Goal: Task Accomplishment & Management: Manage account settings

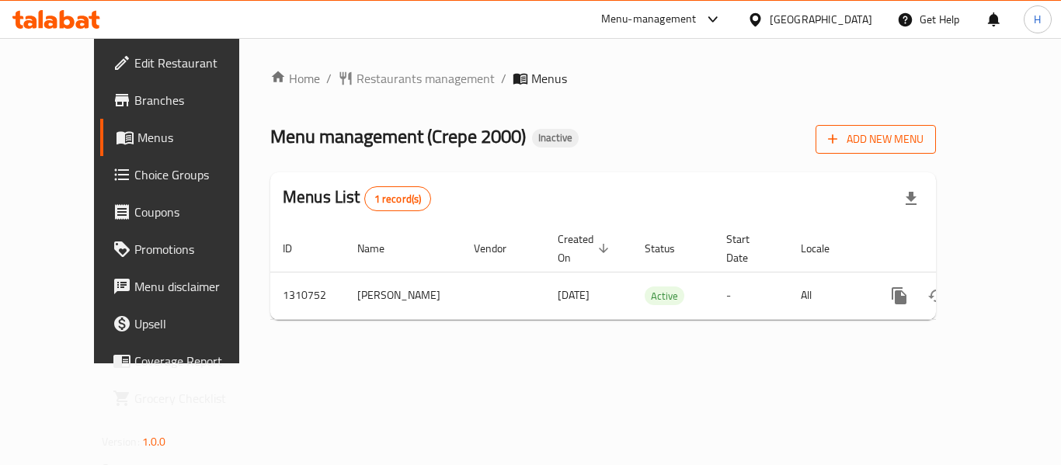
click at [924, 139] on span "Add New Menu" at bounding box center [876, 139] width 96 height 19
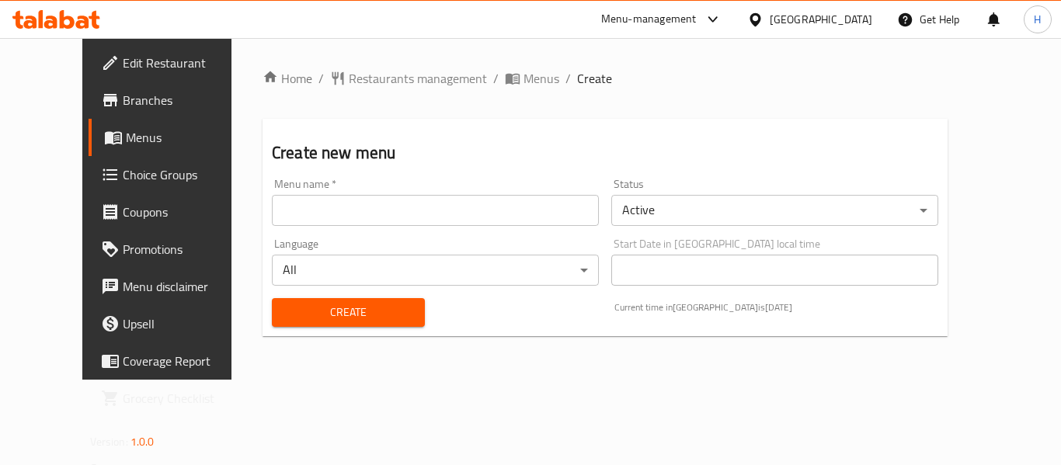
click at [300, 202] on input "text" at bounding box center [435, 210] width 327 height 31
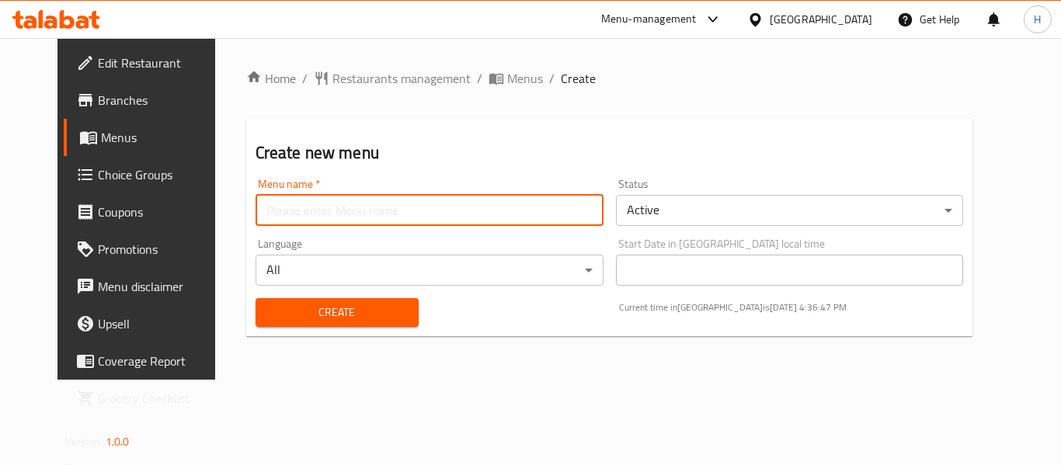
type input "Gazar"
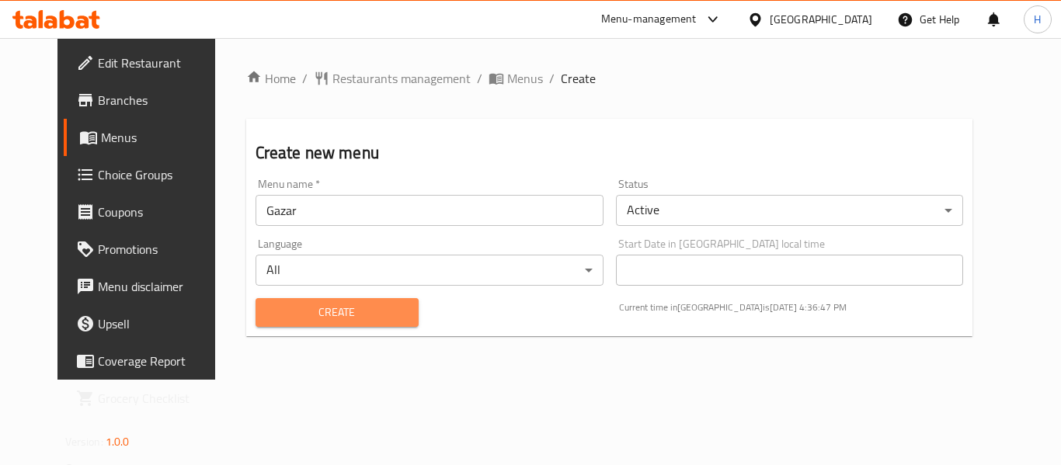
click at [315, 317] on span "Create" at bounding box center [337, 312] width 138 height 19
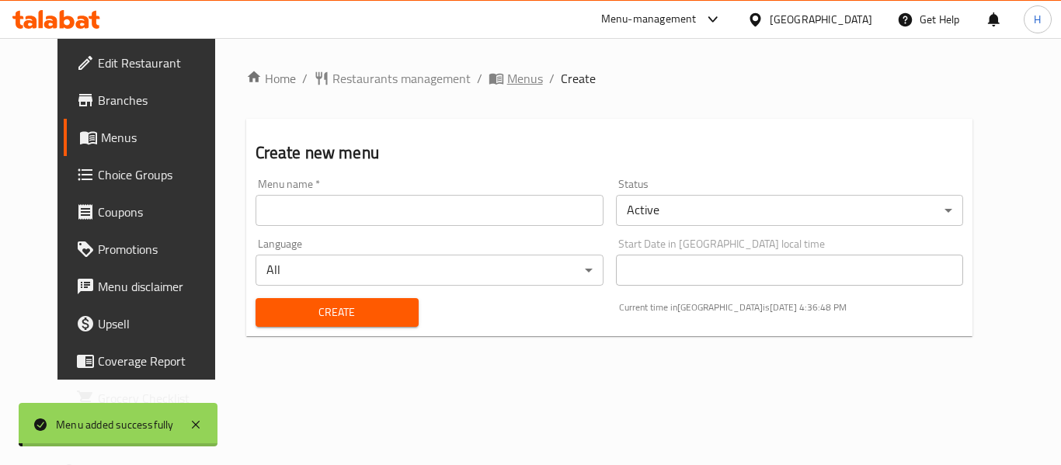
click at [507, 78] on span "Menus" at bounding box center [525, 78] width 36 height 19
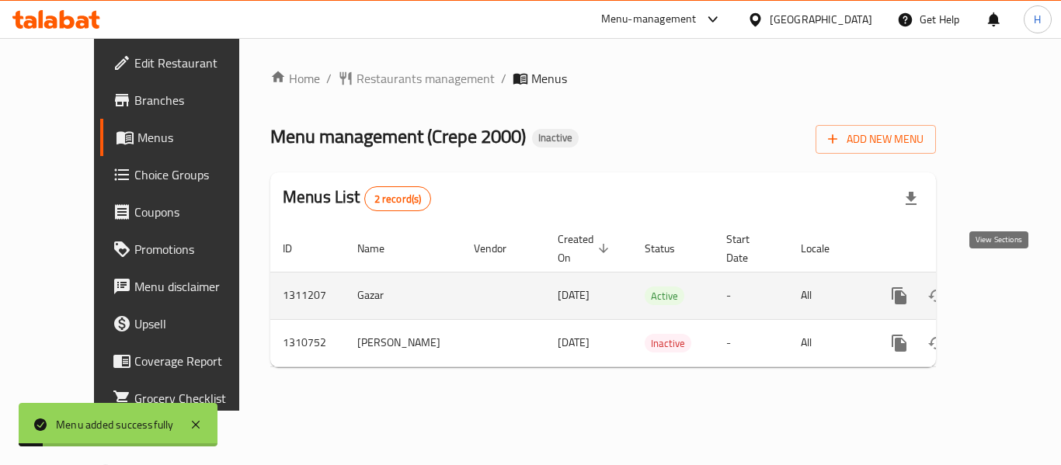
click at [1013, 277] on link "enhanced table" at bounding box center [1011, 295] width 37 height 37
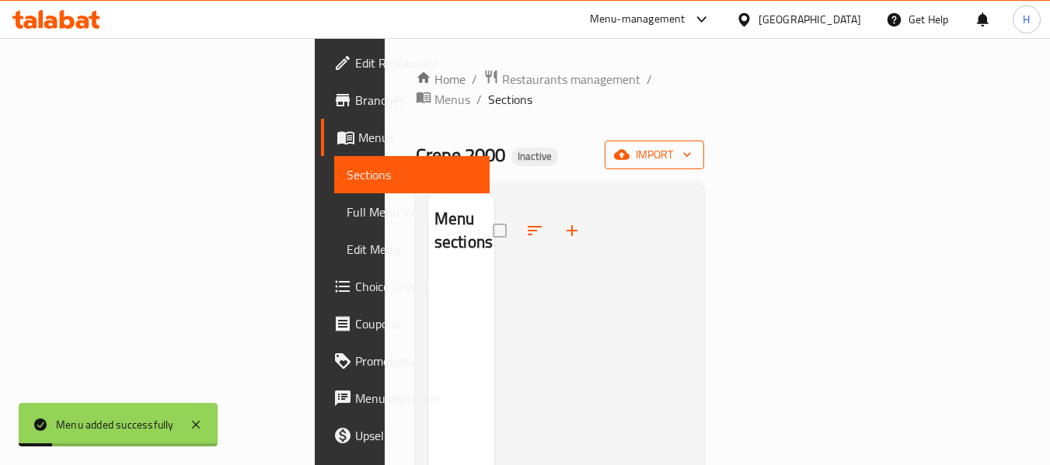
click at [695, 147] on icon "button" at bounding box center [687, 155] width 16 height 16
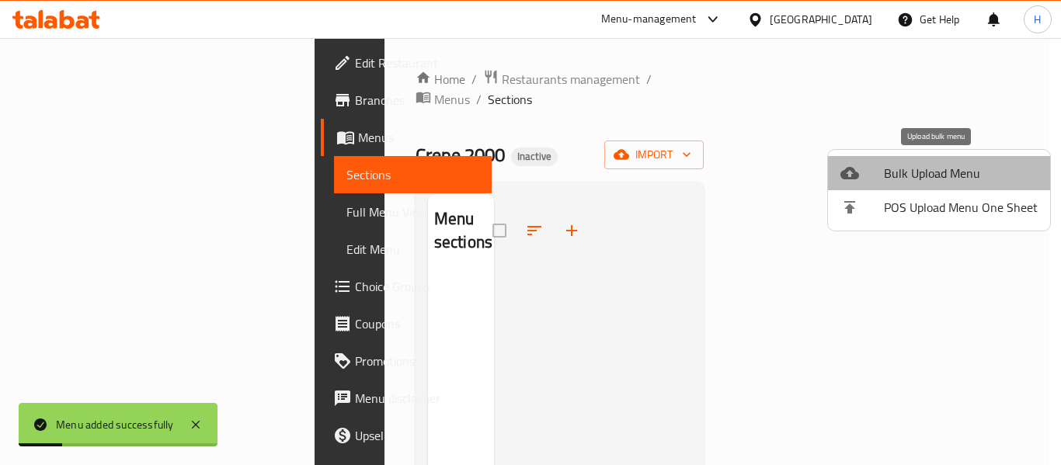
click at [964, 160] on li "Bulk Upload Menu" at bounding box center [939, 173] width 222 height 34
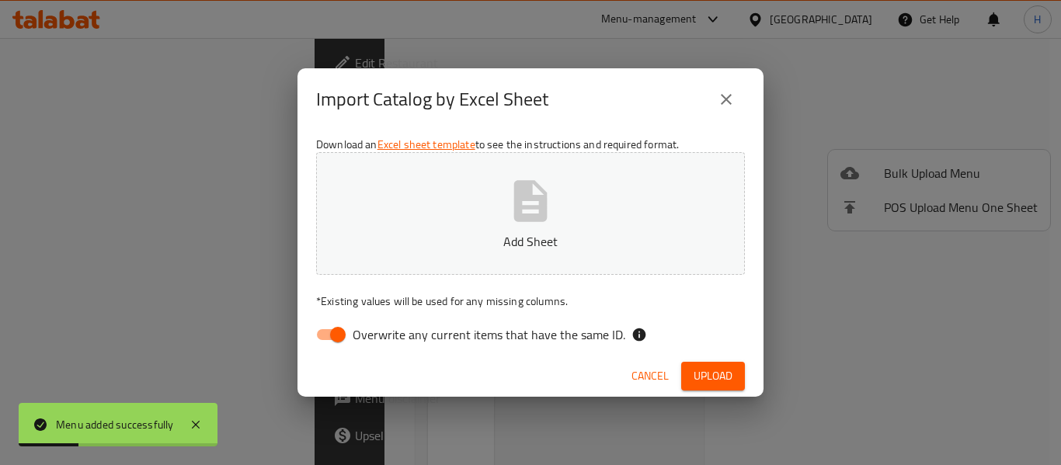
click at [325, 336] on input "Overwrite any current items that have the same ID." at bounding box center [338, 335] width 89 height 30
checkbox input "false"
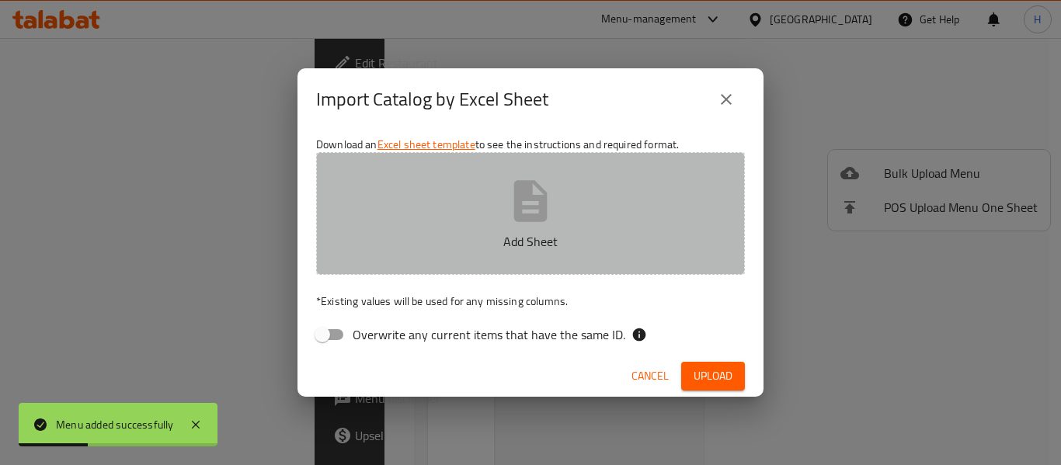
click at [399, 253] on button "Add Sheet" at bounding box center [530, 213] width 429 height 123
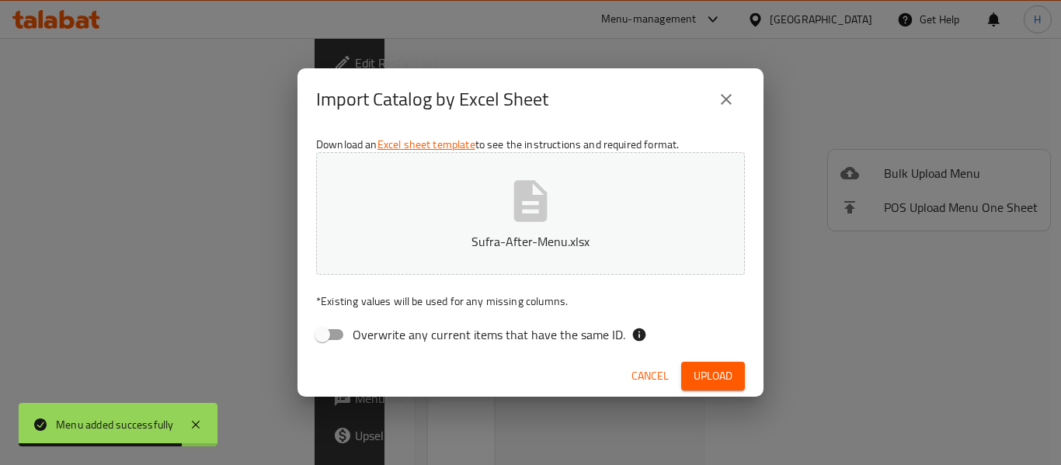
click at [706, 378] on span "Upload" at bounding box center [713, 376] width 39 height 19
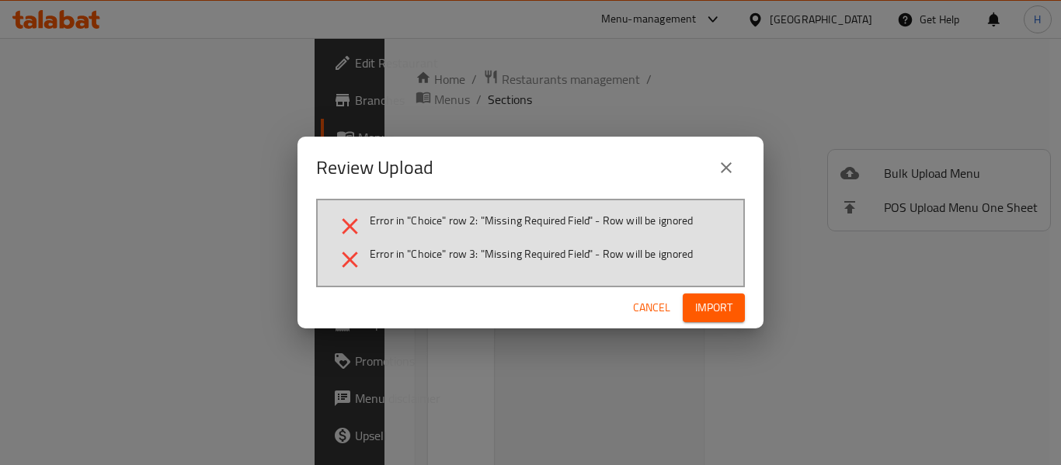
click at [636, 297] on button "Cancel" at bounding box center [652, 308] width 50 height 29
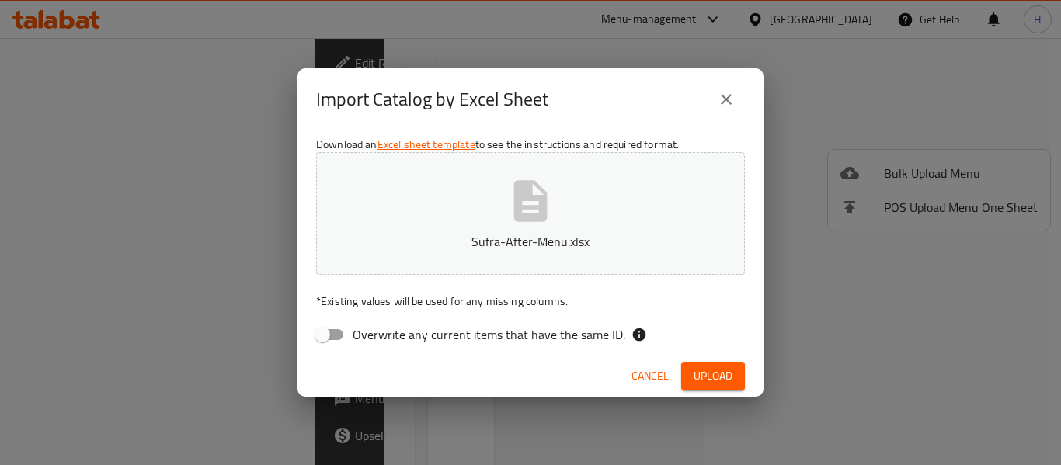
click at [582, 235] on p "Sufra-After-Menu.xlsx" at bounding box center [530, 241] width 381 height 19
click at [703, 382] on span "Upload" at bounding box center [713, 376] width 39 height 19
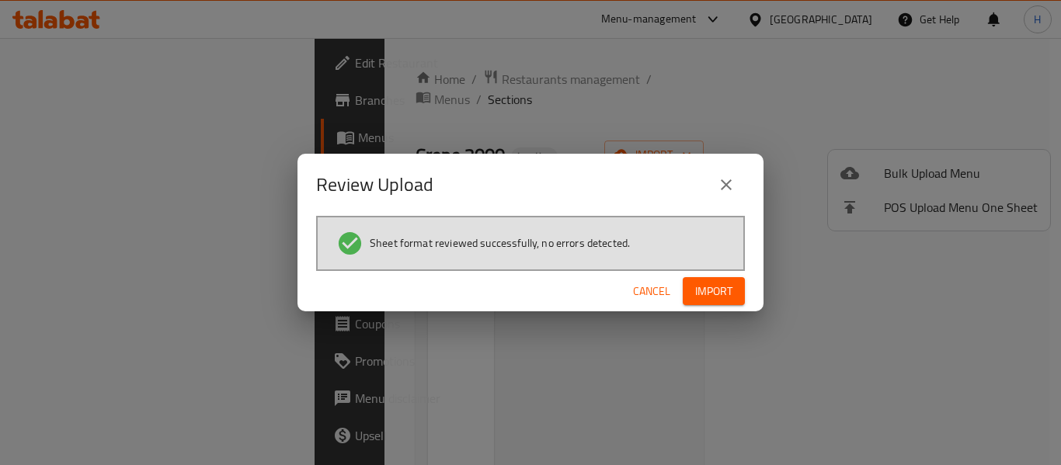
click at [713, 300] on span "Import" at bounding box center [713, 291] width 37 height 19
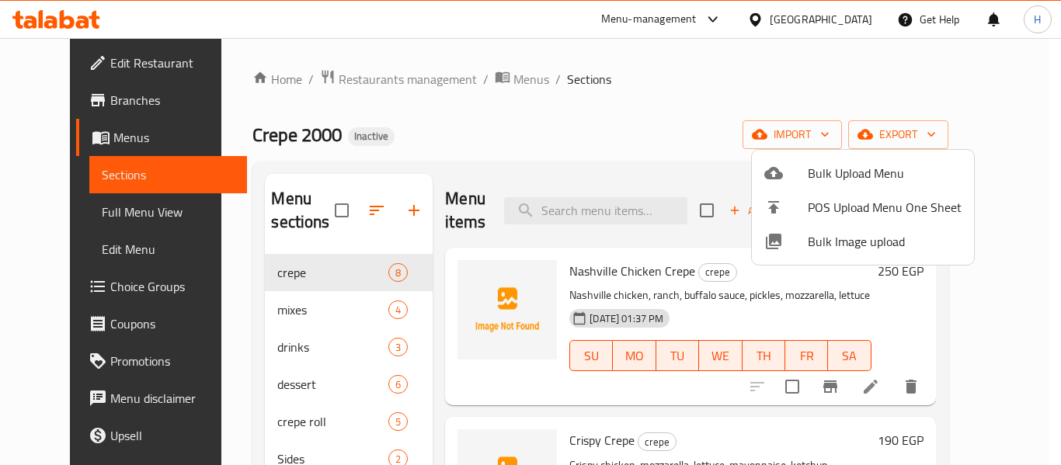
click at [1001, 51] on div at bounding box center [530, 232] width 1061 height 465
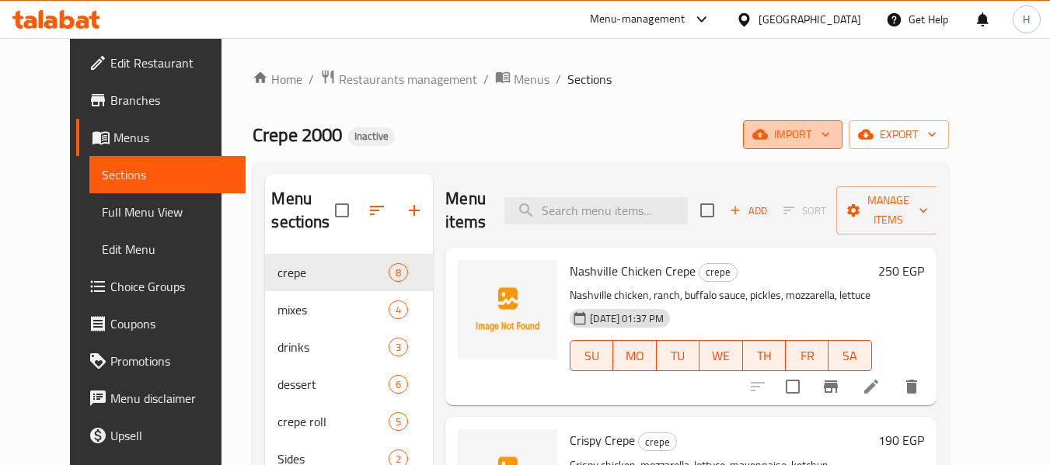
click at [842, 146] on button "import" at bounding box center [792, 134] width 99 height 29
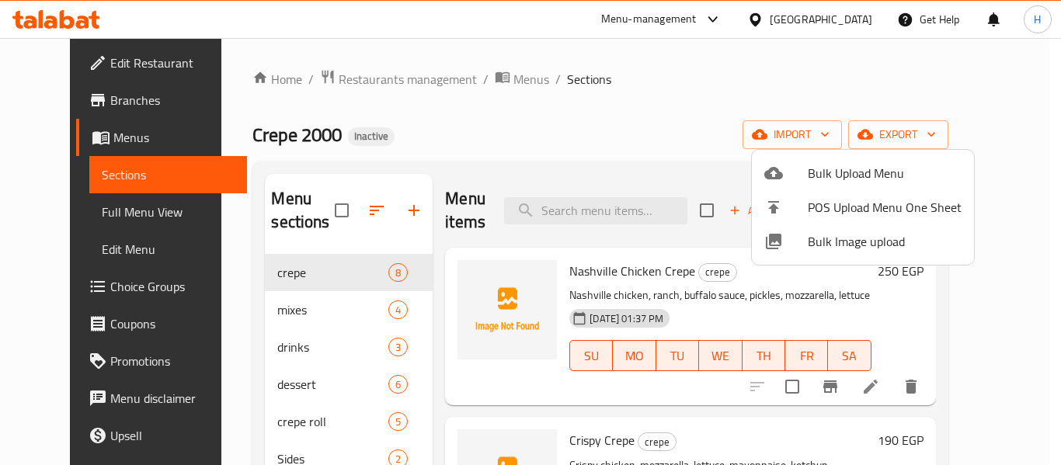
click at [849, 236] on span "Bulk Image upload" at bounding box center [885, 241] width 154 height 19
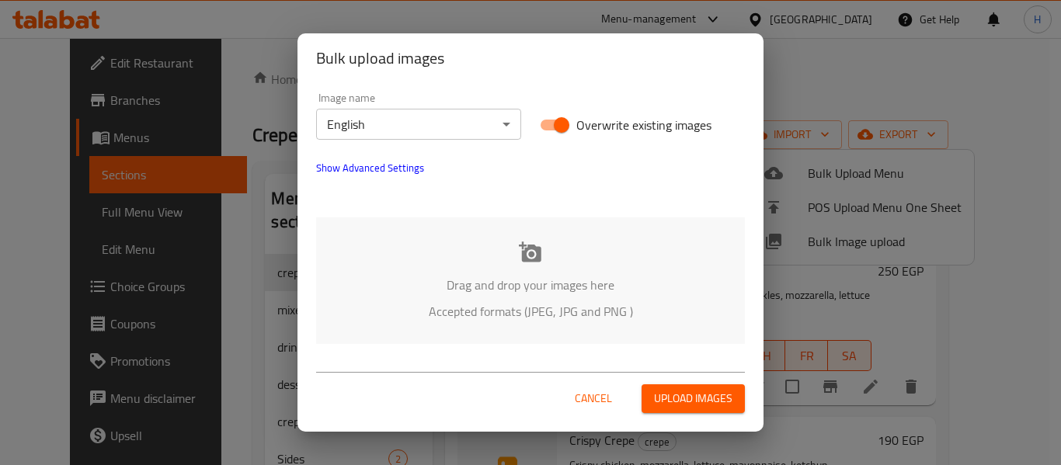
click at [570, 246] on div "Drag and drop your images here Accepted formats (JPEG, JPG and PNG )" at bounding box center [530, 281] width 429 height 127
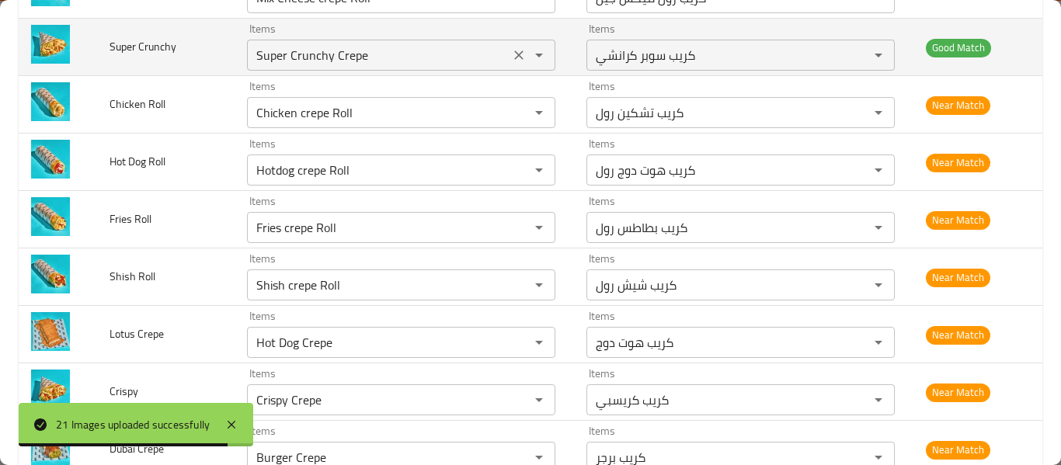
scroll to position [699, 0]
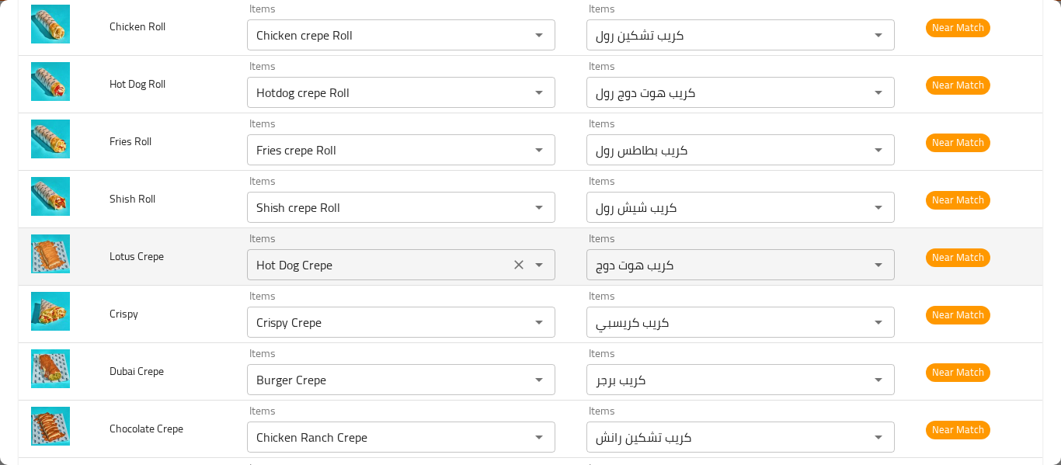
click at [316, 267] on Crepe "Hot Dog Crepe" at bounding box center [378, 265] width 253 height 22
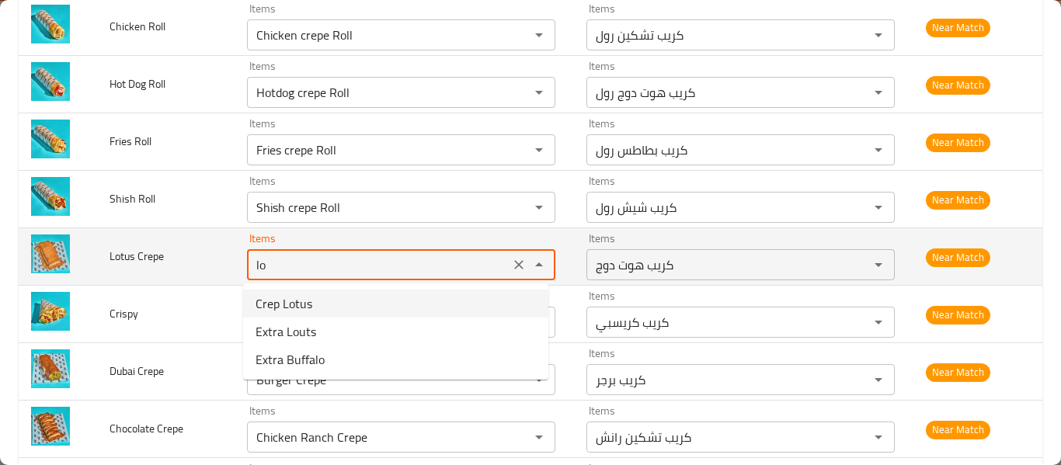
type Crepe "Crep Lotus"
type Crepe-ar "لوتس كريب"
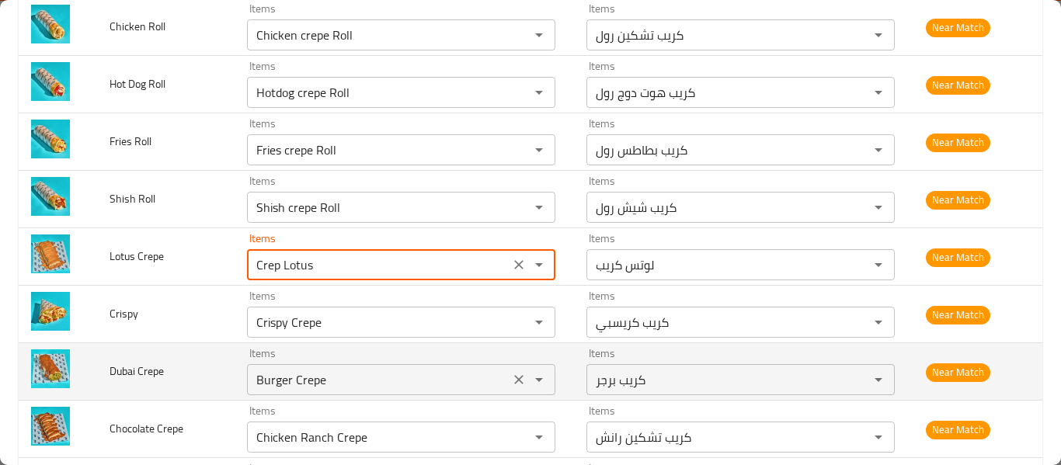
type Crepe "Crep Lotus"
click at [302, 371] on Crepe "Burger Crepe" at bounding box center [378, 380] width 253 height 22
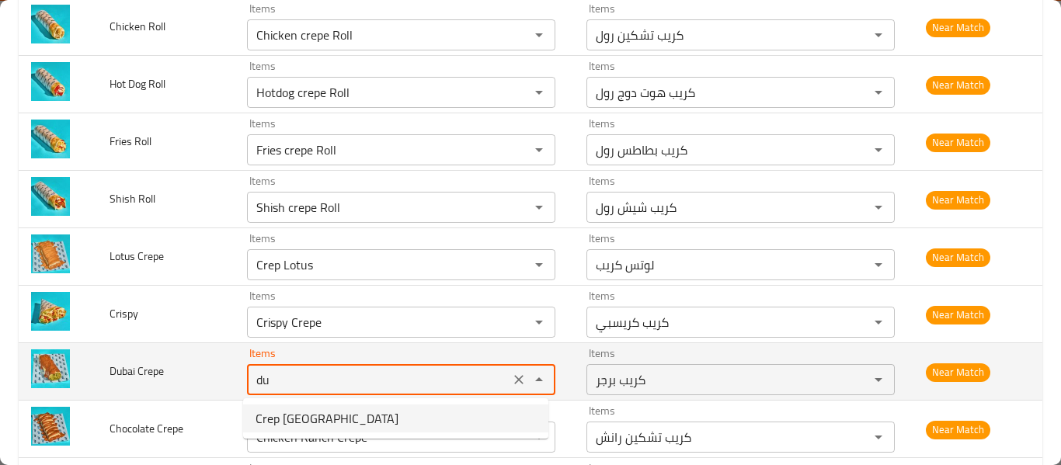
type Crepe "Crep [GEOGRAPHIC_DATA]"
type Crepe-ar "[PERSON_NAME][GEOGRAPHIC_DATA]"
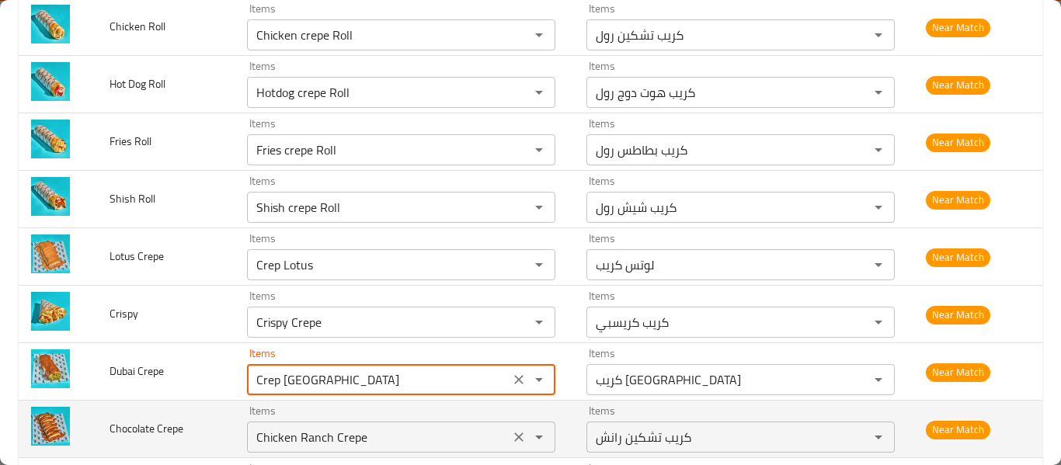
type Crepe "Crep [GEOGRAPHIC_DATA]"
click at [305, 447] on Crepe "Chicken Ranch Crepe" at bounding box center [378, 438] width 253 height 22
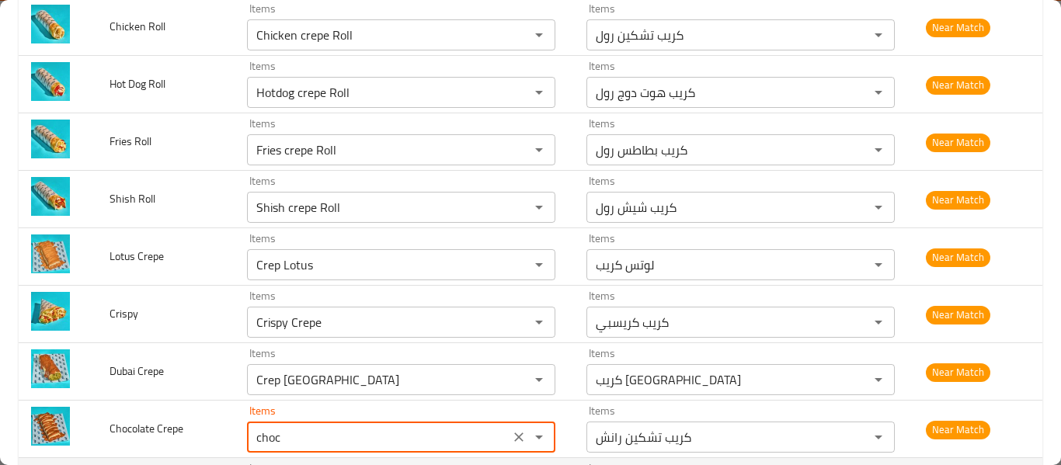
type Crepe "Crepe Chocolate"
type Crepe-ar "كريب شكولاته"
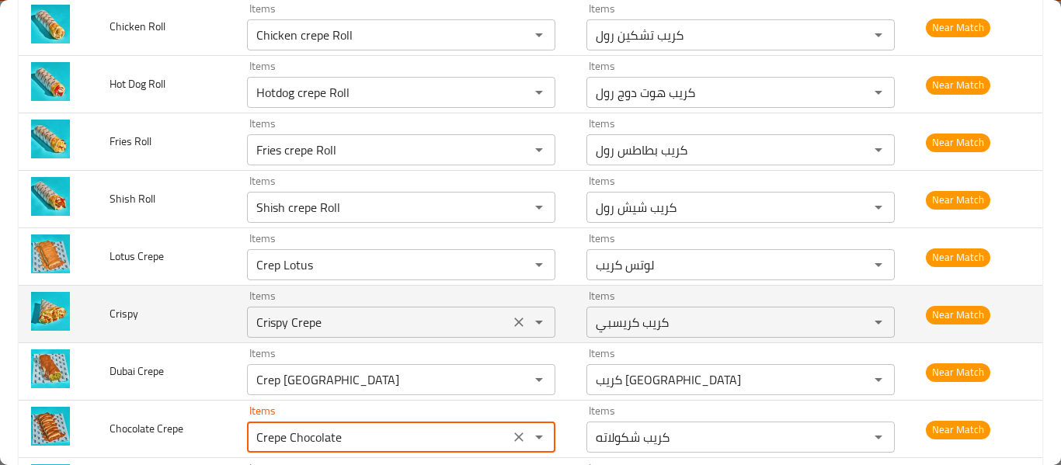
scroll to position [855, 0]
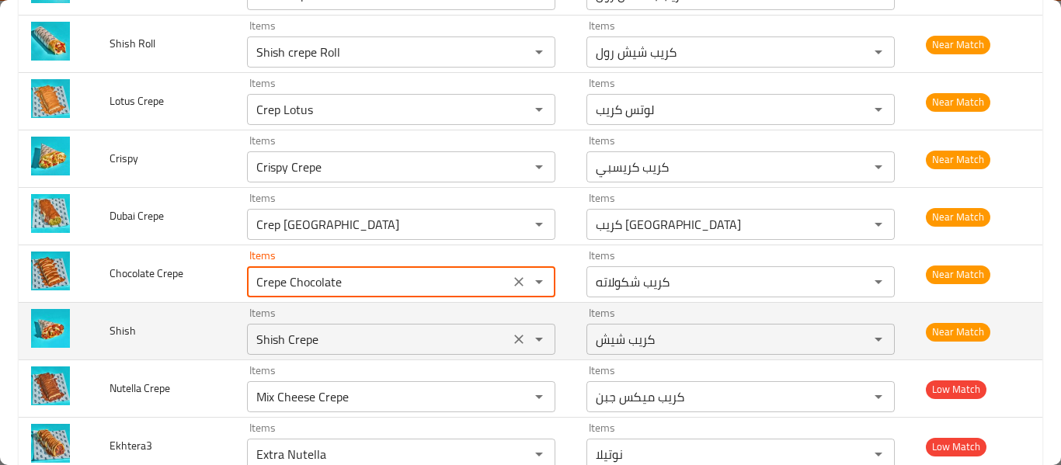
type Crepe "Crepe Chocolate"
click at [294, 346] on input "Shish Crepe" at bounding box center [378, 340] width 253 height 22
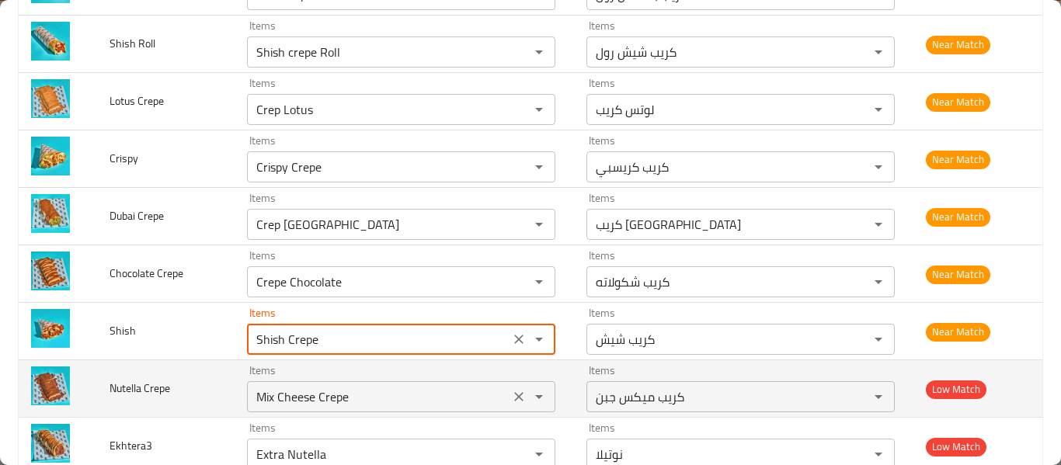
click at [320, 392] on Crepe "Mix Cheese Crepe" at bounding box center [378, 397] width 253 height 22
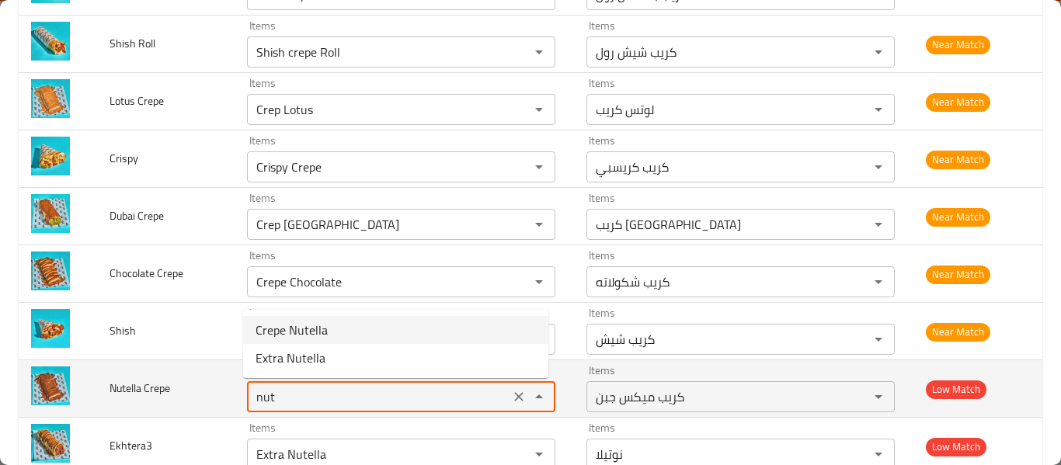
type Crepe "Crepe Nutella"
type Crepe-ar "نوتيلا كريب"
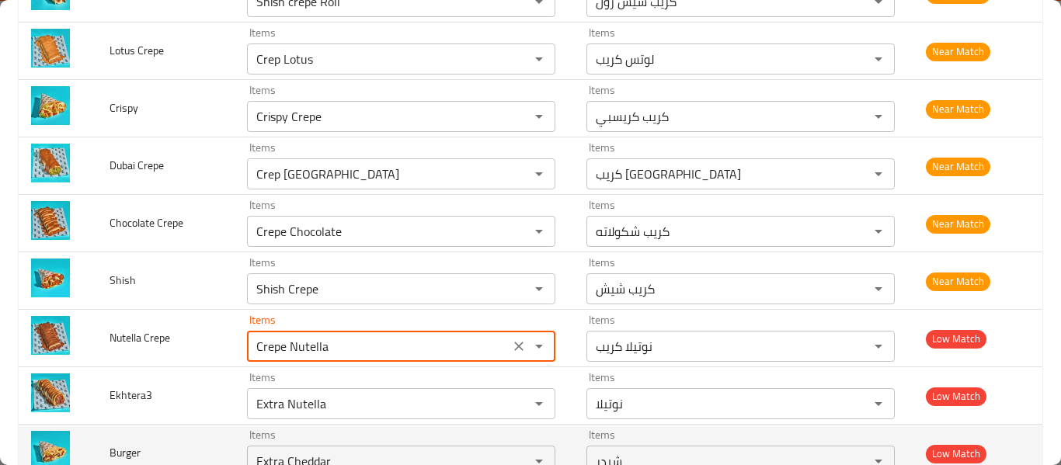
scroll to position [932, 0]
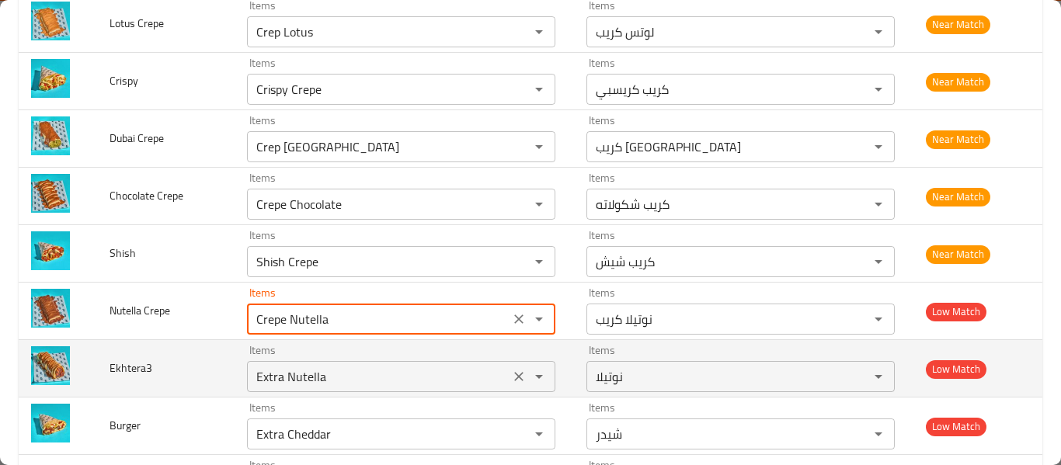
type Crepe "Crepe Nutella"
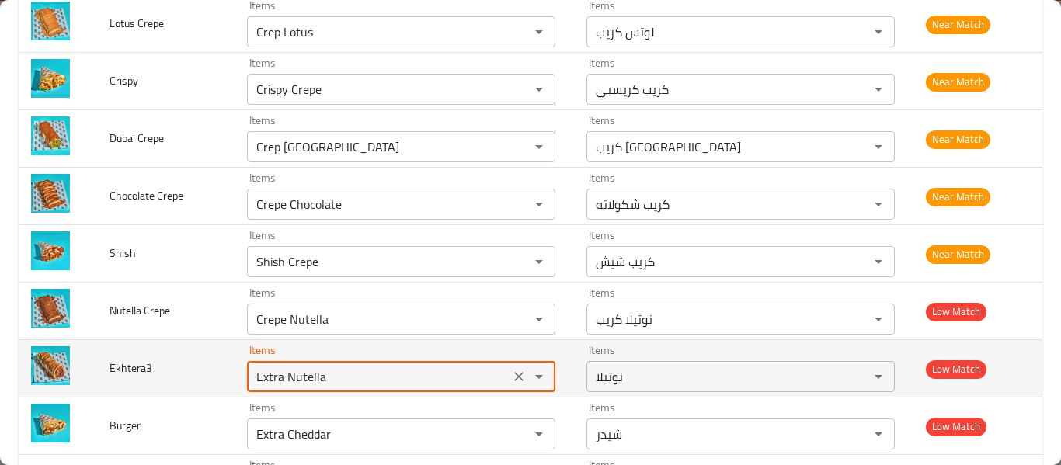
click at [277, 382] on input "Extra Nutella" at bounding box center [378, 377] width 253 height 22
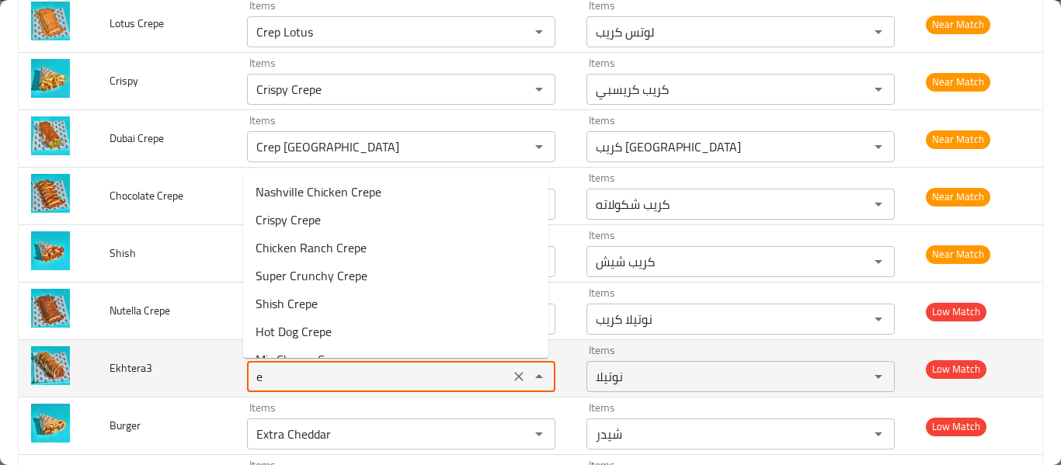
type input "ek"
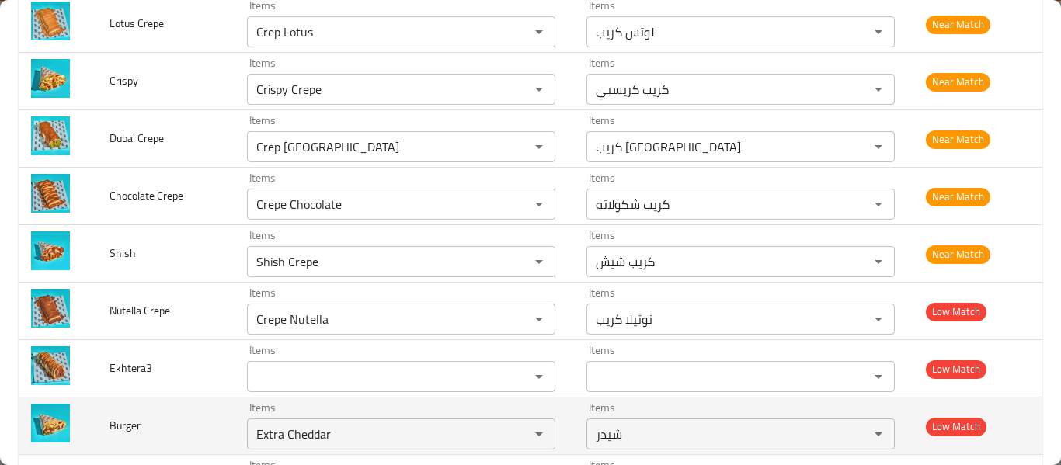
click at [174, 399] on td "Burger" at bounding box center [166, 426] width 138 height 57
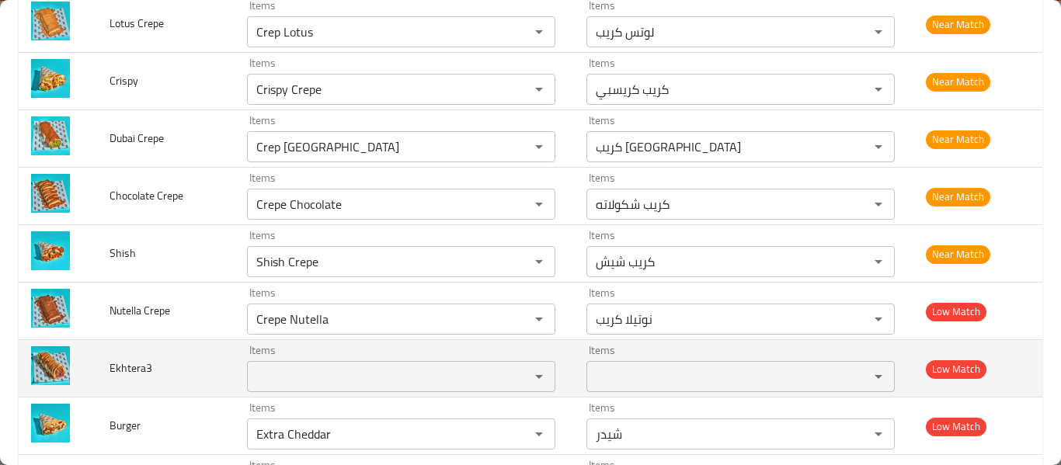
scroll to position [1010, 0]
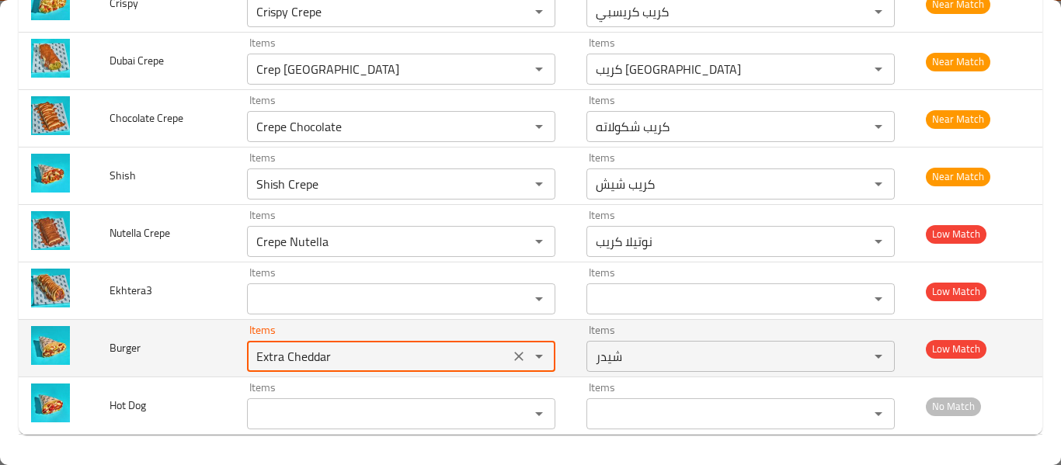
click at [267, 359] on input "Extra Cheddar" at bounding box center [378, 357] width 253 height 22
type input "Burger Crepe"
type input "كريب برجر"
type input "Burger Crepe"
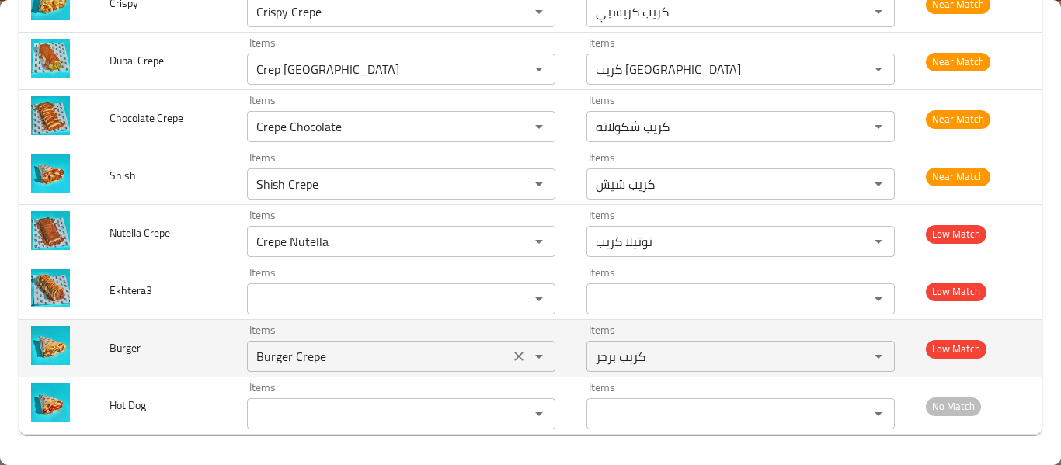
scroll to position [955, 0]
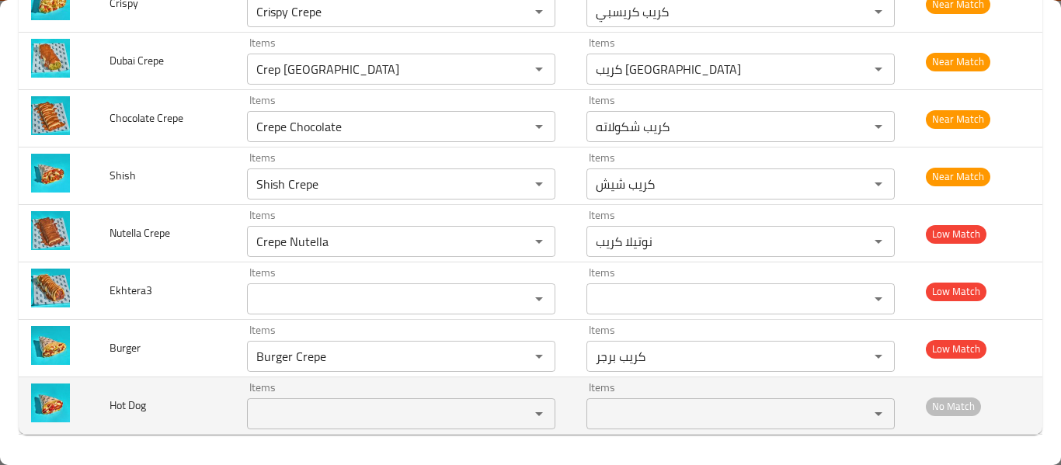
click at [276, 430] on td "Items Items" at bounding box center [405, 406] width 340 height 57
click at [274, 423] on Dog "Items" at bounding box center [378, 414] width 253 height 22
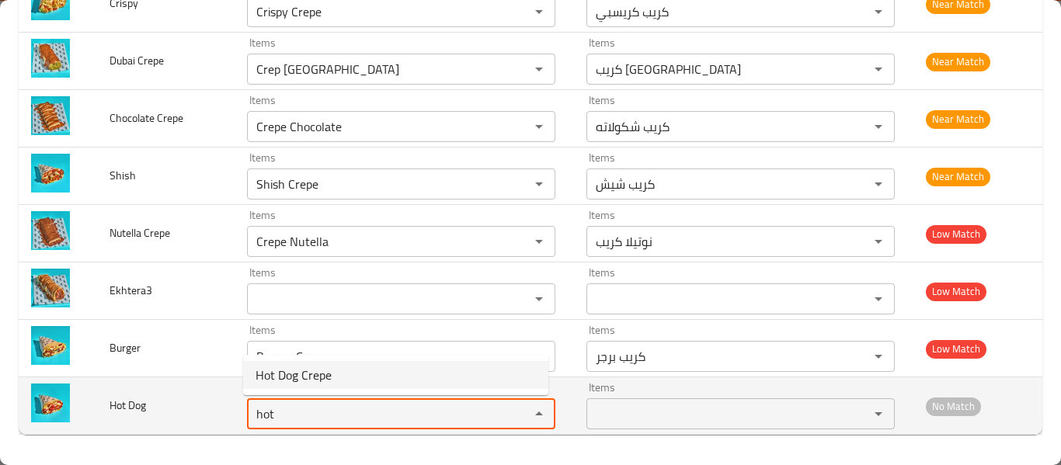
type Dog "Hot Dog Crepe"
type Dog-ar "كريب هوت دوج"
type Dog "Hot Dog Crepe"
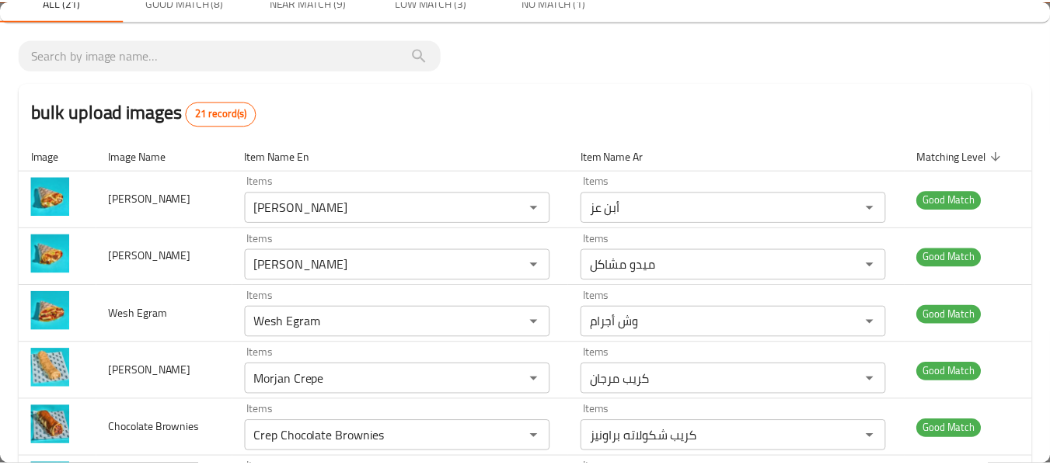
scroll to position [0, 0]
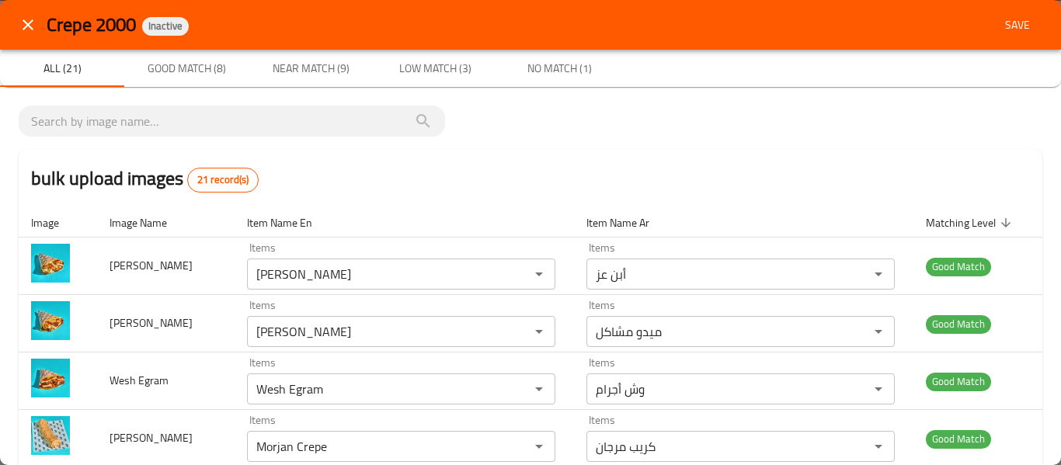
click at [1016, 25] on span "Save" at bounding box center [1017, 25] width 37 height 19
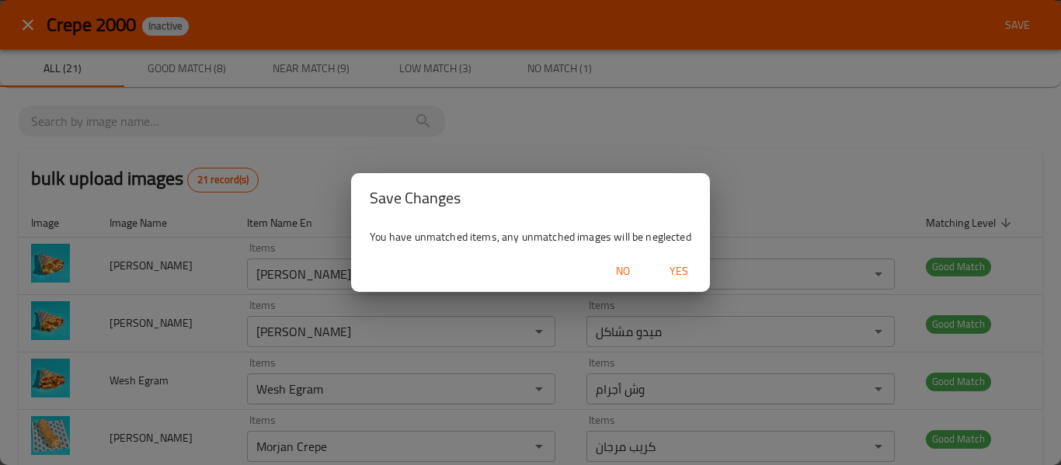
click at [693, 270] on span "Yes" at bounding box center [678, 271] width 37 height 19
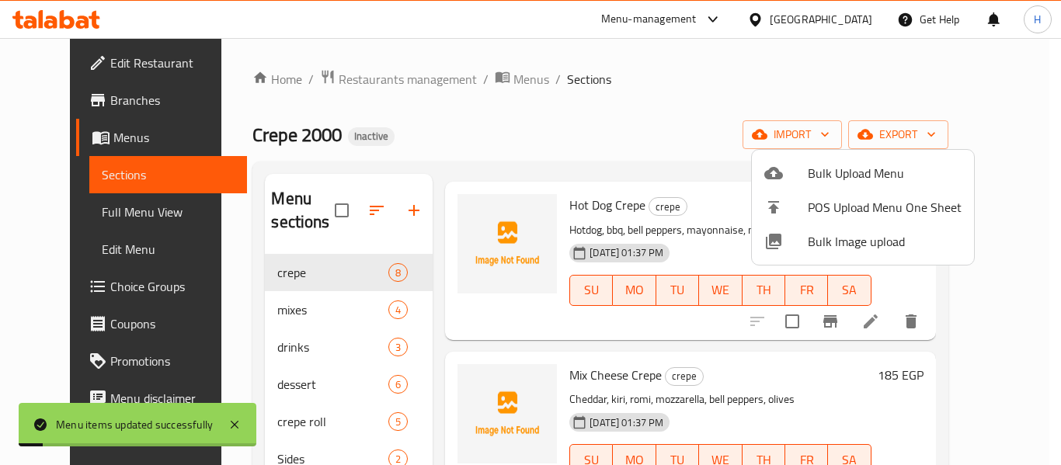
click at [643, 124] on div at bounding box center [530, 232] width 1061 height 465
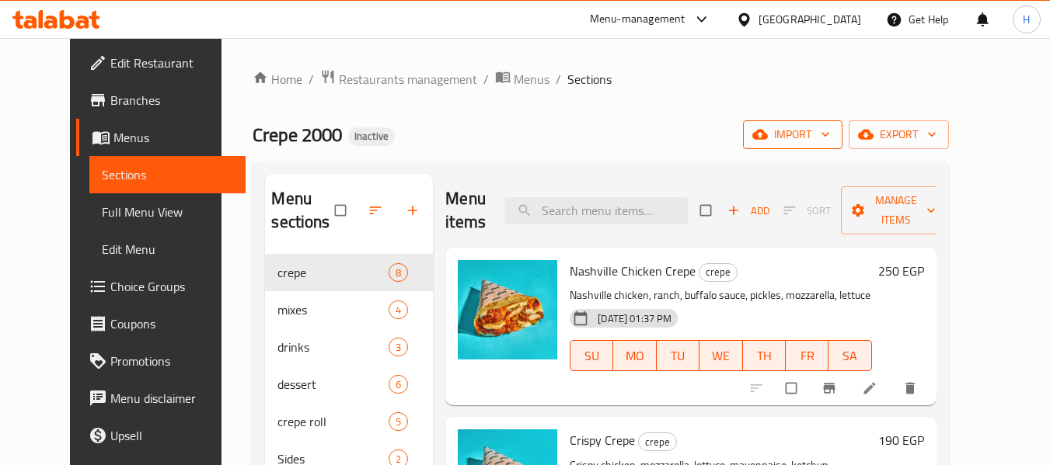
click at [830, 141] on span "import" at bounding box center [792, 134] width 75 height 19
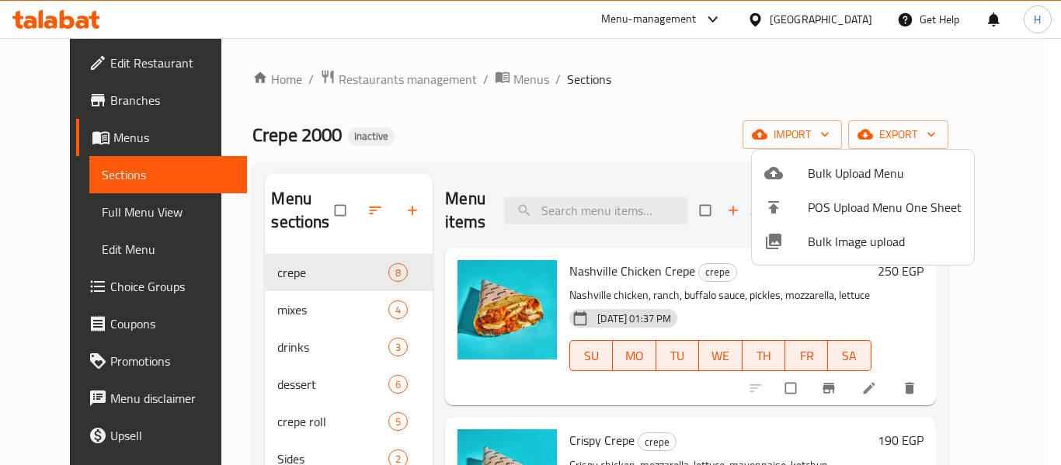
click at [841, 228] on li "Bulk Image upload" at bounding box center [863, 242] width 222 height 34
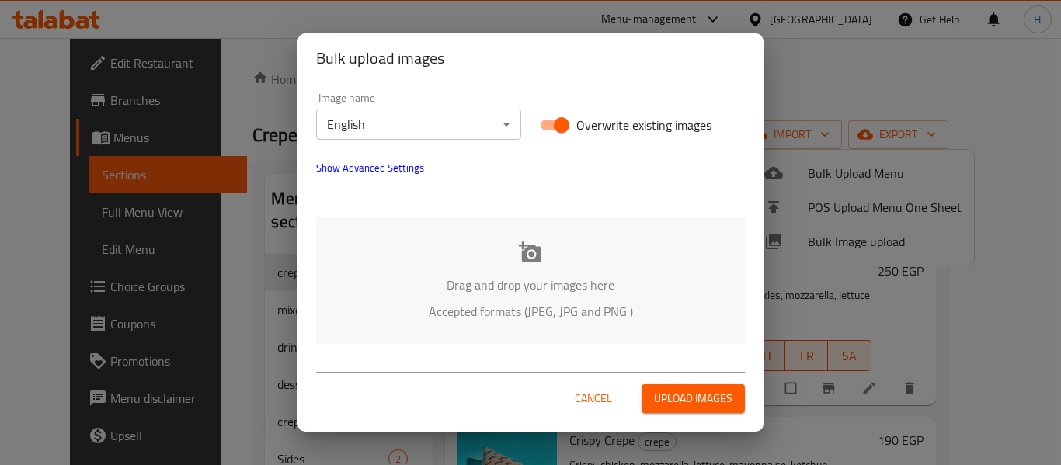
click at [552, 125] on input "Overwrite existing images" at bounding box center [561, 125] width 89 height 30
checkbox input "false"
click at [507, 240] on div "Drag and drop your images here Accepted formats (JPEG, JPG and PNG )" at bounding box center [530, 281] width 429 height 127
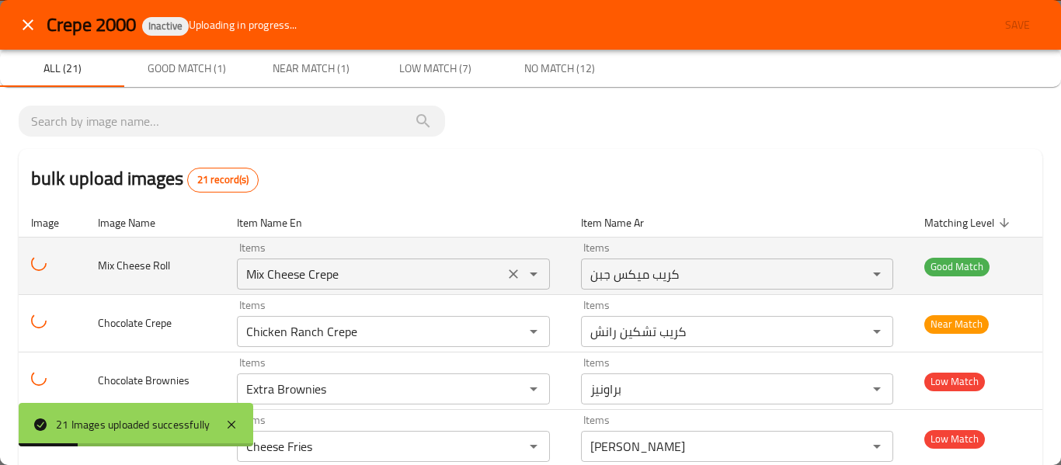
click at [366, 275] on Roll "Mix Cheese Crepe" at bounding box center [370, 274] width 257 height 22
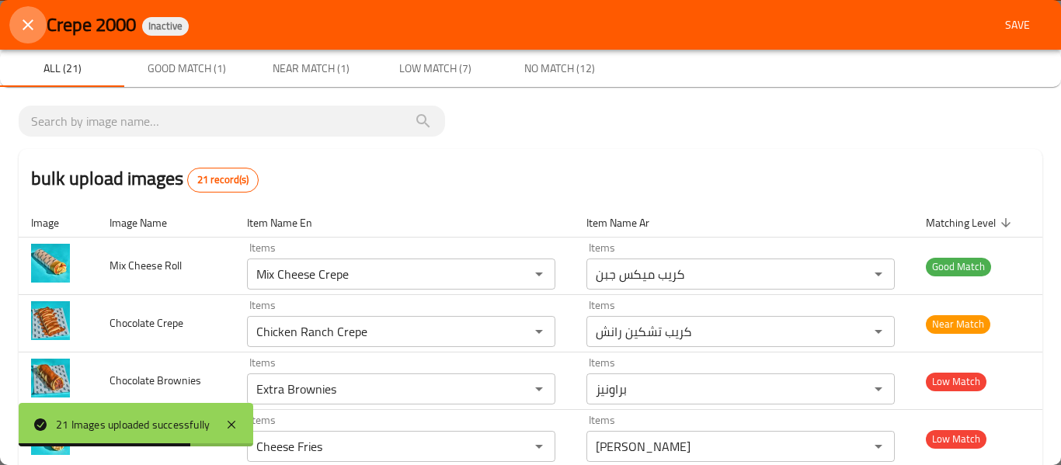
click at [25, 26] on icon "close" at bounding box center [28, 25] width 19 height 19
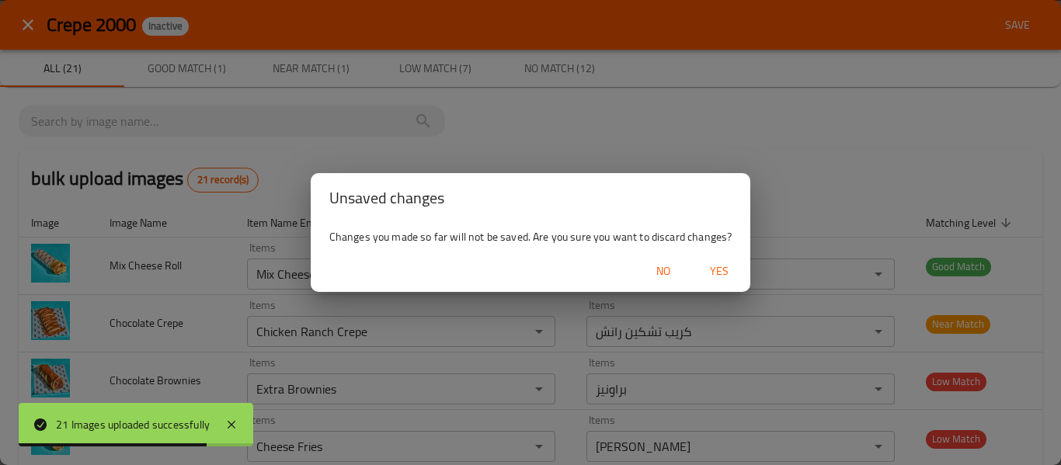
click at [723, 278] on span "Yes" at bounding box center [719, 271] width 37 height 19
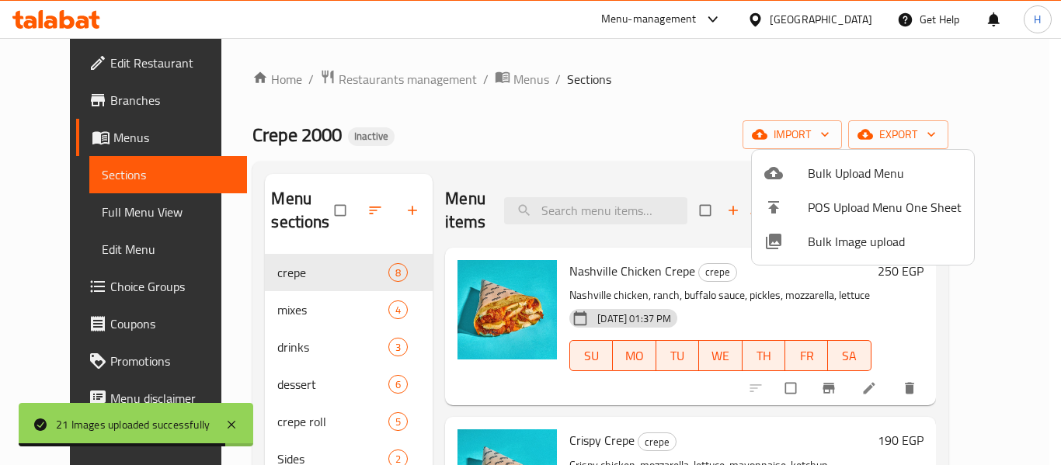
click at [585, 214] on div at bounding box center [530, 232] width 1061 height 465
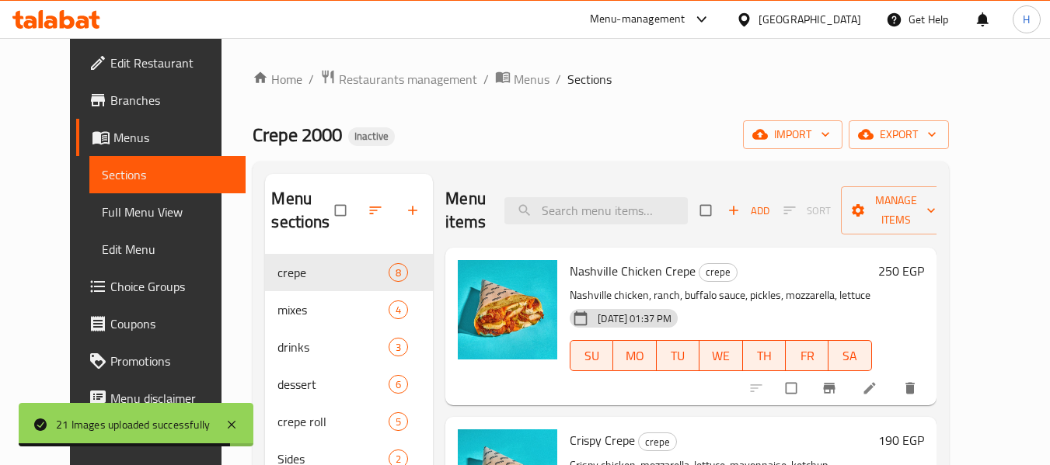
click at [585, 214] on input "search" at bounding box center [595, 210] width 183 height 27
paste input "Mix Cheese Crepe"
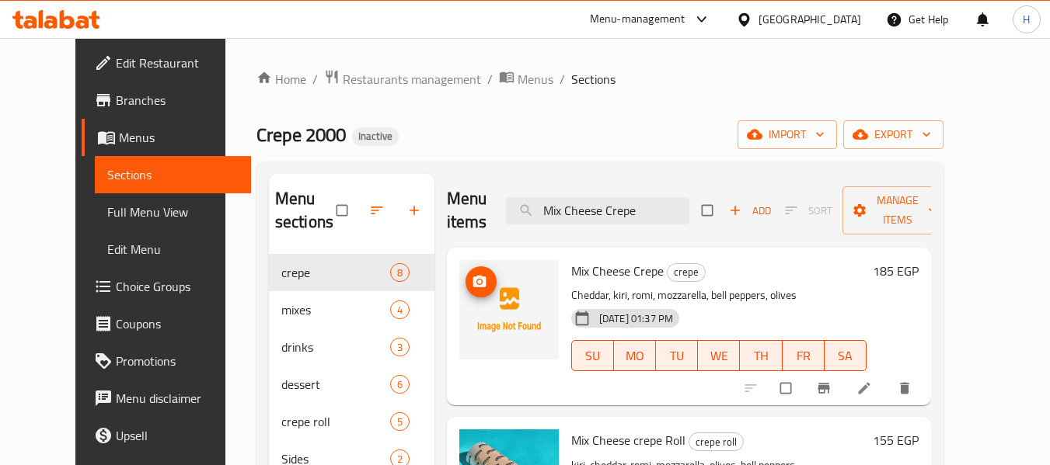
type input "Mix Cheese Crepe"
click at [472, 280] on icon "upload picture" at bounding box center [480, 282] width 16 height 16
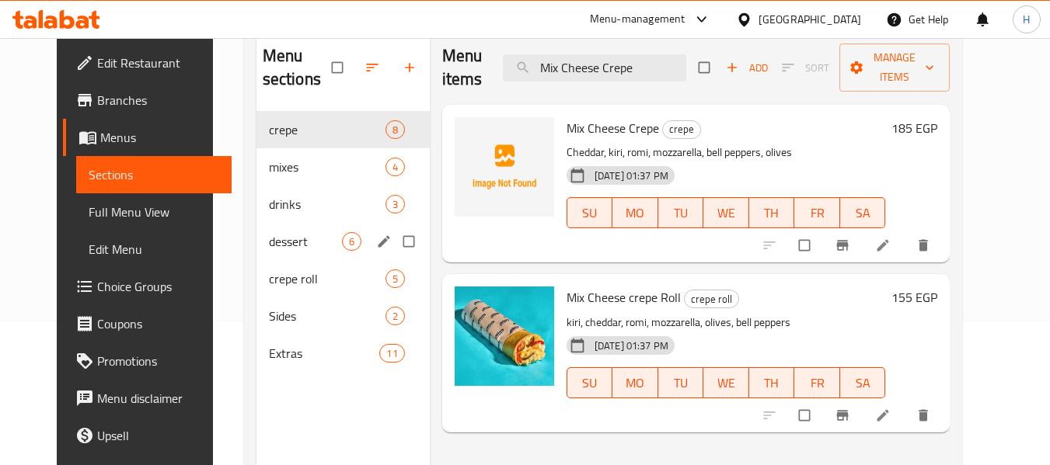
scroll to position [155, 0]
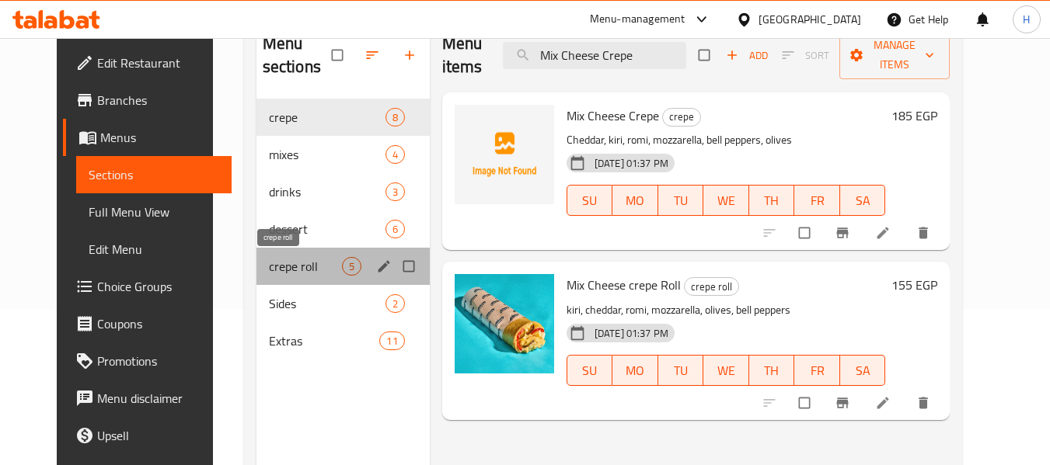
click at [308, 275] on span "crepe roll" at bounding box center [305, 266] width 73 height 19
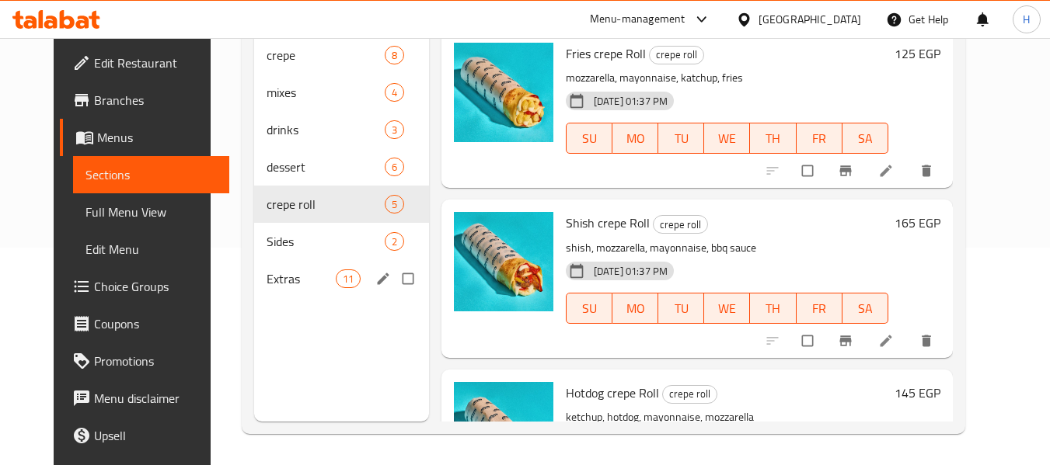
click at [260, 252] on div "Sides 2" at bounding box center [341, 241] width 175 height 37
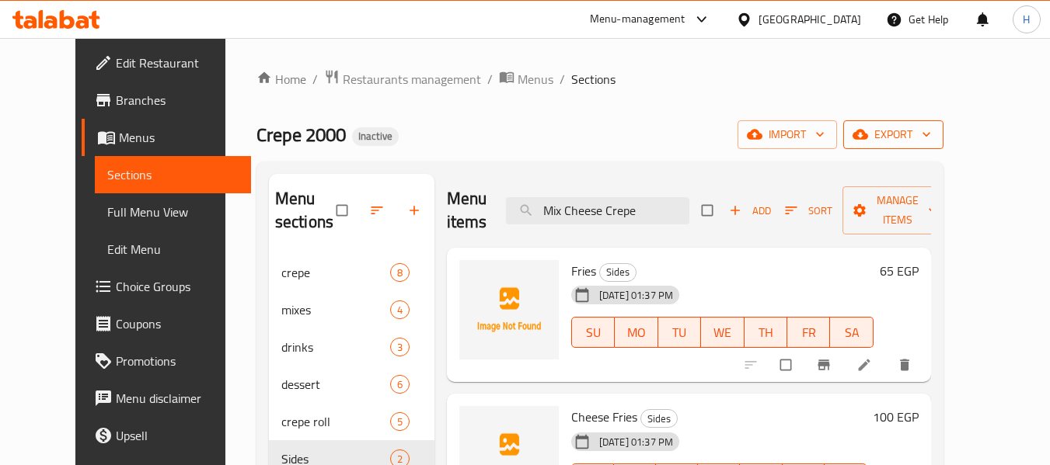
click at [931, 138] on span "export" at bounding box center [892, 134] width 75 height 19
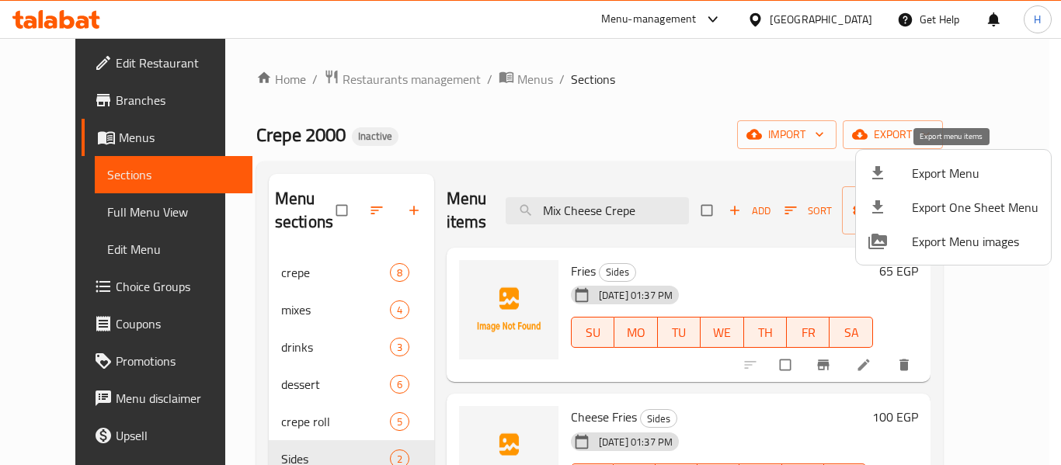
click at [949, 164] on span "Export Menu" at bounding box center [975, 173] width 127 height 19
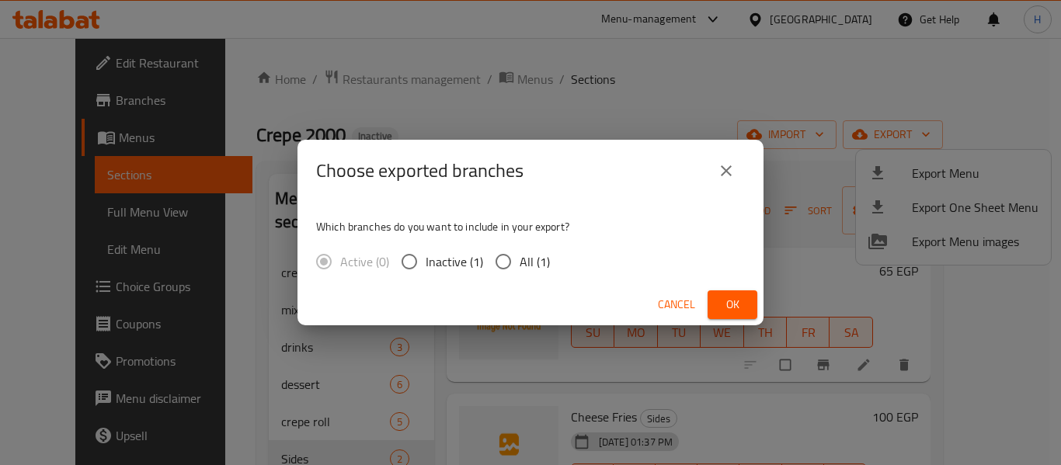
click at [512, 256] on input "All (1)" at bounding box center [503, 262] width 33 height 33
radio input "true"
click at [706, 294] on div "Cancel Ok" at bounding box center [531, 304] width 466 height 41
click at [728, 301] on span "Ok" at bounding box center [732, 304] width 25 height 19
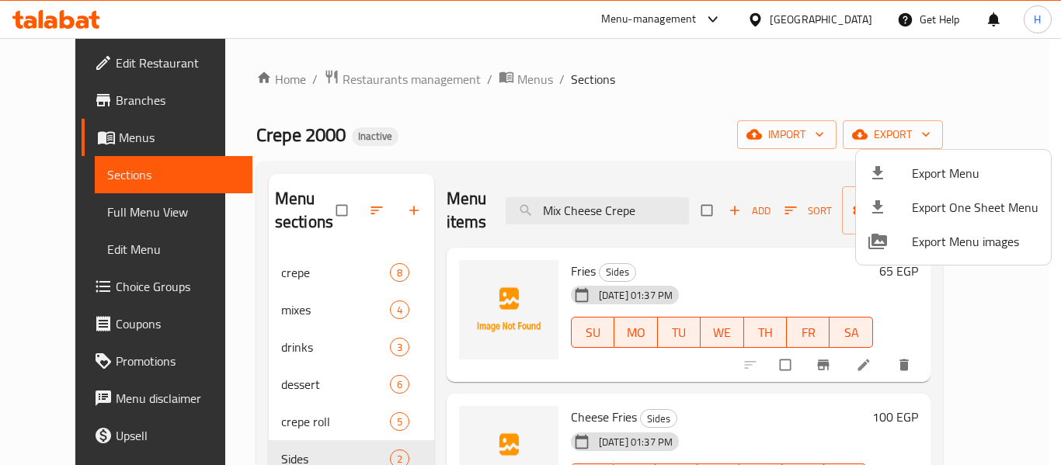
click at [615, 141] on div at bounding box center [530, 232] width 1061 height 465
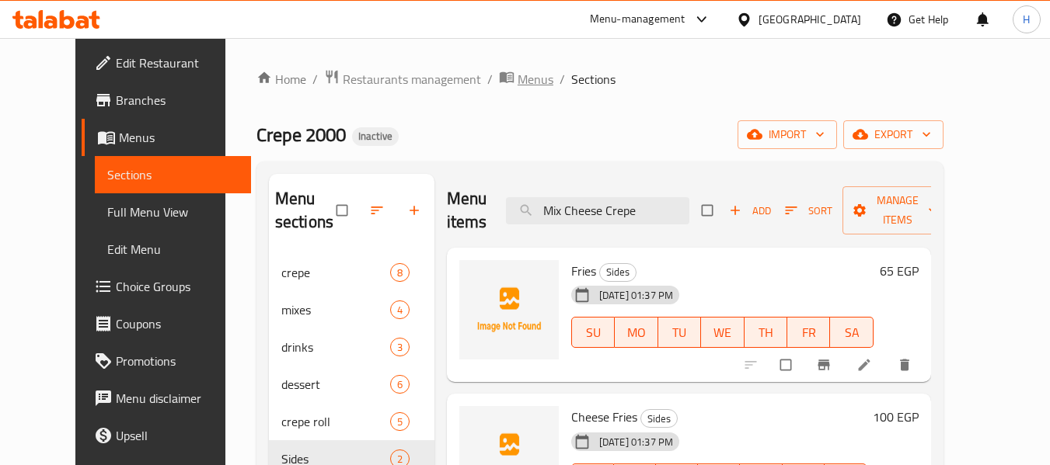
click at [517, 85] on span "Menus" at bounding box center [535, 79] width 36 height 19
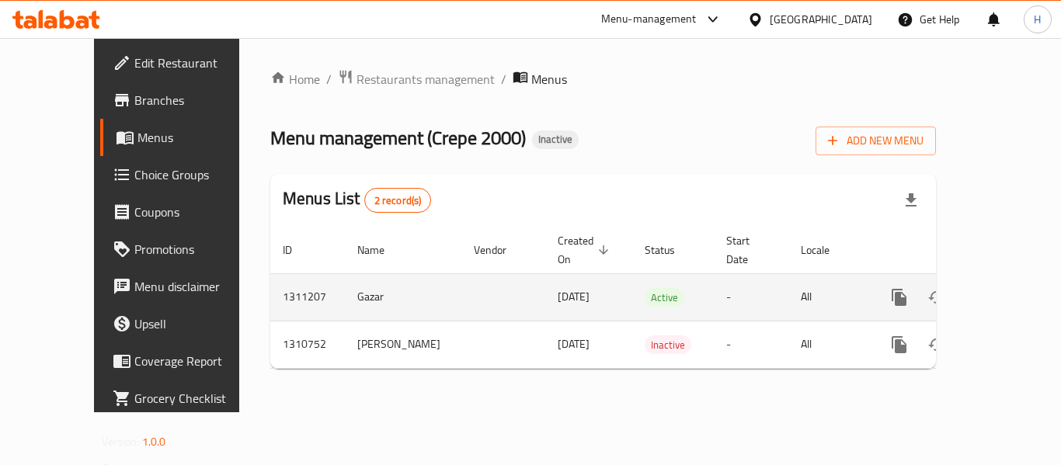
click at [970, 288] on icon "enhanced table" at bounding box center [974, 297] width 19 height 19
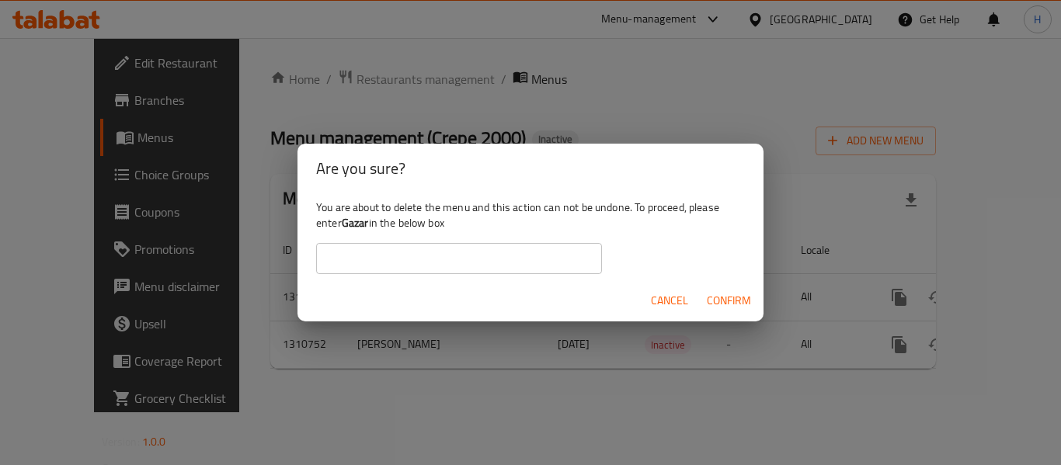
click at [482, 256] on input "text" at bounding box center [459, 258] width 286 height 31
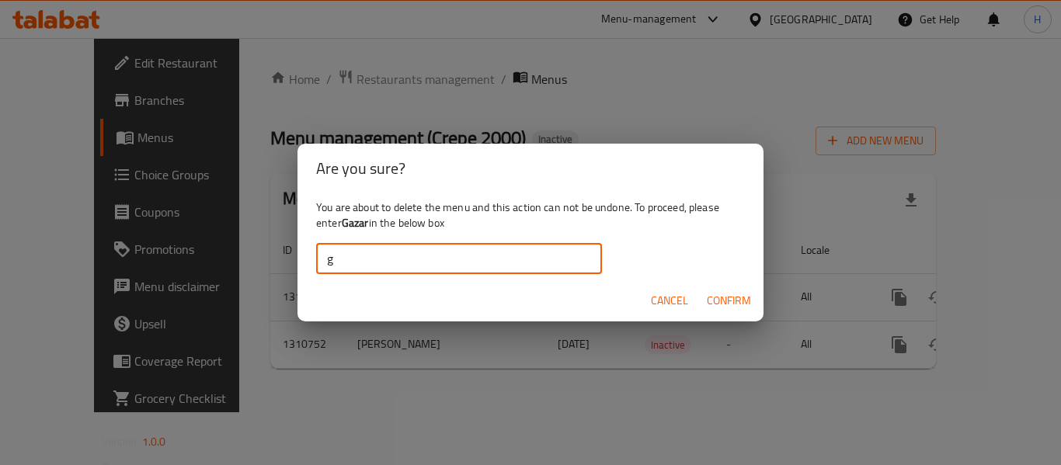
type input "Gazar"
click at [740, 288] on button "Confirm" at bounding box center [729, 301] width 57 height 29
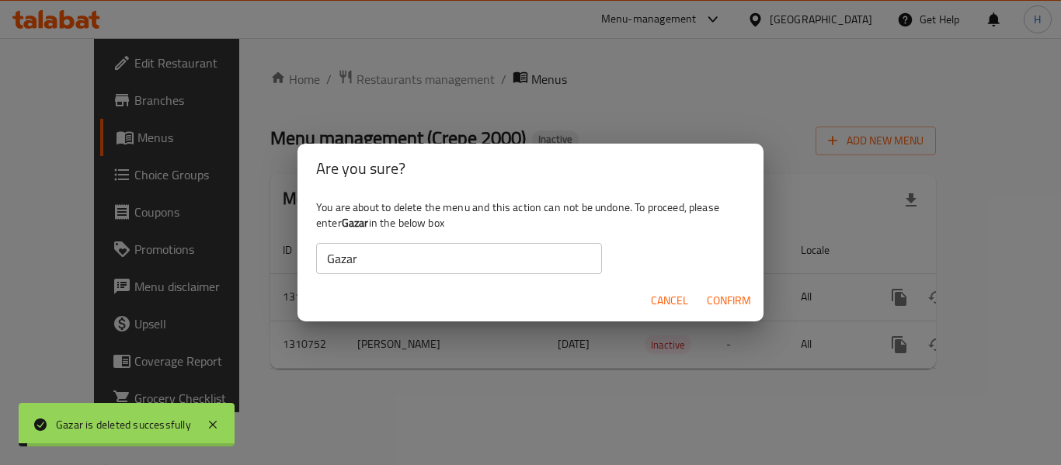
click at [968, 140] on div "Are you sure? You are about to delete the menu and this action can not be undon…" at bounding box center [530, 232] width 1061 height 465
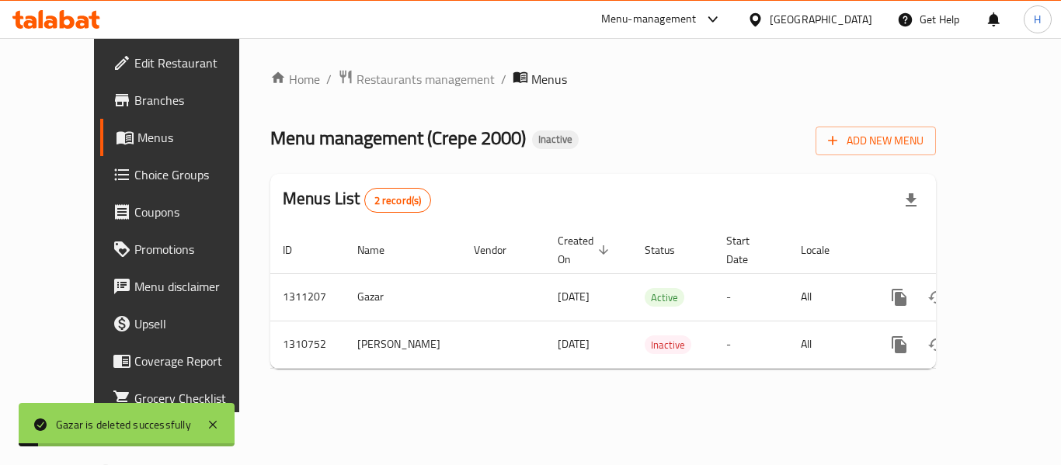
click at [924, 142] on span "Add New Menu" at bounding box center [876, 140] width 96 height 19
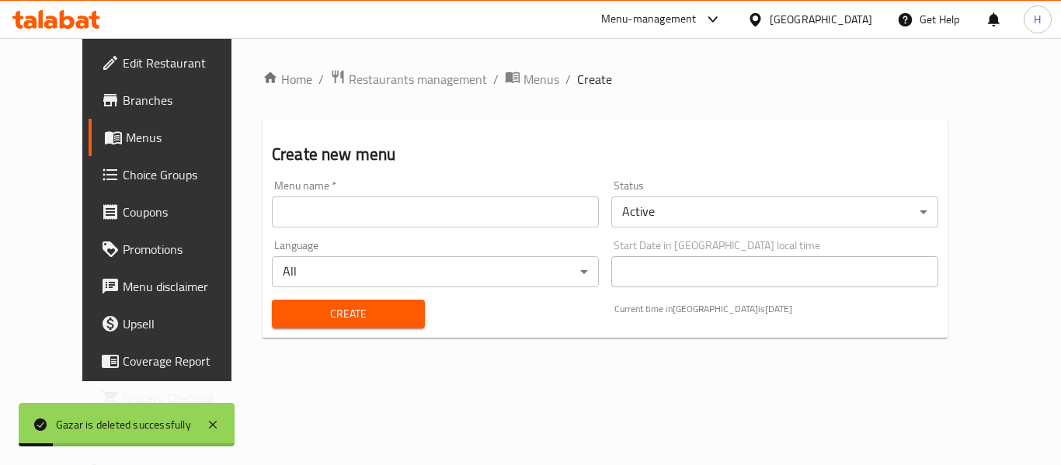
click at [277, 214] on input "text" at bounding box center [435, 212] width 327 height 31
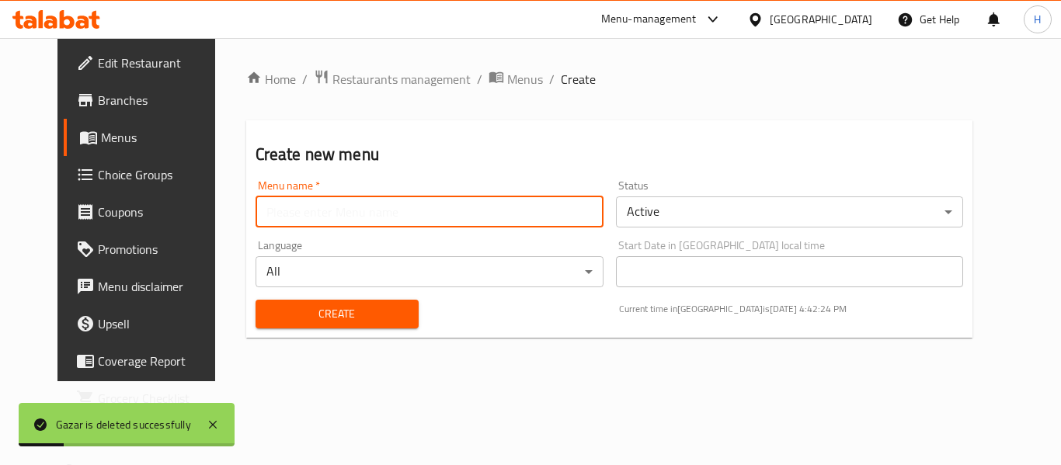
type input "Gazar"
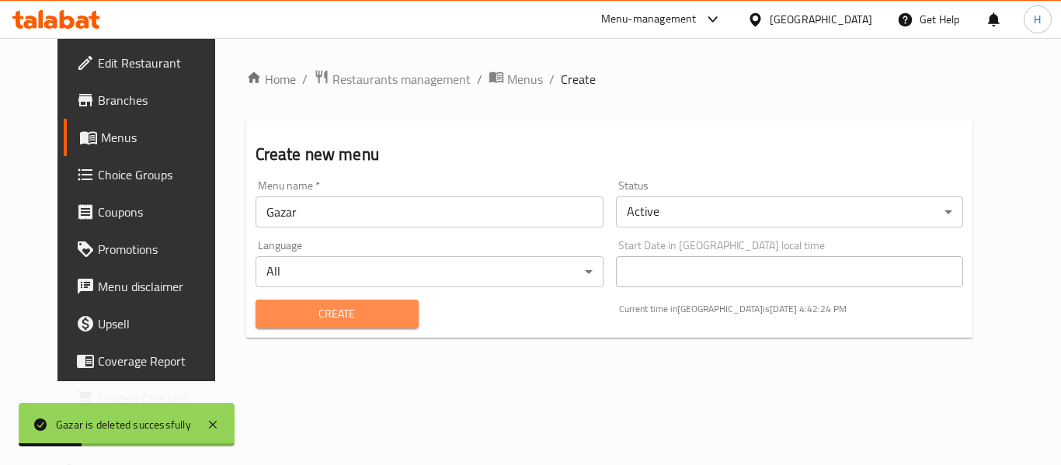
click at [316, 302] on button "Create" at bounding box center [337, 314] width 163 height 29
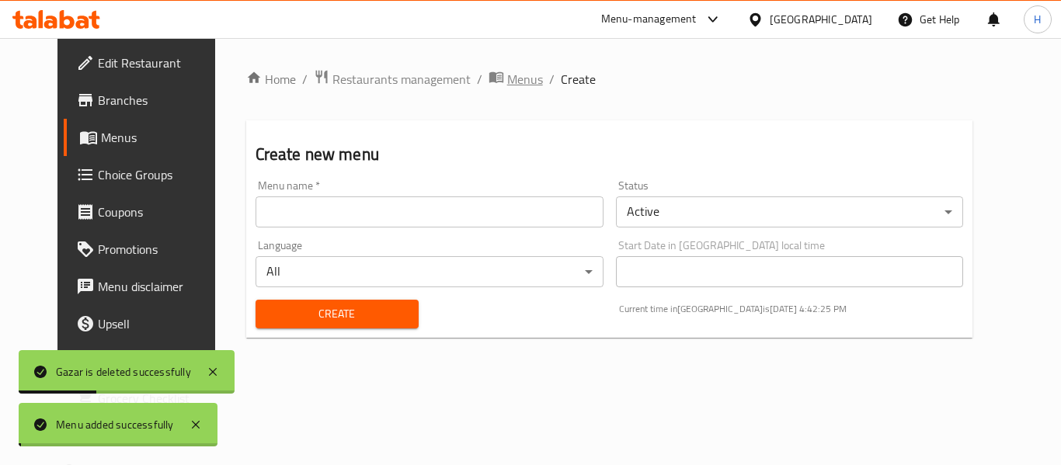
click at [507, 73] on span "Menus" at bounding box center [525, 79] width 36 height 19
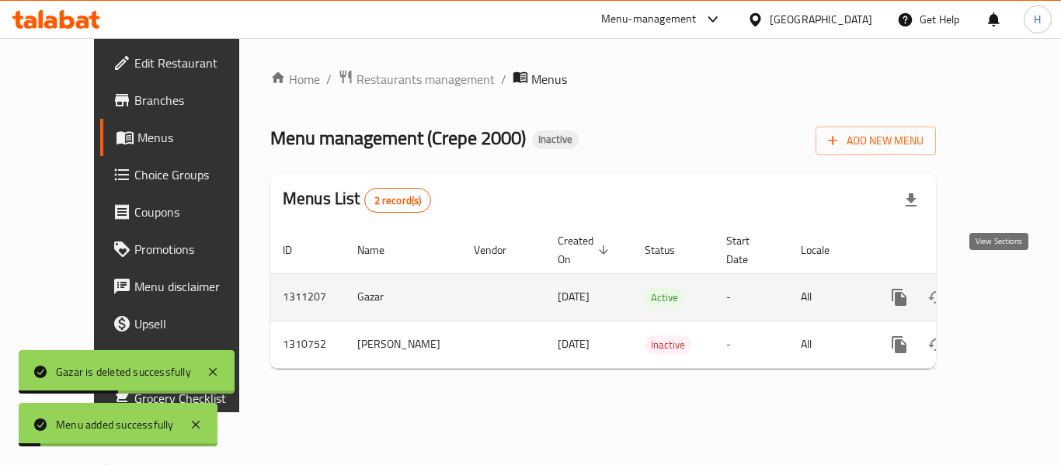
click at [1012, 281] on link "enhanced table" at bounding box center [1011, 297] width 37 height 37
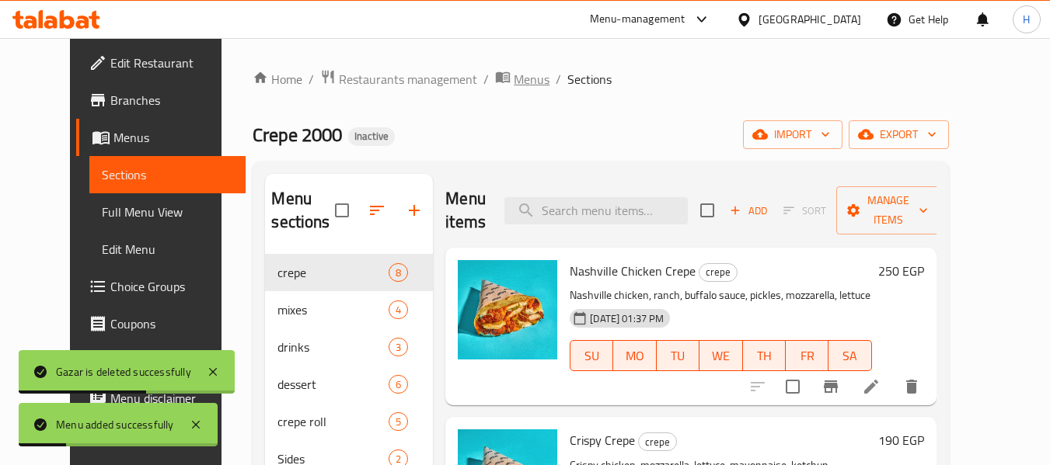
click at [514, 82] on span "Menus" at bounding box center [532, 79] width 36 height 19
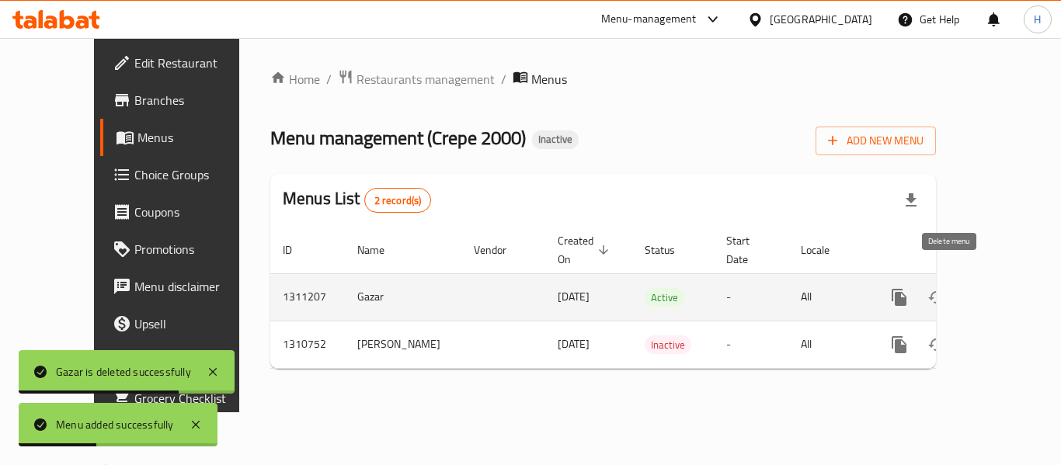
click at [969, 291] on icon "enhanced table" at bounding box center [974, 298] width 11 height 14
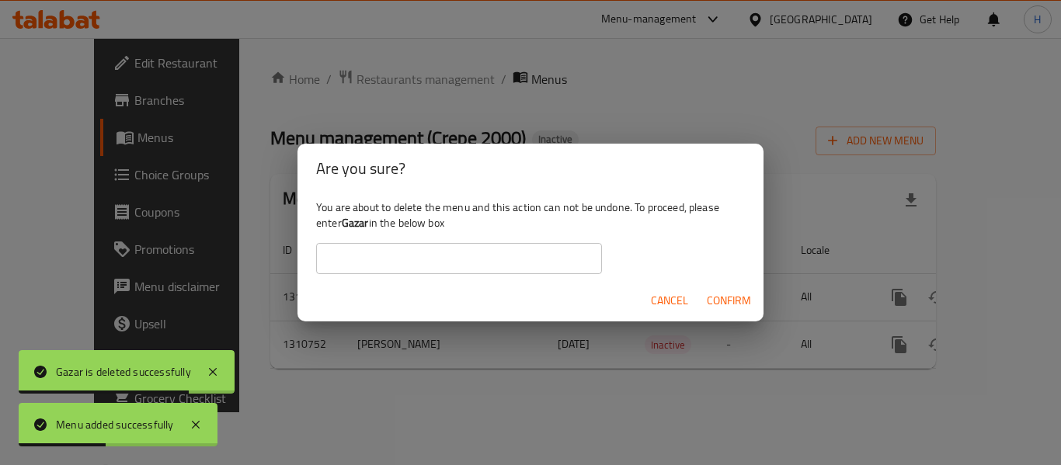
click at [420, 259] on input "text" at bounding box center [459, 258] width 286 height 31
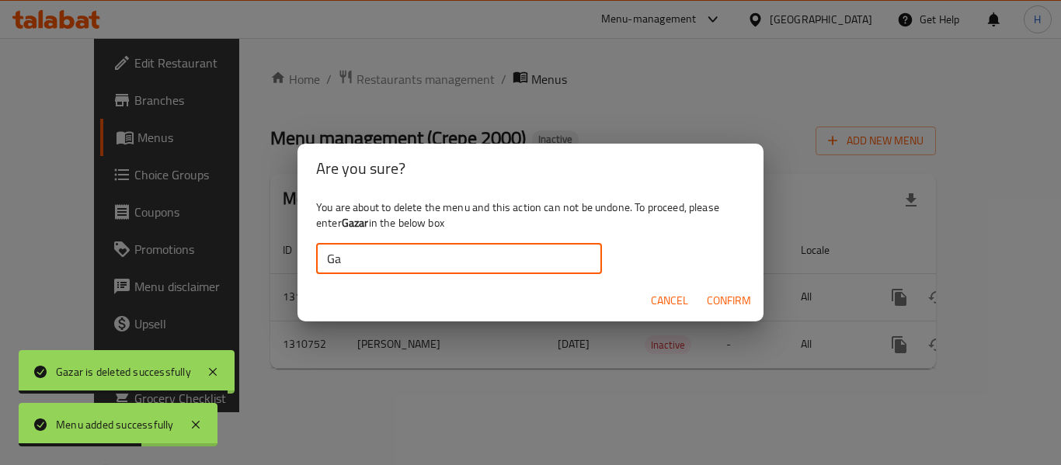
type input "Gazar"
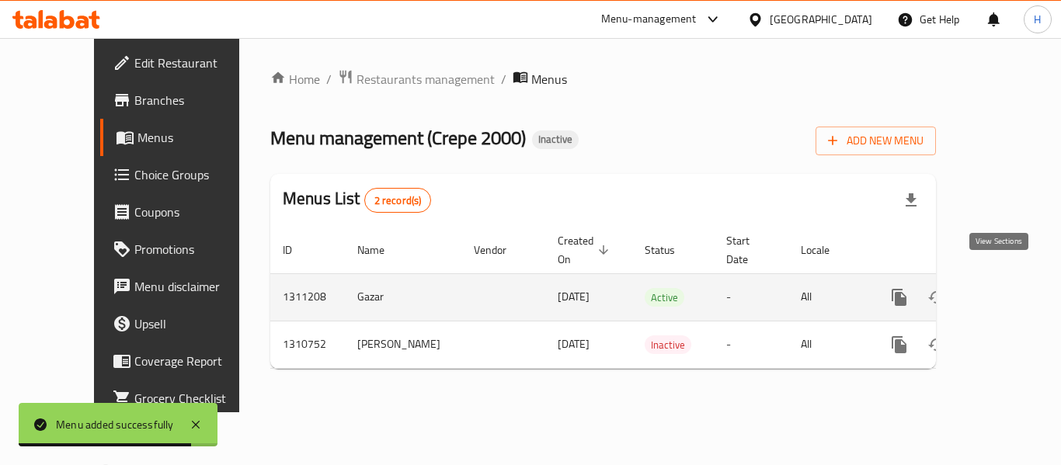
click at [1005, 288] on icon "enhanced table" at bounding box center [1011, 297] width 19 height 19
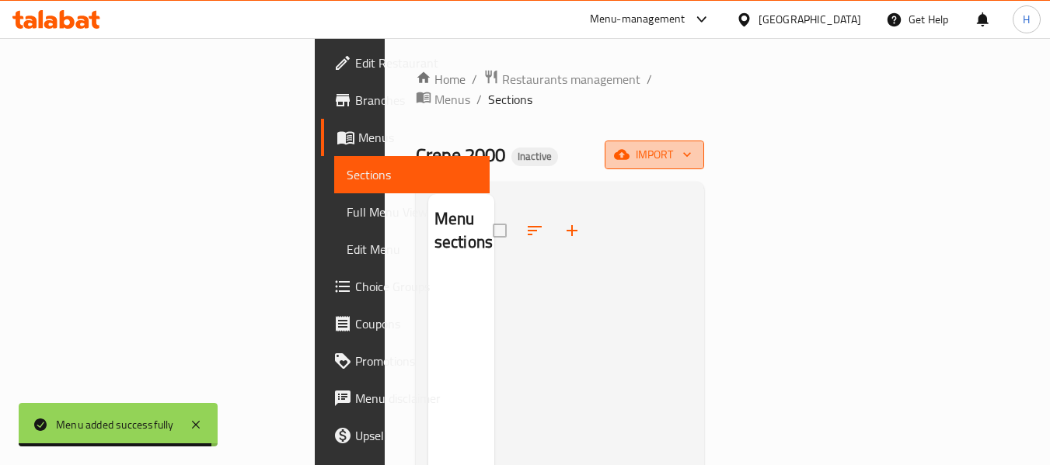
click at [692, 145] on span "import" at bounding box center [654, 154] width 75 height 19
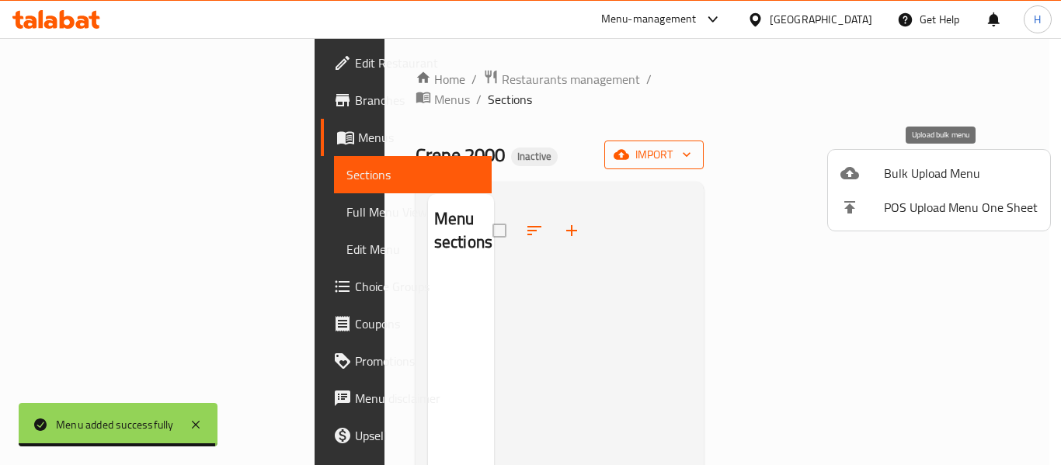
click at [960, 183] on span "Bulk Upload Menu" at bounding box center [961, 173] width 154 height 19
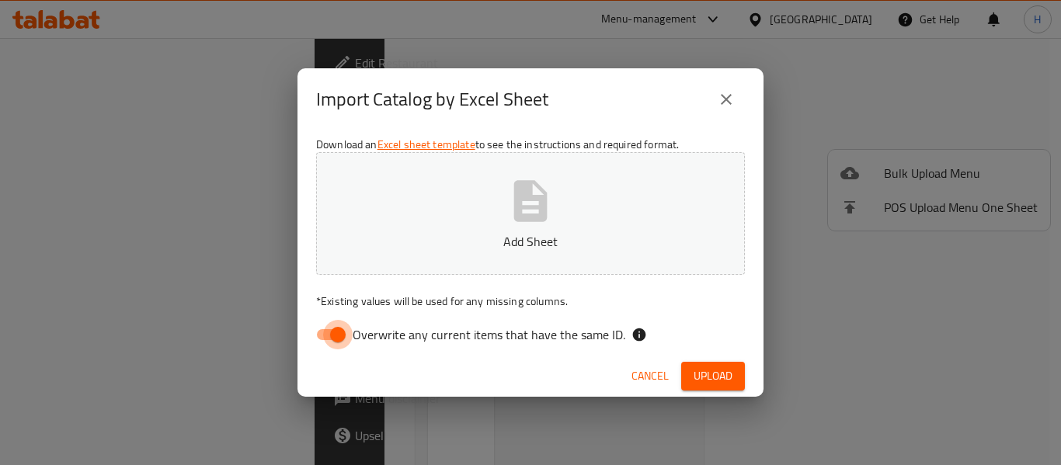
click at [343, 340] on input "Overwrite any current items that have the same ID." at bounding box center [338, 335] width 89 height 30
checkbox input "false"
click at [445, 241] on p "Add Sheet" at bounding box center [530, 241] width 381 height 19
click at [715, 368] on span "Upload" at bounding box center [713, 376] width 39 height 19
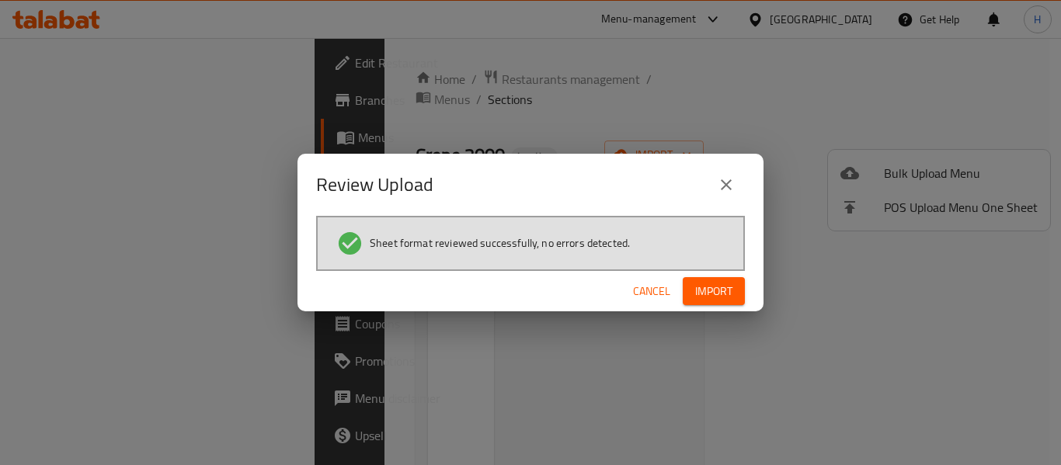
click at [706, 294] on span "Import" at bounding box center [713, 291] width 37 height 19
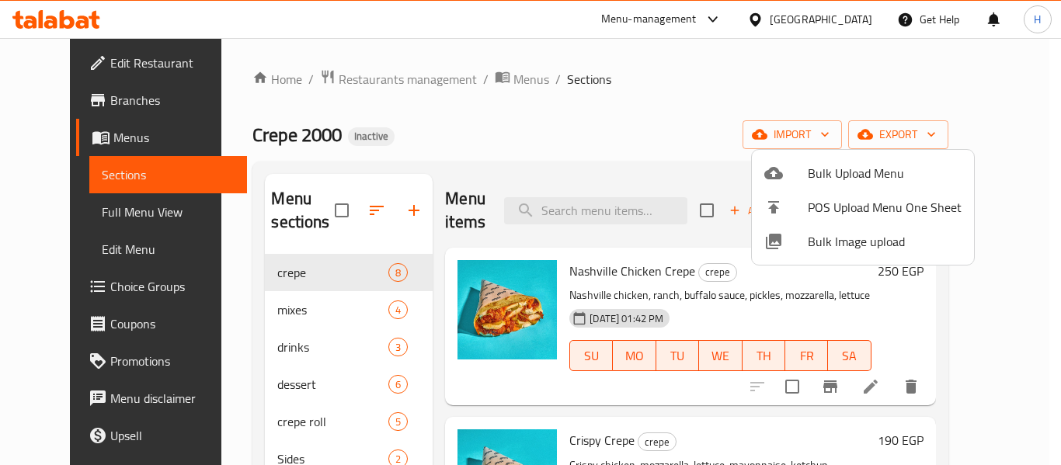
click at [597, 207] on div at bounding box center [530, 232] width 1061 height 465
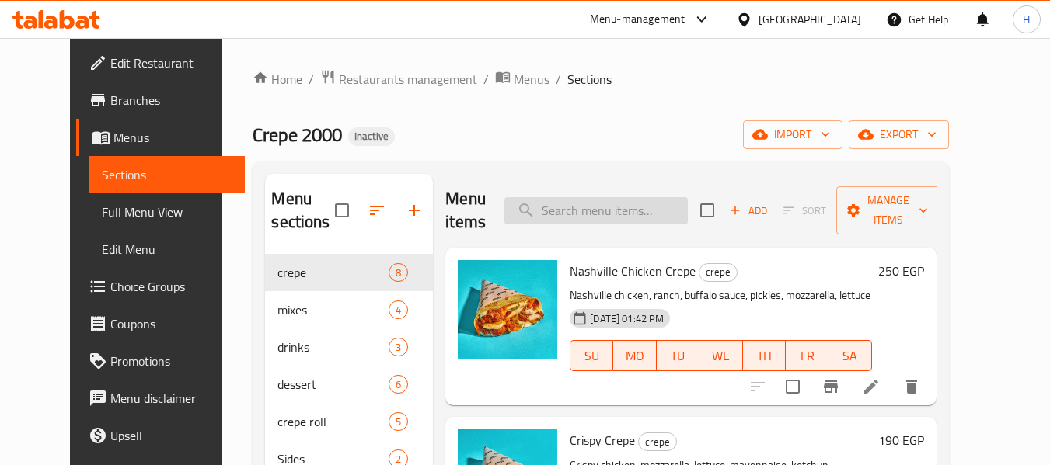
click at [597, 208] on input "search" at bounding box center [595, 210] width 183 height 27
paste input "Burger Crepe"
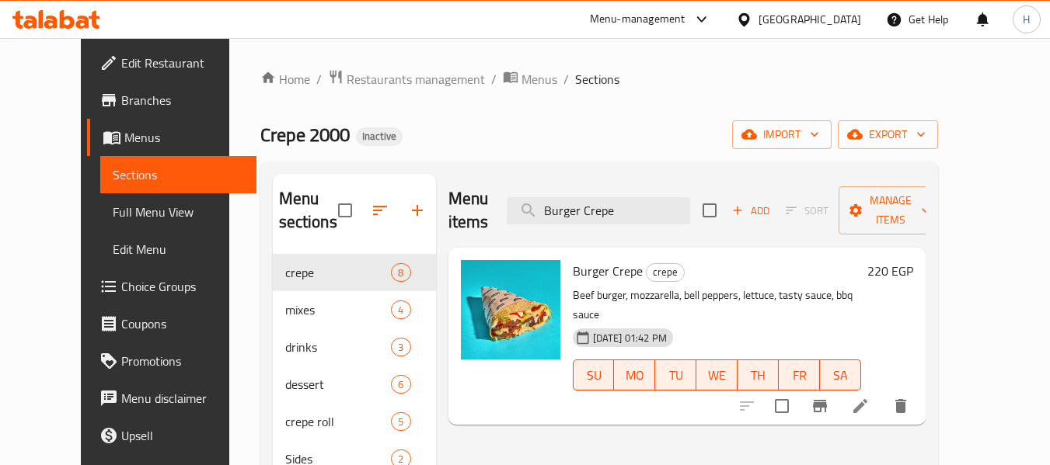
type input "Burger Crepe"
click at [882, 392] on li at bounding box center [860, 406] width 44 height 28
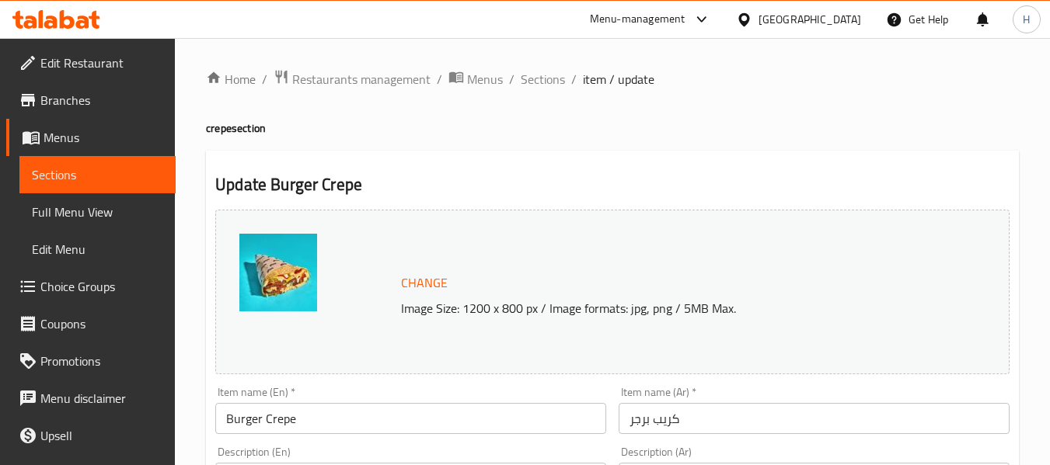
click at [681, 420] on input "كريب برجر" at bounding box center [813, 418] width 391 height 31
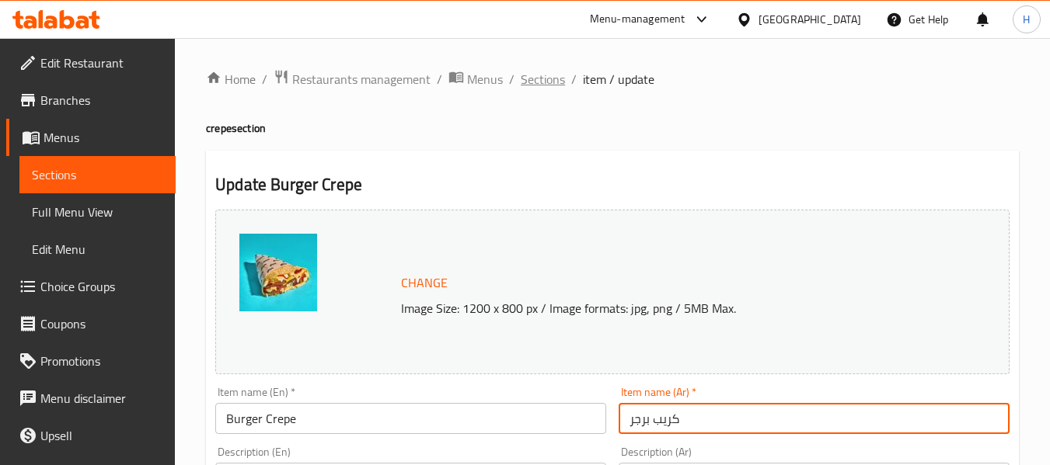
click at [535, 79] on span "Sections" at bounding box center [543, 79] width 44 height 19
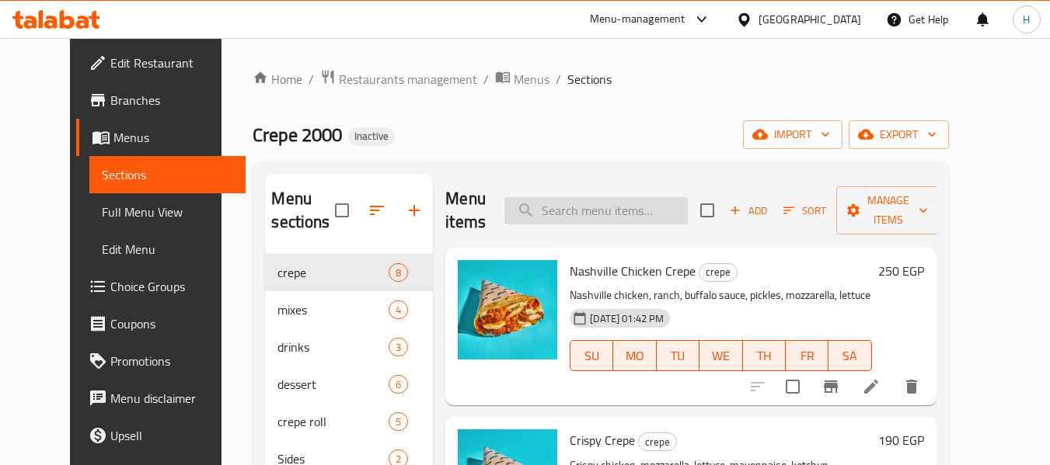
click at [636, 205] on input "search" at bounding box center [595, 210] width 183 height 27
paste input "Fries crepe Roll"
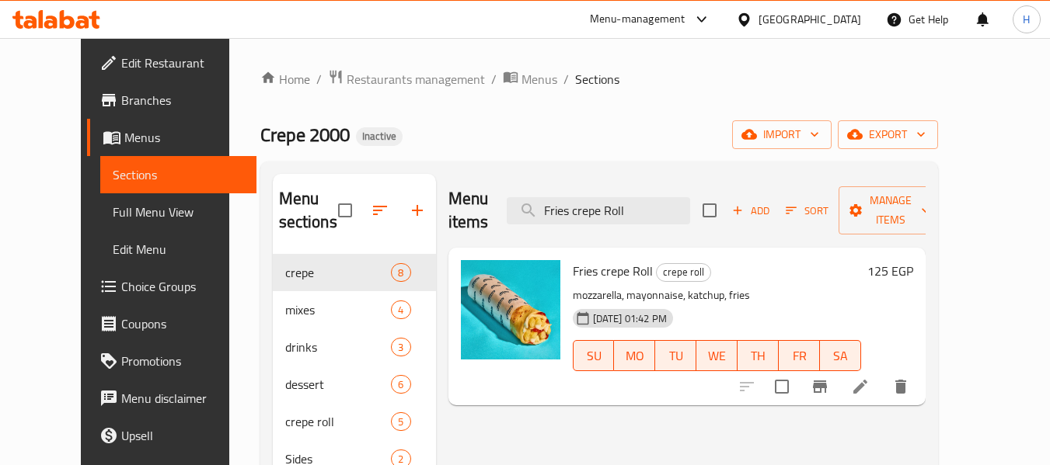
type input "Fries crepe Roll"
click at [882, 373] on li at bounding box center [860, 387] width 44 height 28
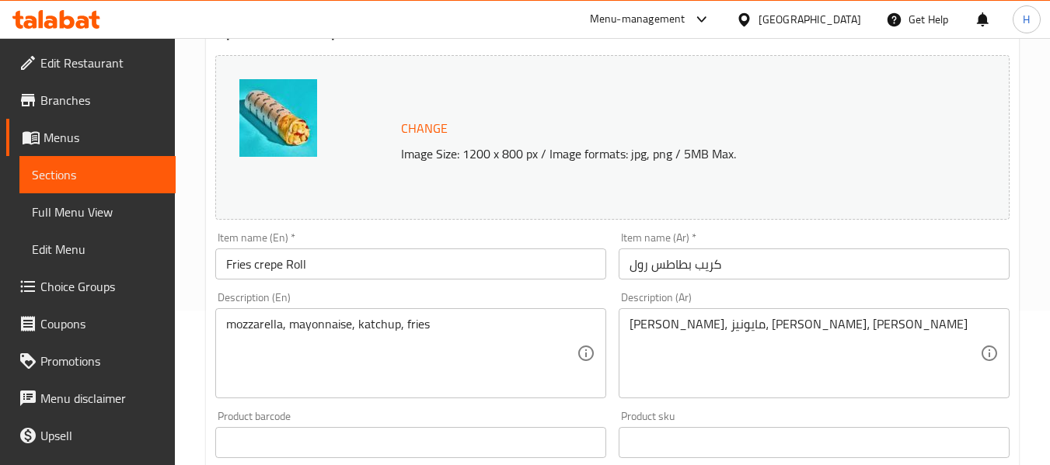
scroll to position [155, 0]
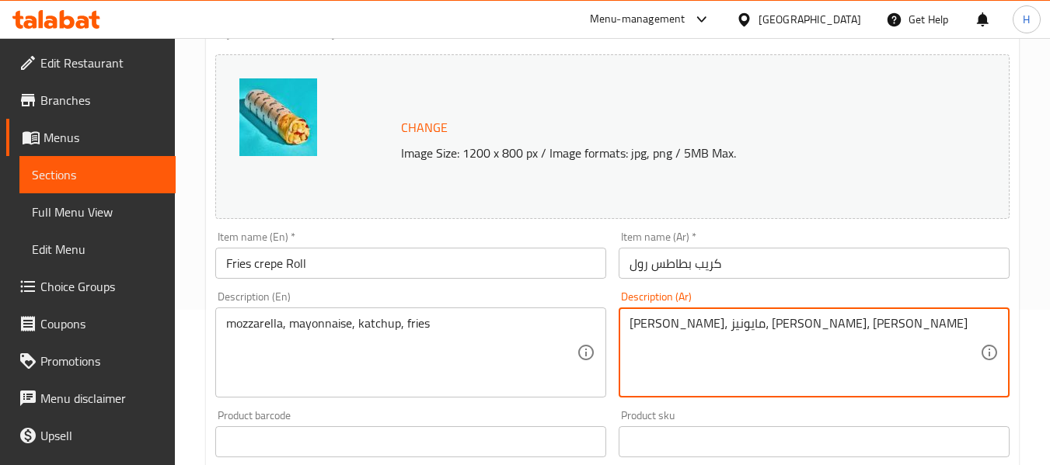
click at [639, 326] on textarea "[PERSON_NAME]، مايونيز، [PERSON_NAME]، فرايز" at bounding box center [804, 353] width 350 height 74
click at [669, 268] on input "كريب بطاطس رول" at bounding box center [813, 263] width 391 height 31
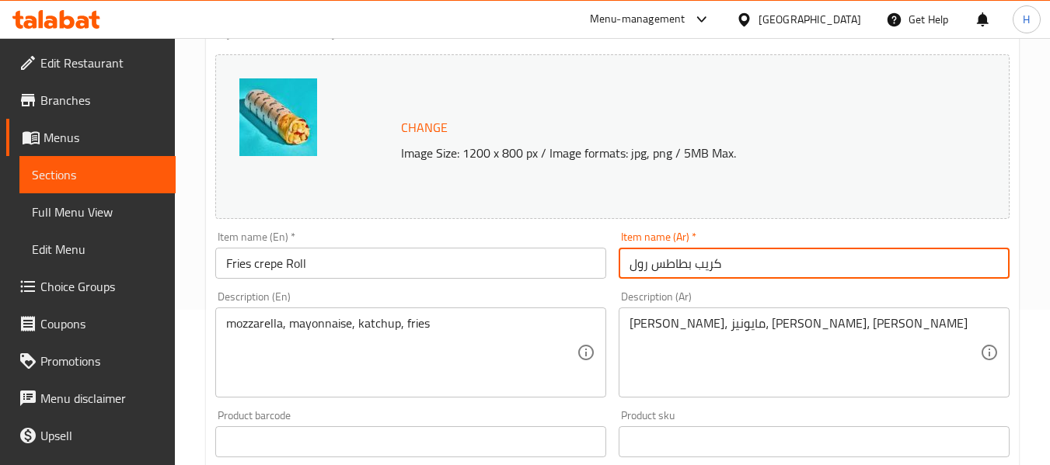
click at [669, 268] on input "كريب بطاطس رول" at bounding box center [813, 263] width 391 height 31
paste input "فرايز"
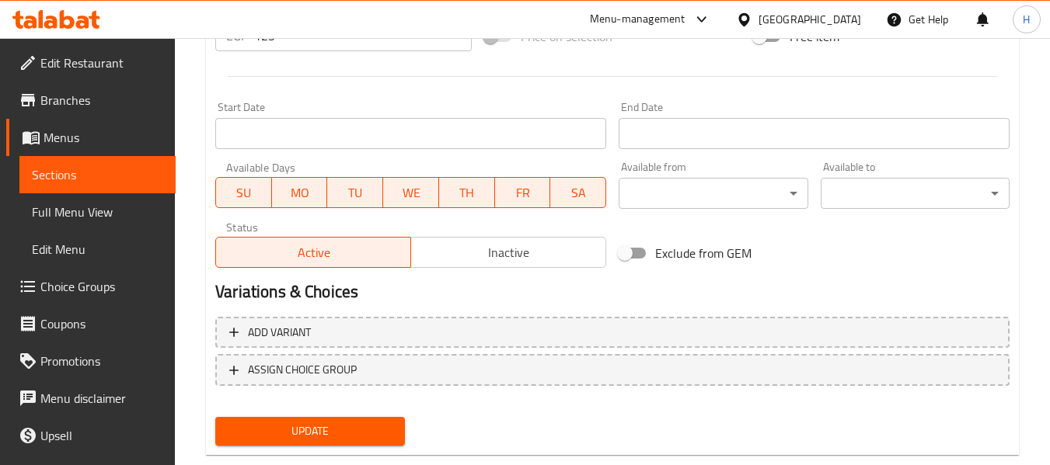
scroll to position [655, 0]
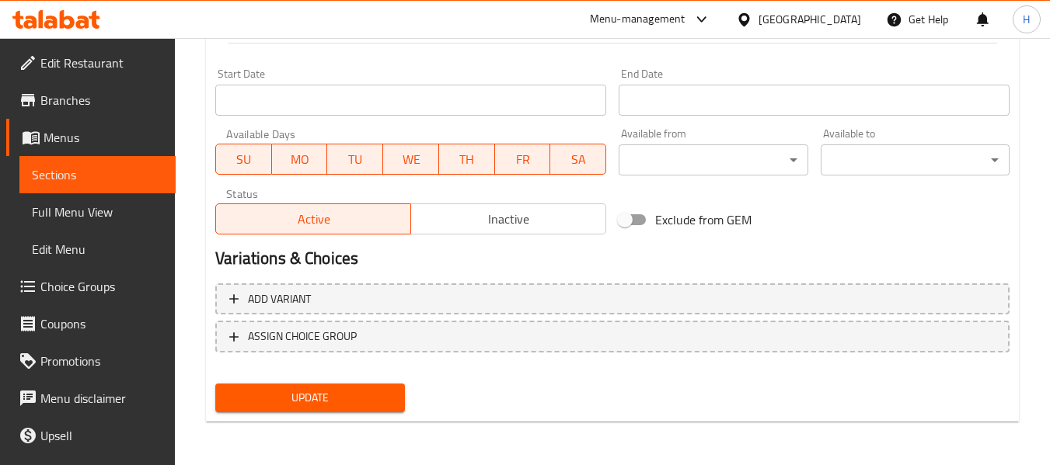
type input "كريب [PERSON_NAME]"
click at [387, 385] on button "Update" at bounding box center [309, 398] width 189 height 29
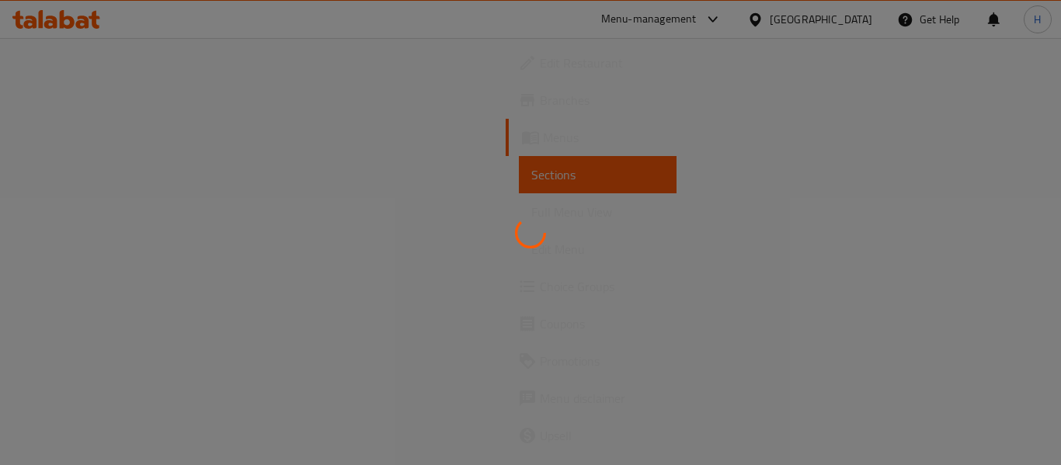
click at [531, 211] on span "Full Menu View" at bounding box center [597, 212] width 133 height 19
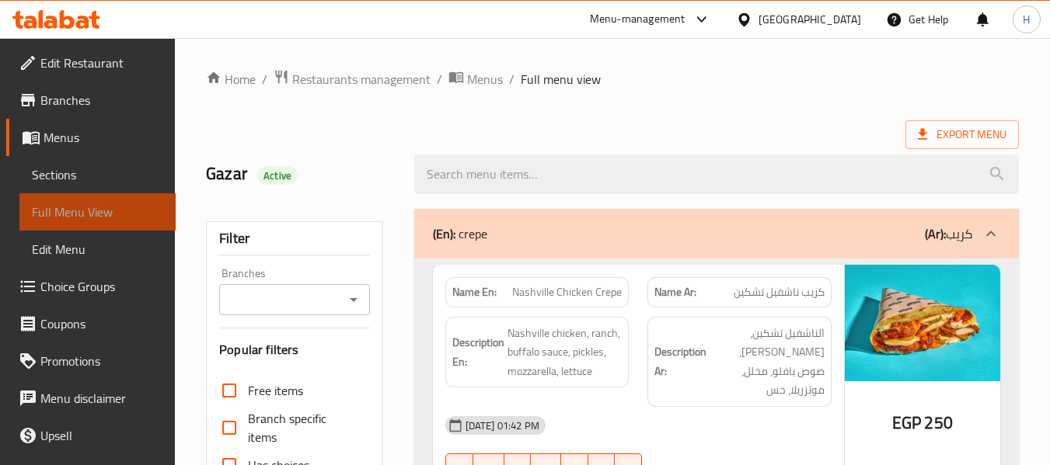
click at [119, 211] on span "Full Menu View" at bounding box center [97, 212] width 131 height 19
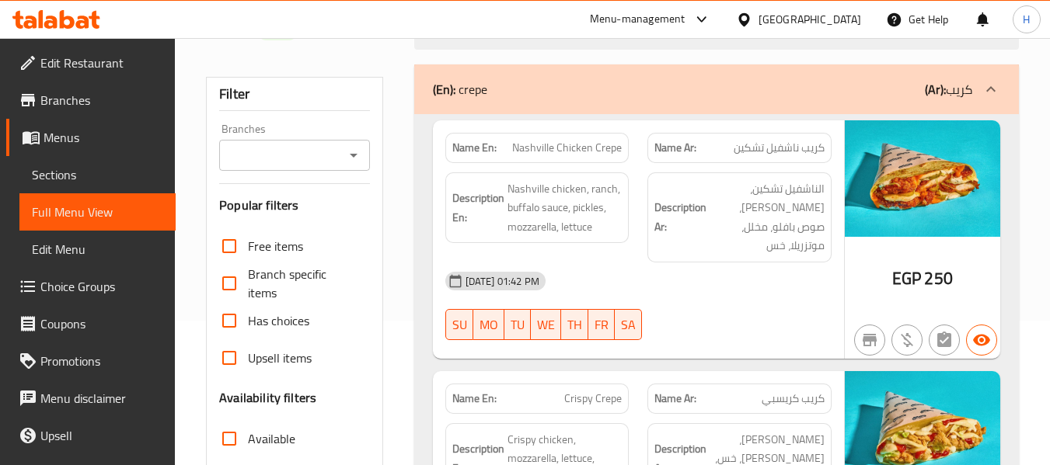
scroll to position [311, 0]
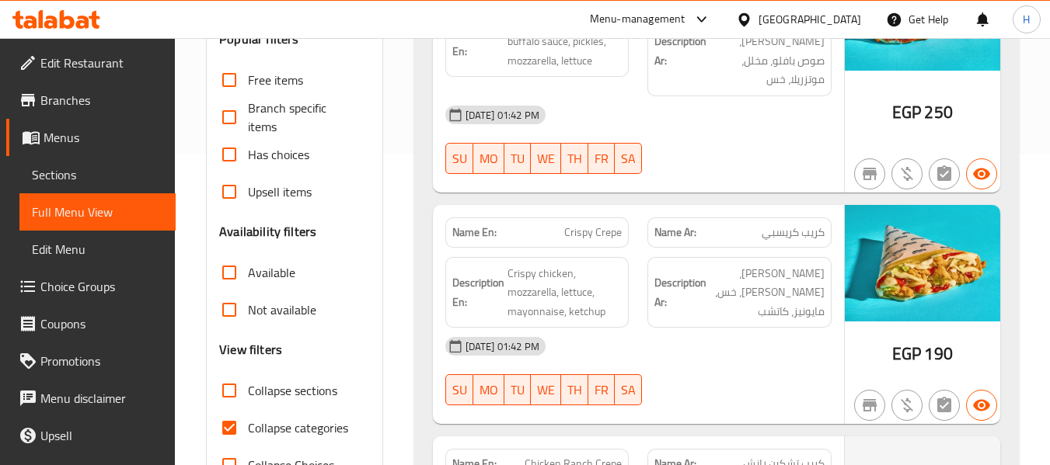
click at [277, 384] on span "Collapse sections" at bounding box center [292, 391] width 89 height 19
click at [248, 384] on input "Collapse sections" at bounding box center [229, 390] width 37 height 37
checkbox input "true"
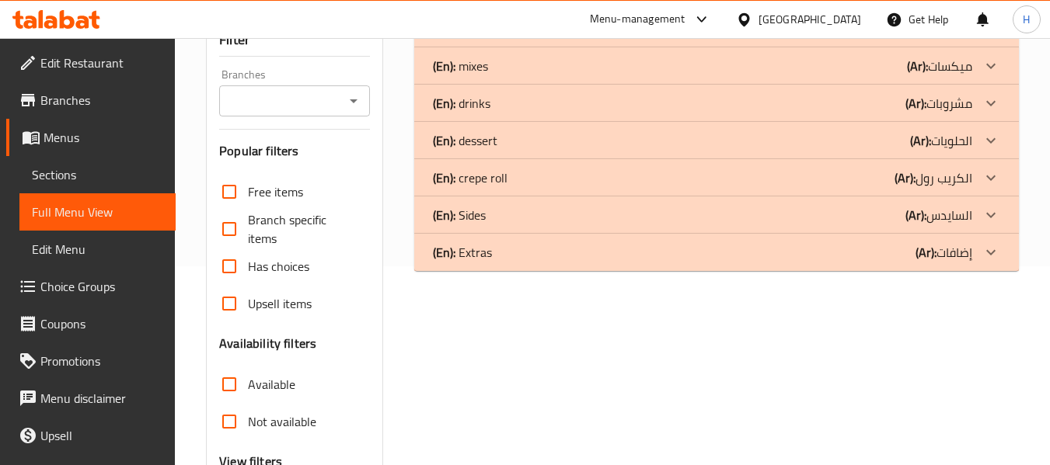
scroll to position [361, 0]
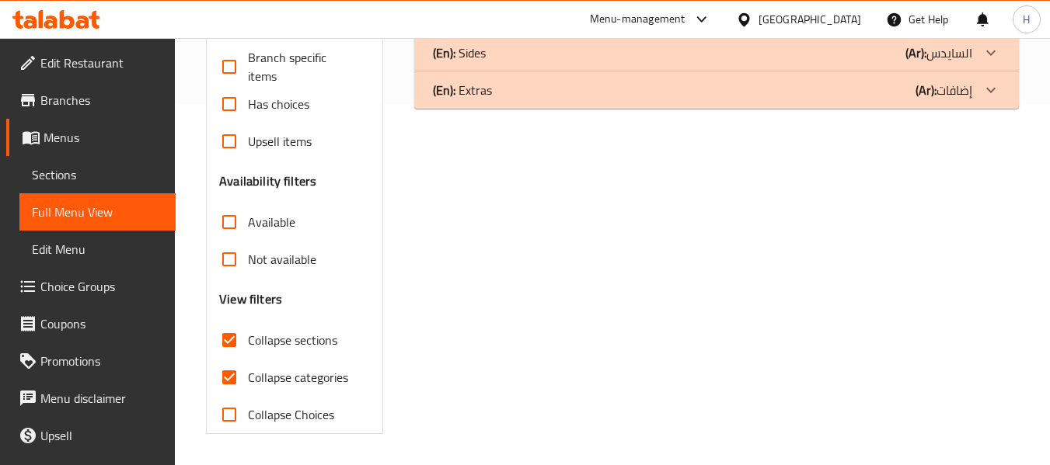
click at [267, 371] on span "Collapse categories" at bounding box center [298, 377] width 100 height 19
click at [248, 371] on input "Collapse categories" at bounding box center [229, 377] width 37 height 37
checkbox input "false"
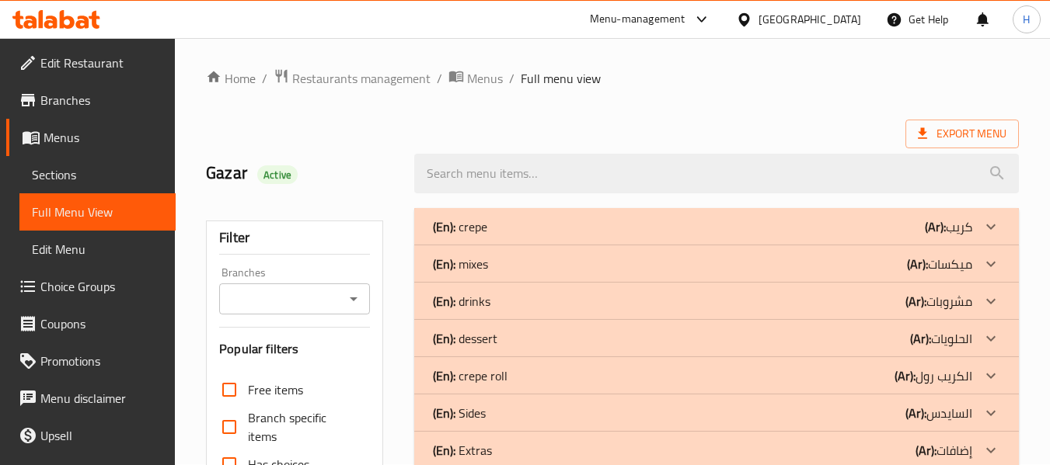
scroll to position [0, 0]
click at [927, 233] on b "(Ar):" at bounding box center [935, 227] width 21 height 23
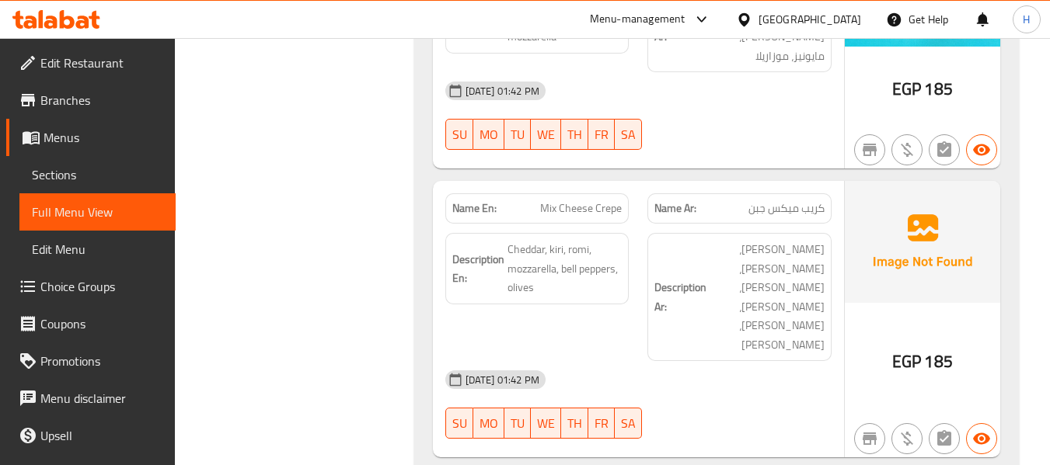
scroll to position [1632, 0]
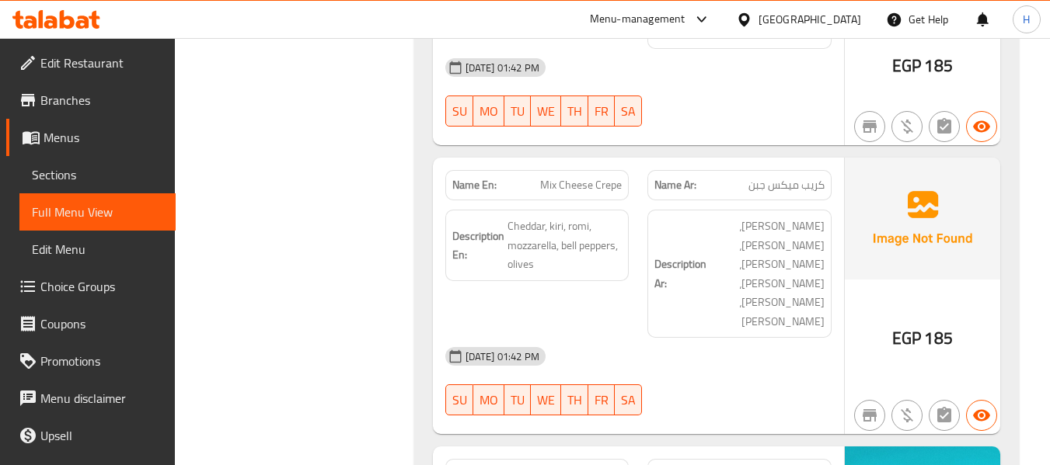
click at [588, 465] on span "Burger Crepe" at bounding box center [592, 474] width 60 height 16
copy span "Burger Crepe"
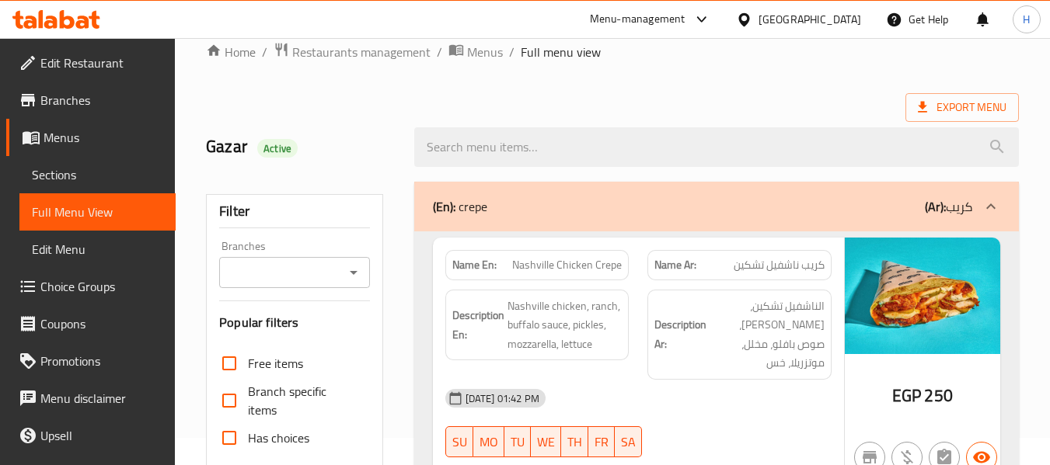
scroll to position [0, 0]
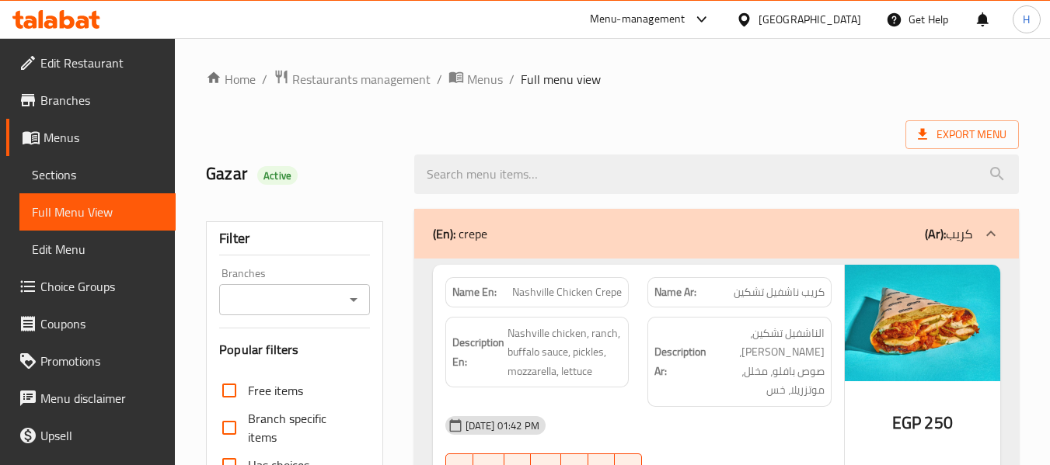
click at [748, 229] on div "(En): crepe (Ar): كريب" at bounding box center [702, 234] width 539 height 19
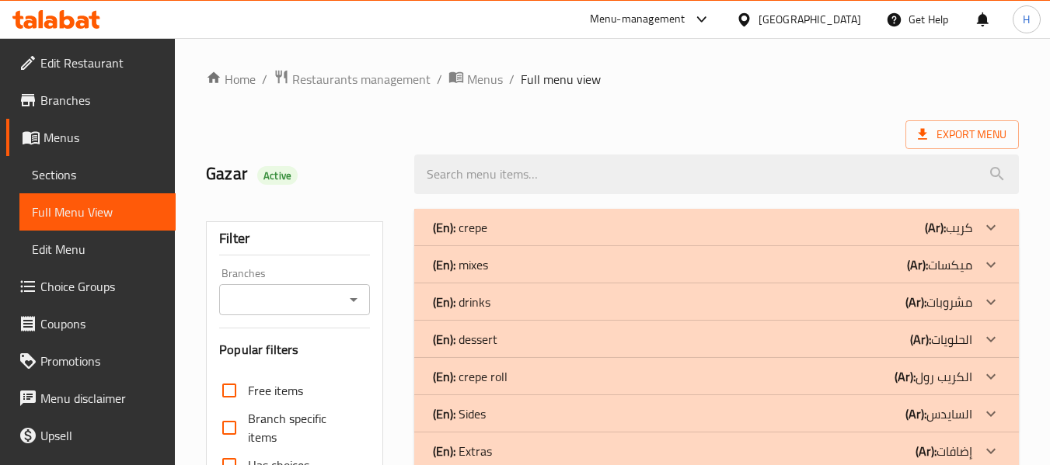
click at [715, 266] on div "(En): mixes (Ar): ميكسات" at bounding box center [702, 265] width 539 height 19
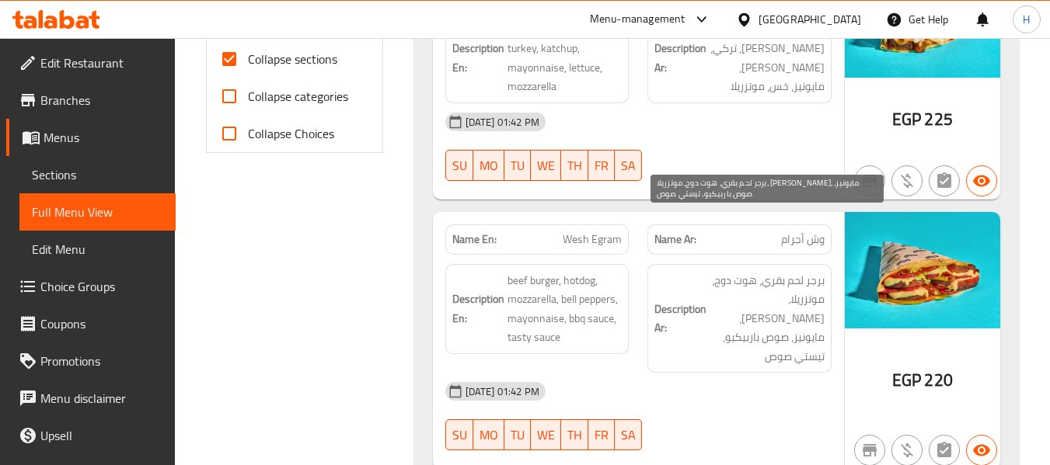
scroll to position [622, 0]
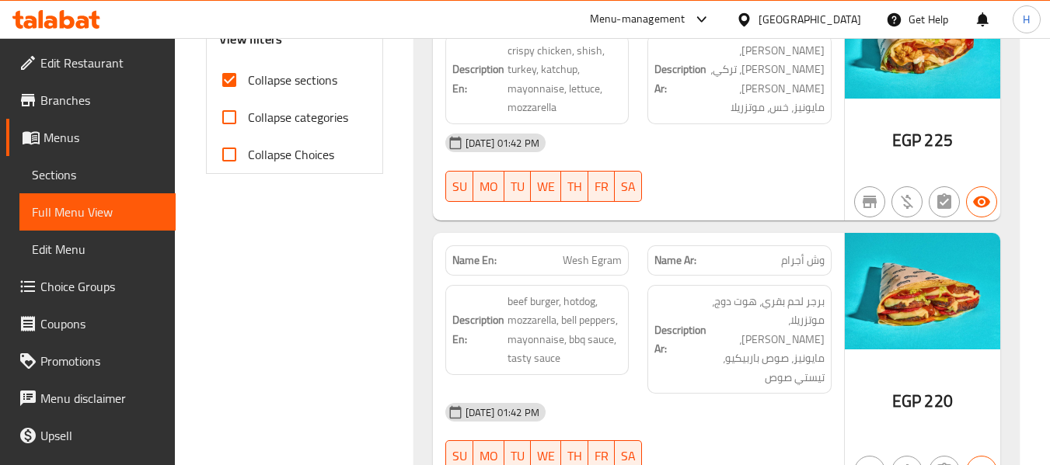
click at [806, 394] on div "[DATE] 01:42 PM" at bounding box center [638, 412] width 405 height 37
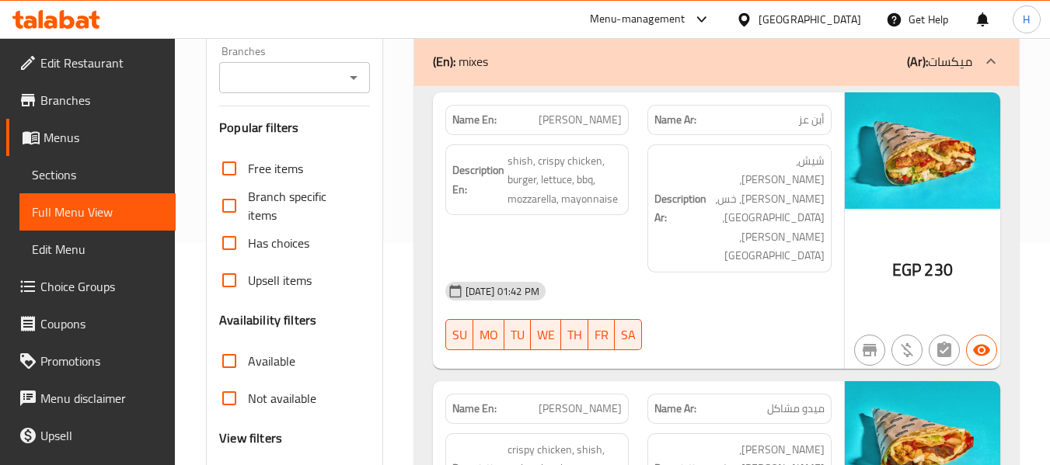
scroll to position [78, 0]
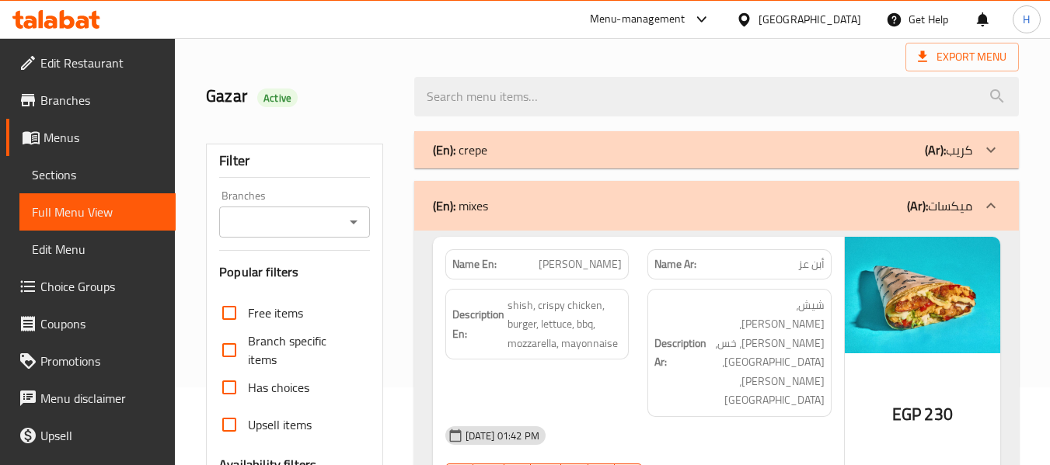
click at [749, 217] on div "(En): mixes (Ar): ميكسات" at bounding box center [716, 206] width 605 height 50
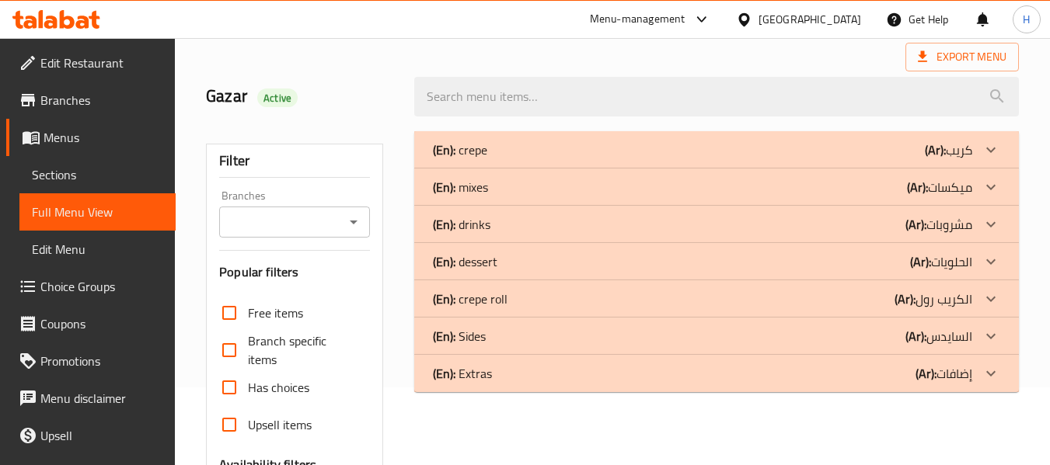
click at [617, 228] on div "(En): drinks (Ar): مشروبات" at bounding box center [702, 224] width 539 height 19
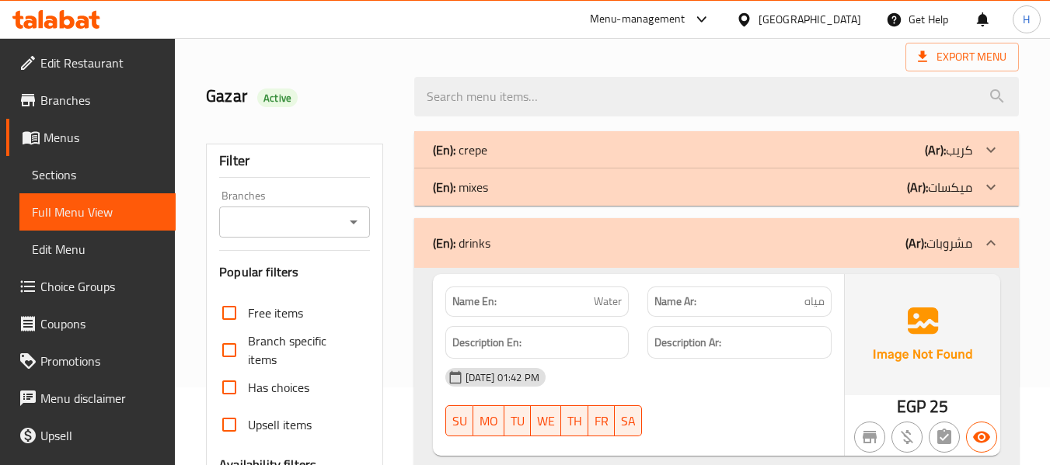
click at [619, 242] on div "(En): drinks (Ar): مشروبات" at bounding box center [702, 243] width 539 height 19
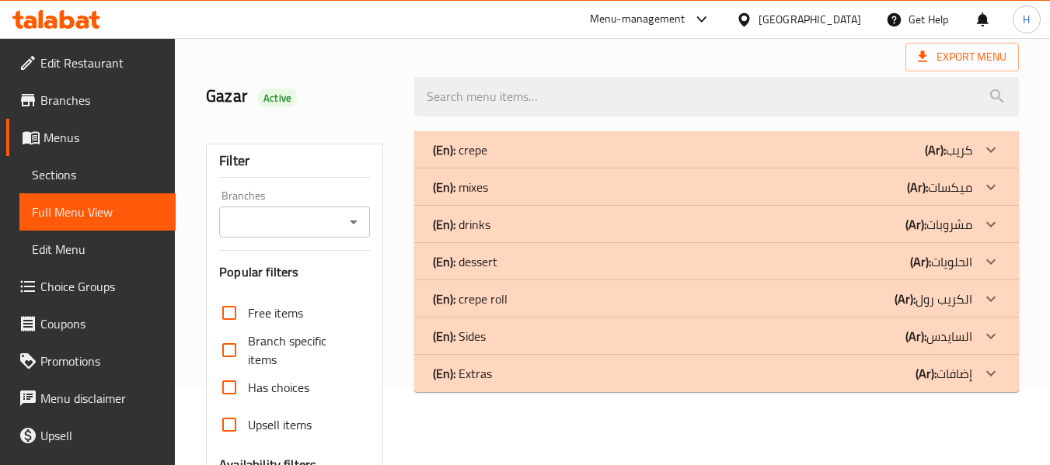
click at [845, 300] on div "(En): crepe roll (Ar): الكريب رول" at bounding box center [702, 299] width 539 height 19
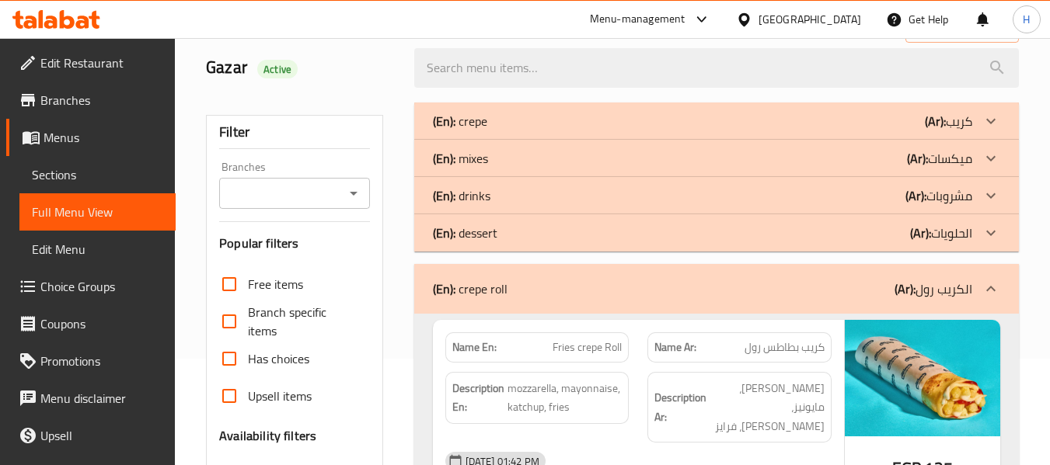
scroll to position [155, 0]
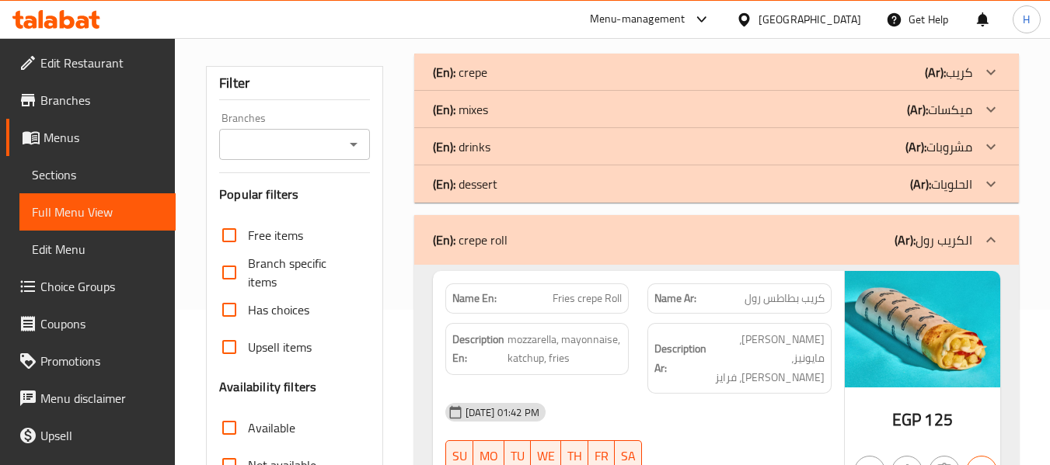
click at [588, 299] on span "Fries crepe Roll" at bounding box center [586, 299] width 69 height 16
copy span "Fries crepe Roll"
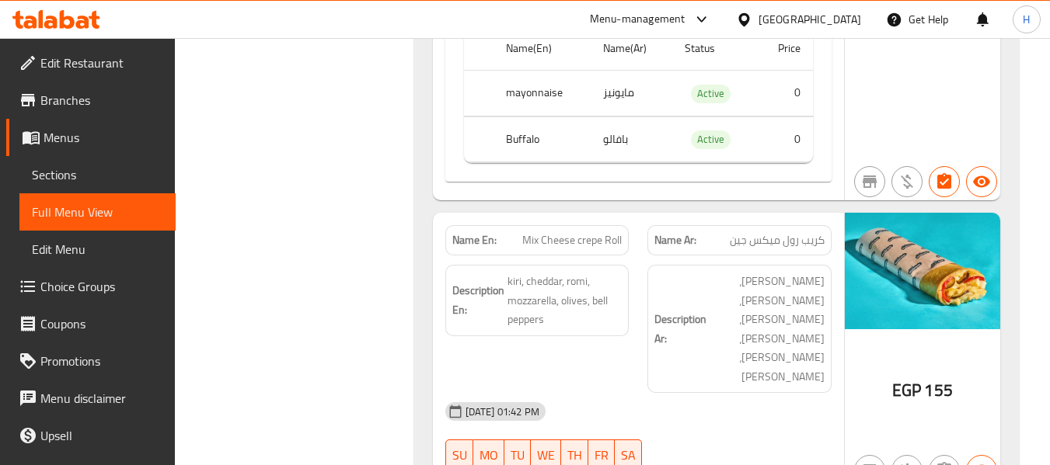
scroll to position [1399, 0]
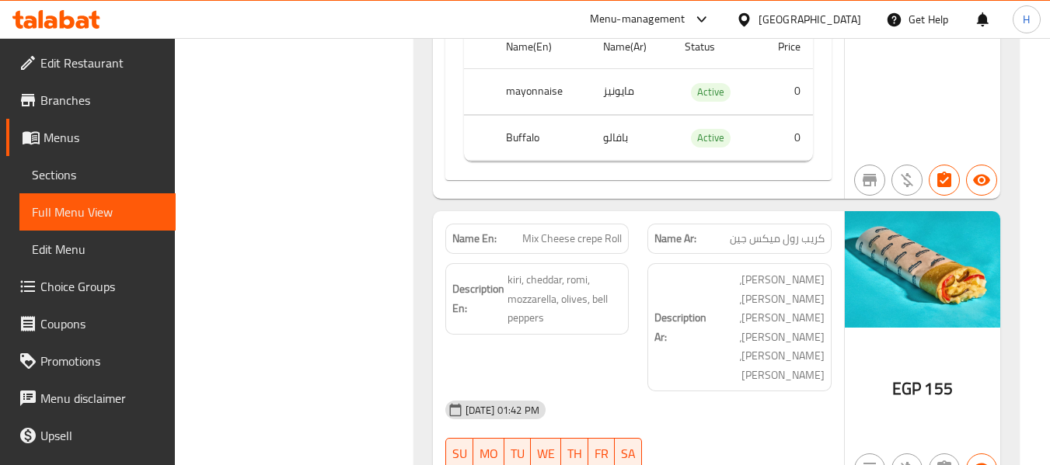
click at [775, 392] on div "[DATE] 01:42 PM" at bounding box center [638, 410] width 405 height 37
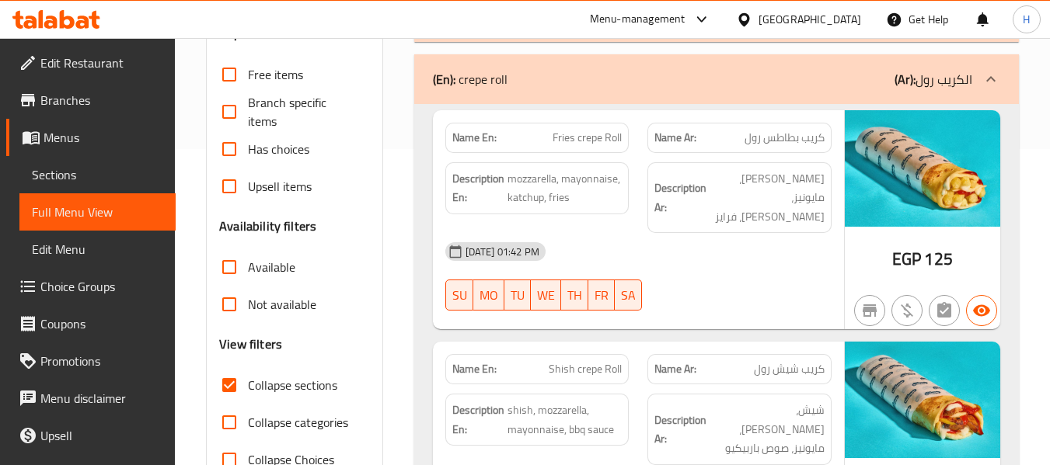
scroll to position [311, 0]
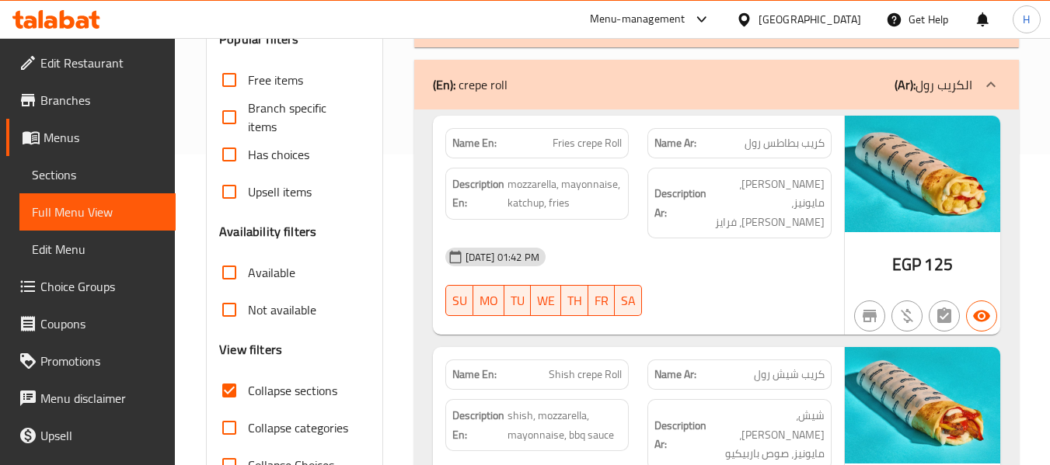
click at [658, 78] on div "(En): crepe roll (Ar): الكريب رول" at bounding box center [702, 84] width 539 height 19
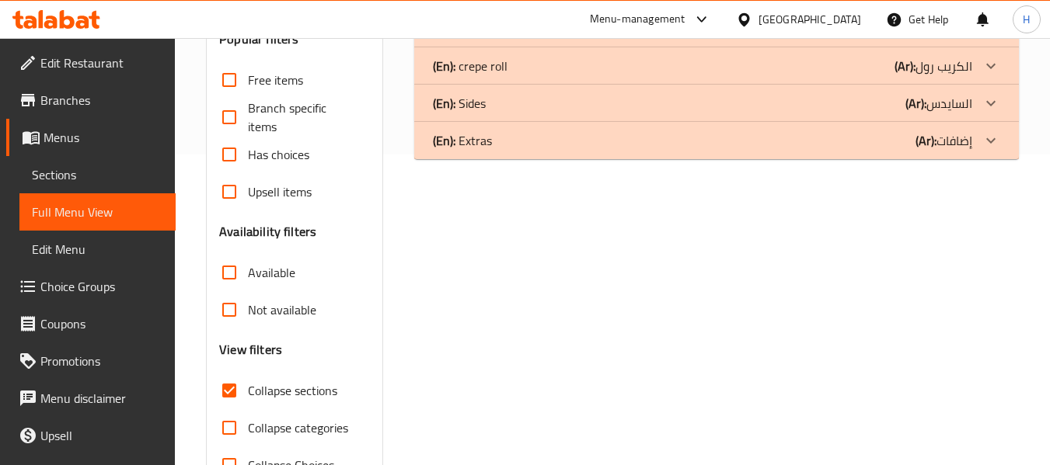
click at [790, 108] on div "(En): Sides (Ar): السايدس" at bounding box center [702, 103] width 539 height 19
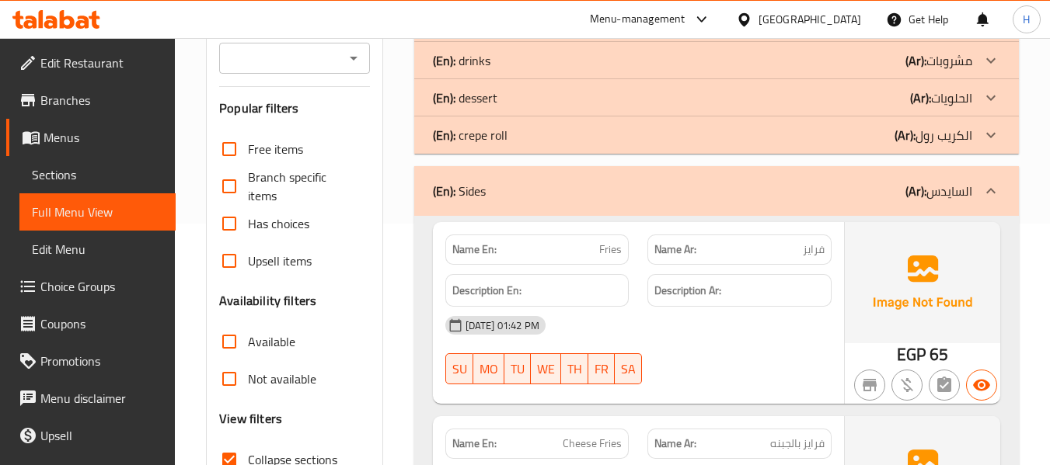
scroll to position [155, 0]
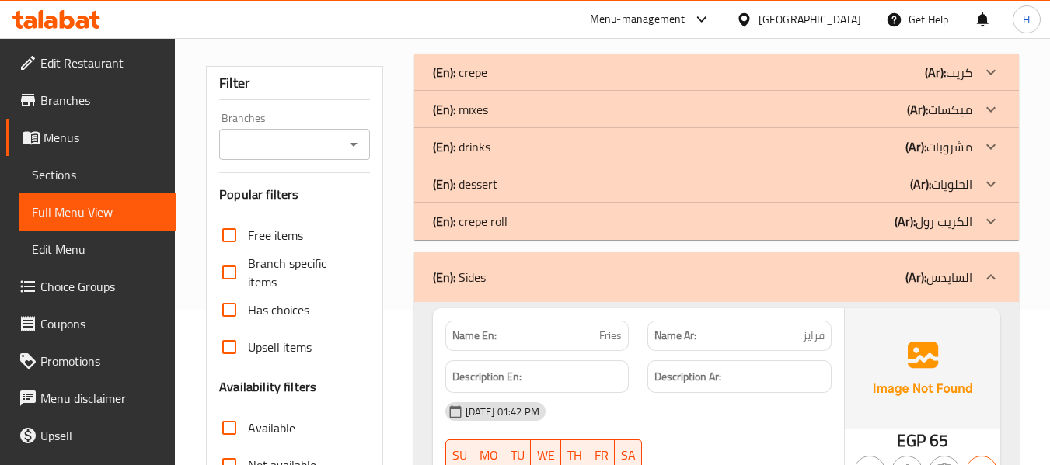
click at [716, 263] on div "(En): Sides (Ar): السايدس" at bounding box center [716, 278] width 605 height 50
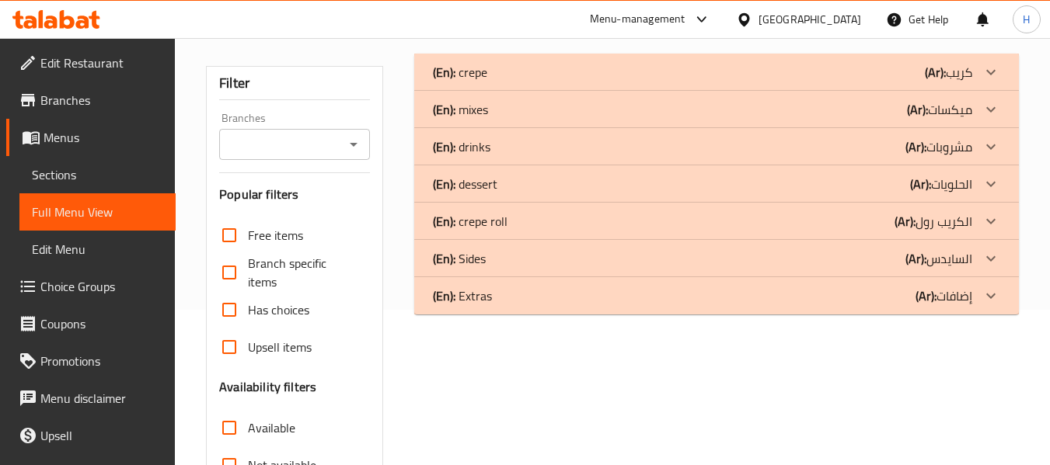
click at [579, 294] on div "(En): Extras (Ar): إضافات" at bounding box center [702, 296] width 539 height 19
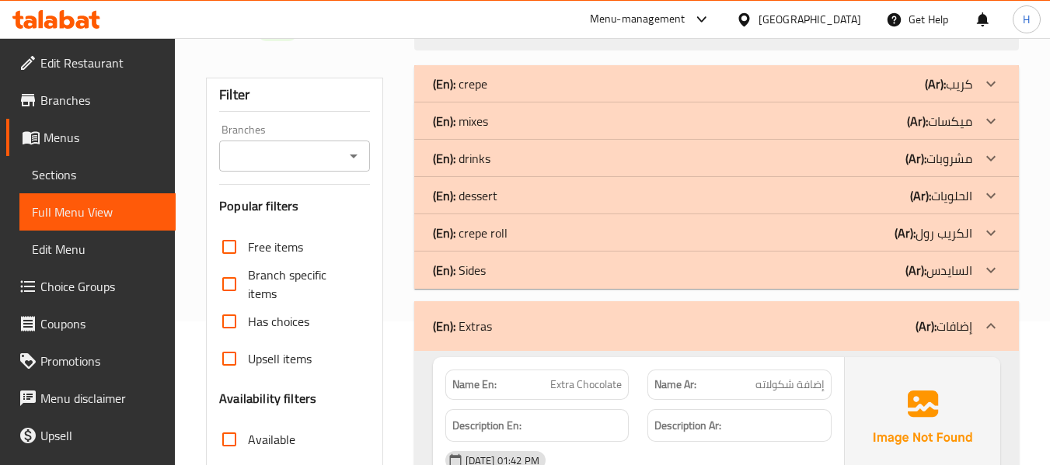
scroll to position [0, 0]
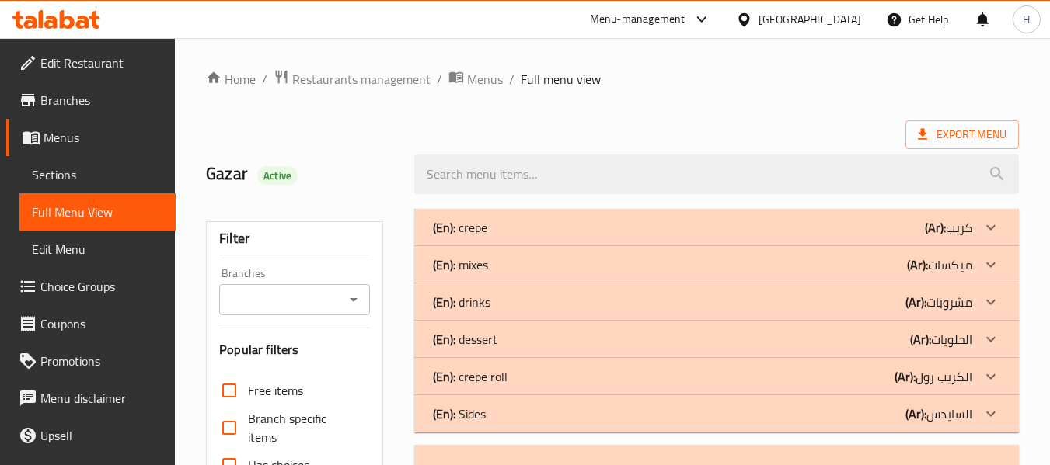
click at [926, 295] on p "(Ar): مشروبات" at bounding box center [938, 302] width 67 height 19
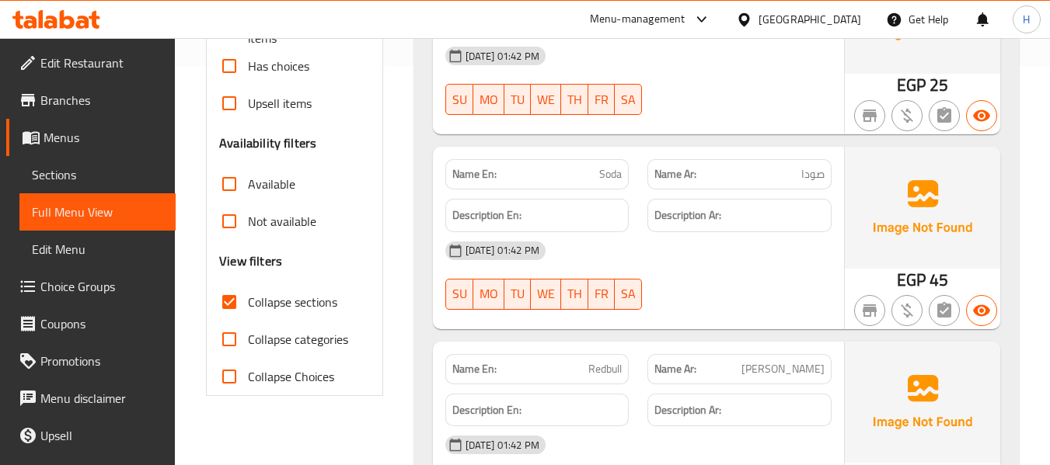
scroll to position [155, 0]
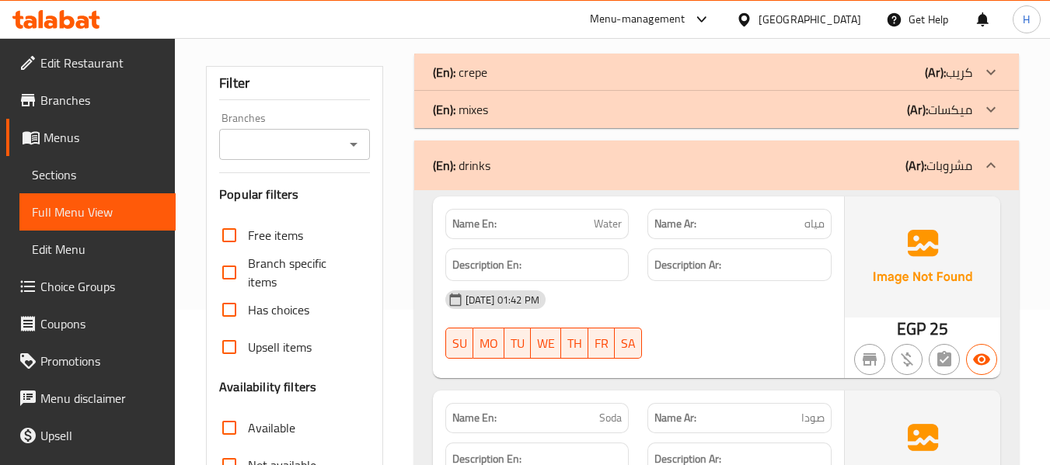
click at [713, 164] on div "(En): drinks (Ar): مشروبات" at bounding box center [702, 165] width 539 height 19
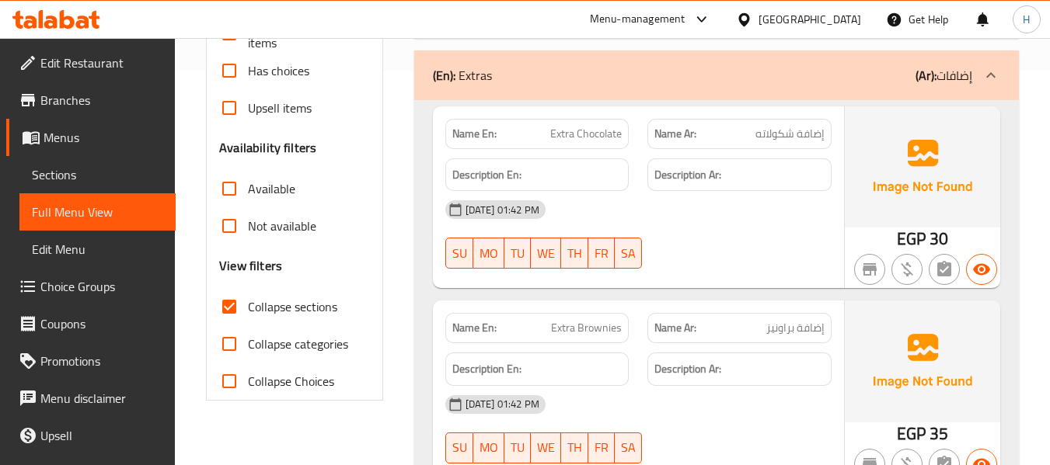
scroll to position [388, 0]
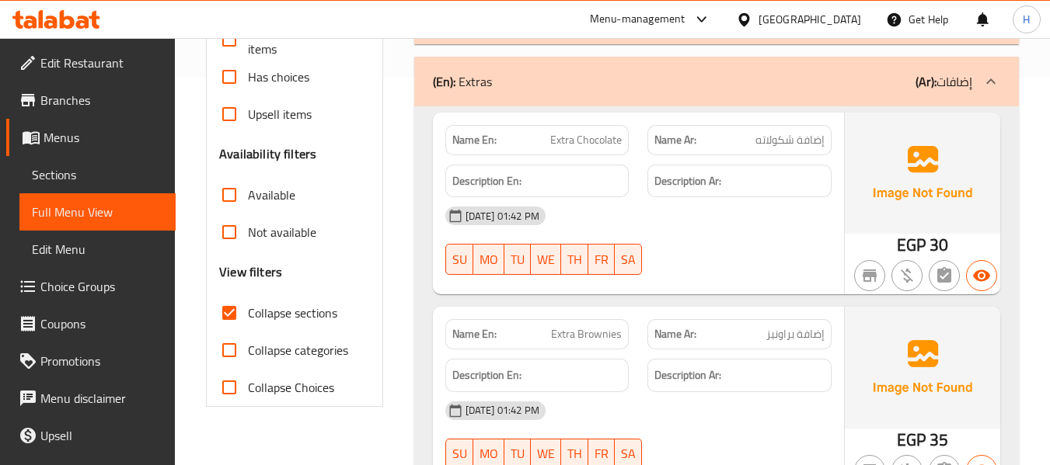
click at [732, 92] on div "(En): Extras (Ar): إضافات" at bounding box center [716, 82] width 605 height 50
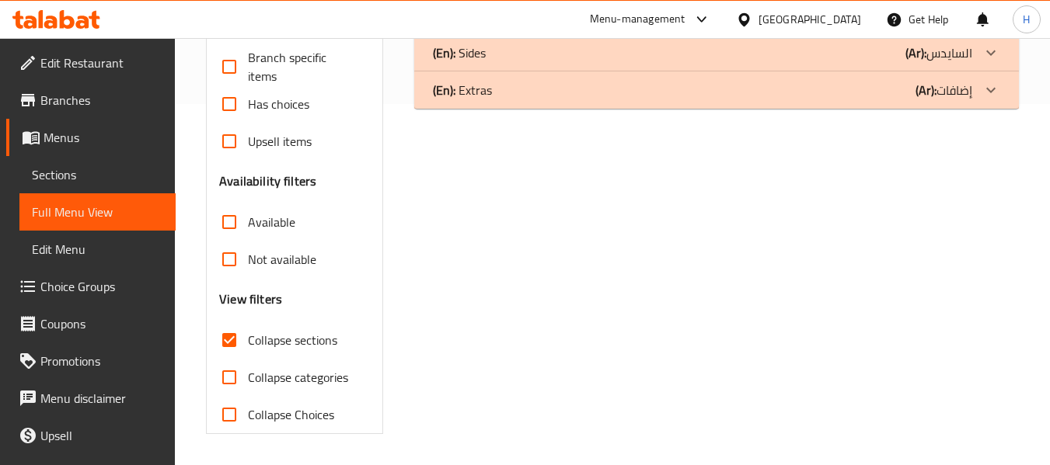
scroll to position [128, 0]
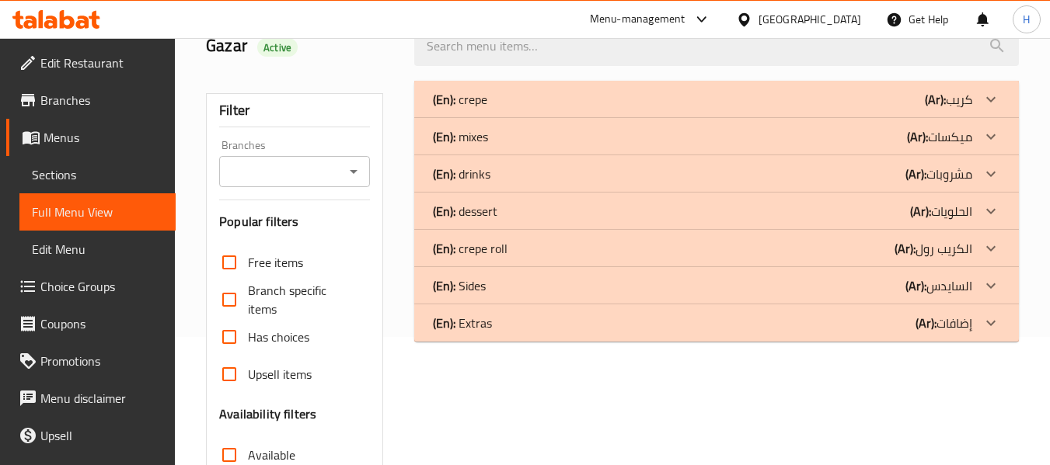
click at [891, 218] on div "(En): dessert (Ar): الحلويات" at bounding box center [702, 211] width 539 height 19
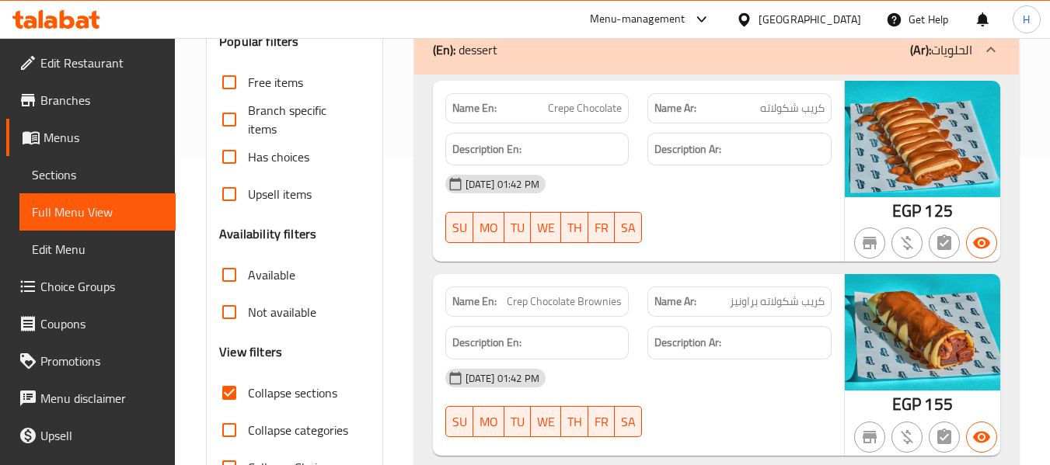
scroll to position [284, 0]
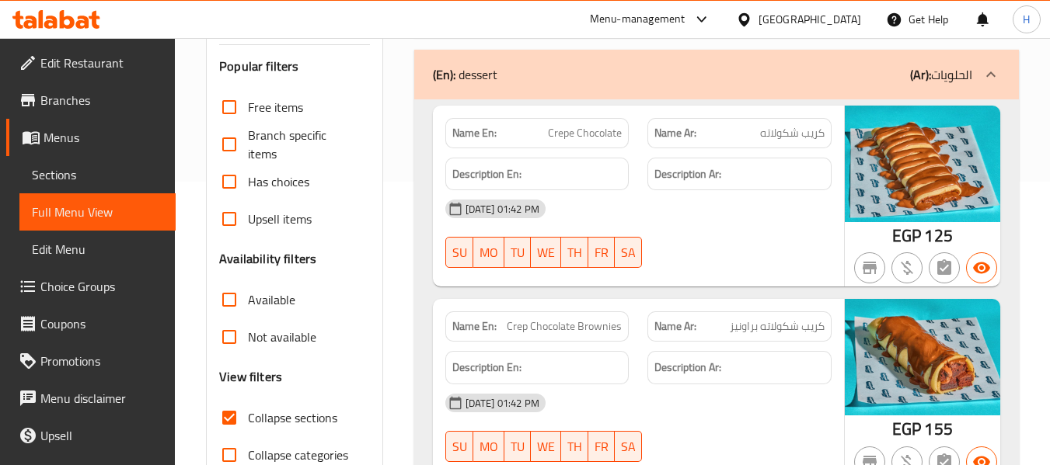
drag, startPoint x: 817, startPoint y: 387, endPoint x: 795, endPoint y: 384, distance: 22.7
click at [817, 387] on div "[DATE] 01:42 PM" at bounding box center [638, 403] width 405 height 37
click at [54, 159] on link "Sections" at bounding box center [97, 174] width 156 height 37
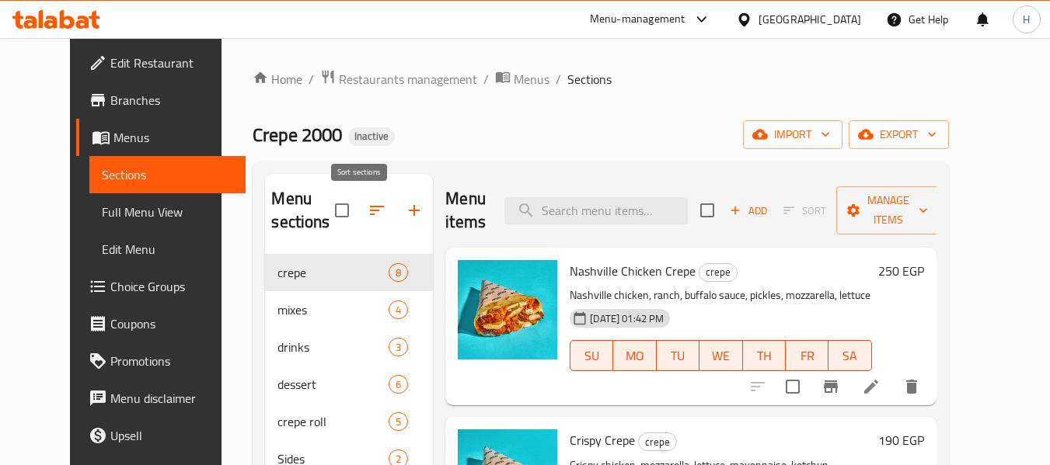
click at [372, 214] on button "button" at bounding box center [376, 210] width 37 height 37
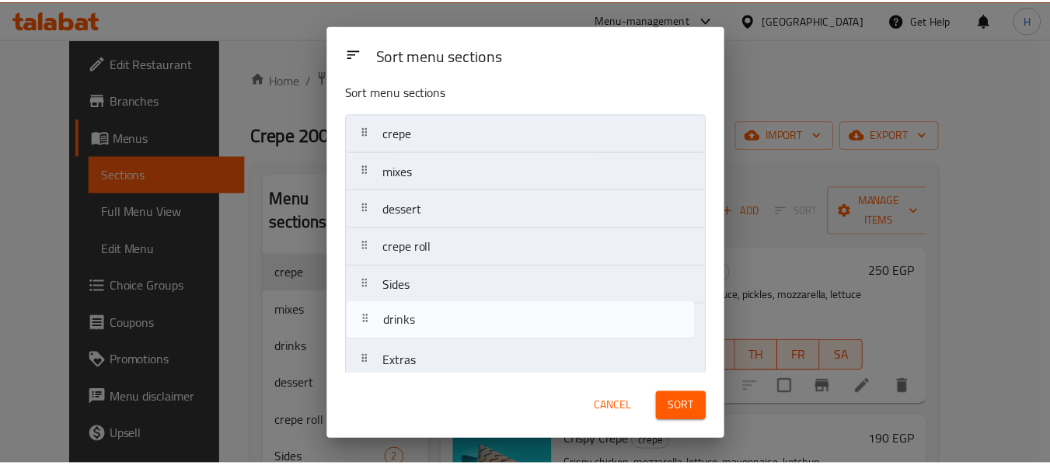
scroll to position [24, 0]
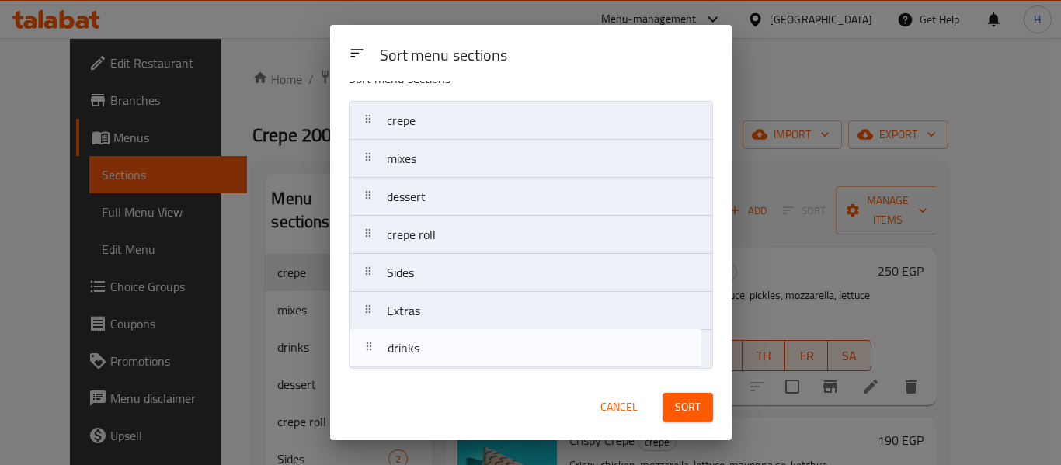
drag, startPoint x: 472, startPoint y: 232, endPoint x: 472, endPoint y: 372, distance: 140.6
click at [472, 372] on div "Sort menu sections crepe mixes drinks dessert crepe roll Sides Extras" at bounding box center [531, 228] width 402 height 294
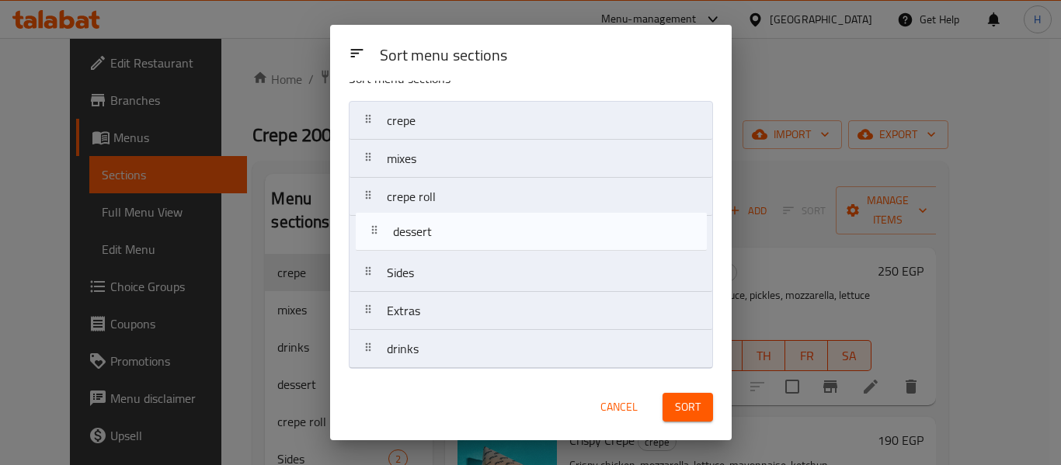
drag, startPoint x: 452, startPoint y: 202, endPoint x: 460, endPoint y: 244, distance: 42.7
click at [460, 244] on nav "crepe mixes dessert crepe roll Sides Extras drinks" at bounding box center [531, 235] width 364 height 268
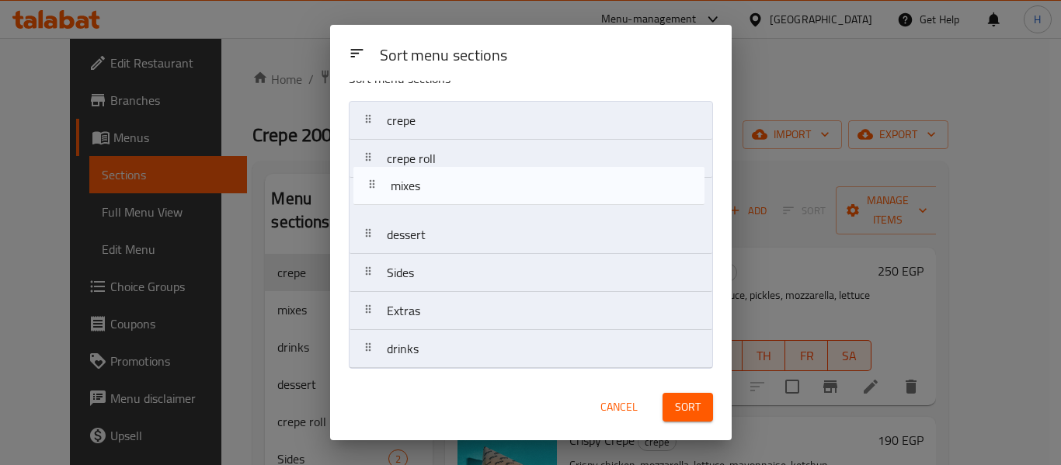
drag, startPoint x: 426, startPoint y: 180, endPoint x: 427, endPoint y: 195, distance: 14.8
click at [427, 195] on nav "crepe mixes crepe roll dessert Sides Extras drinks" at bounding box center [531, 235] width 364 height 268
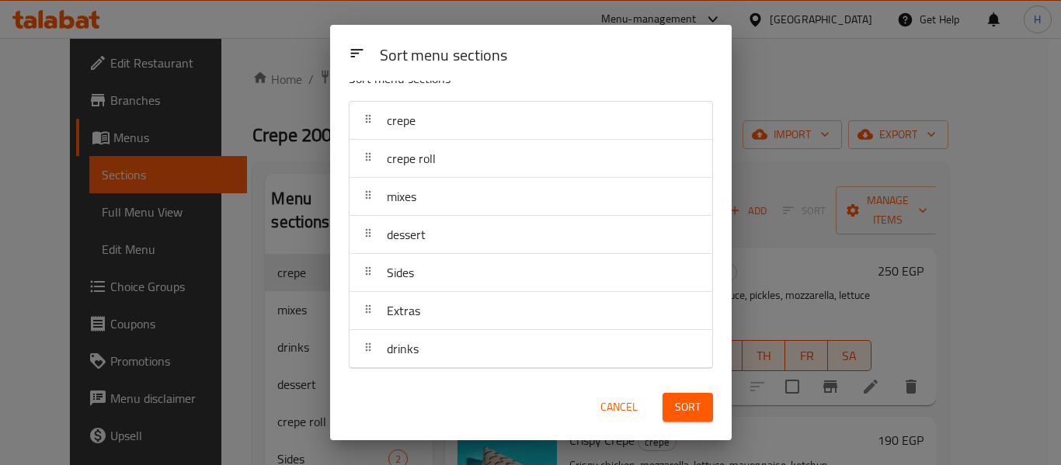
click at [709, 414] on button "Sort" at bounding box center [688, 407] width 51 height 29
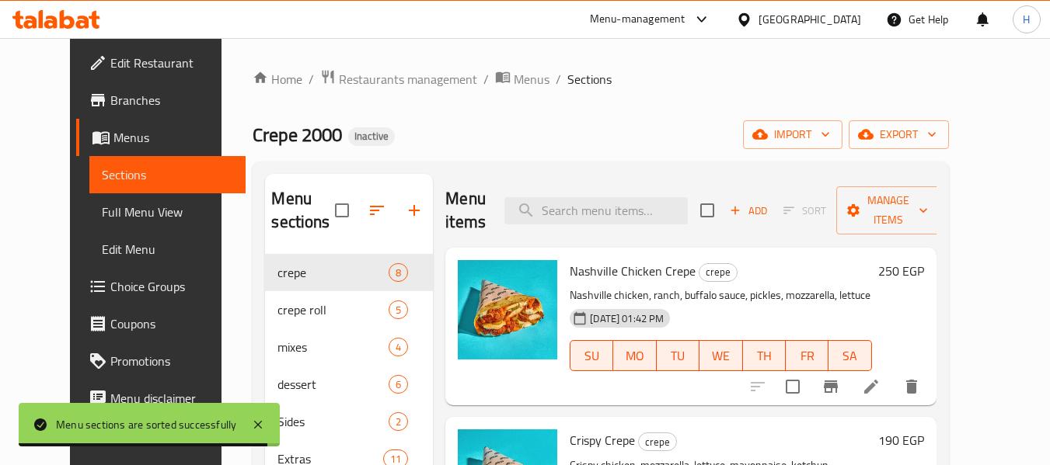
click at [570, 162] on div "Menu sections crepe 8 crepe roll 5 mixes 4 dessert 6 Sides 2 Extras 11 drinks 3…" at bounding box center [600, 407] width 695 height 490
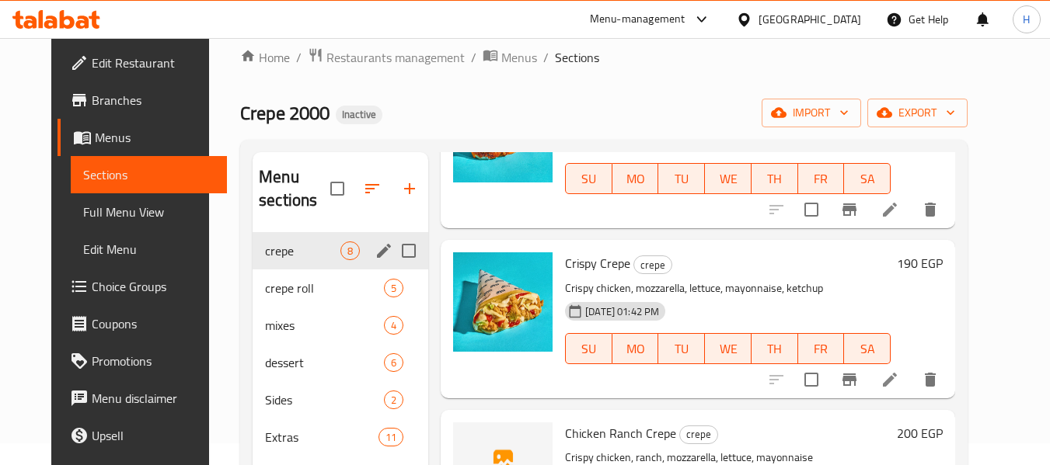
scroll to position [0, 0]
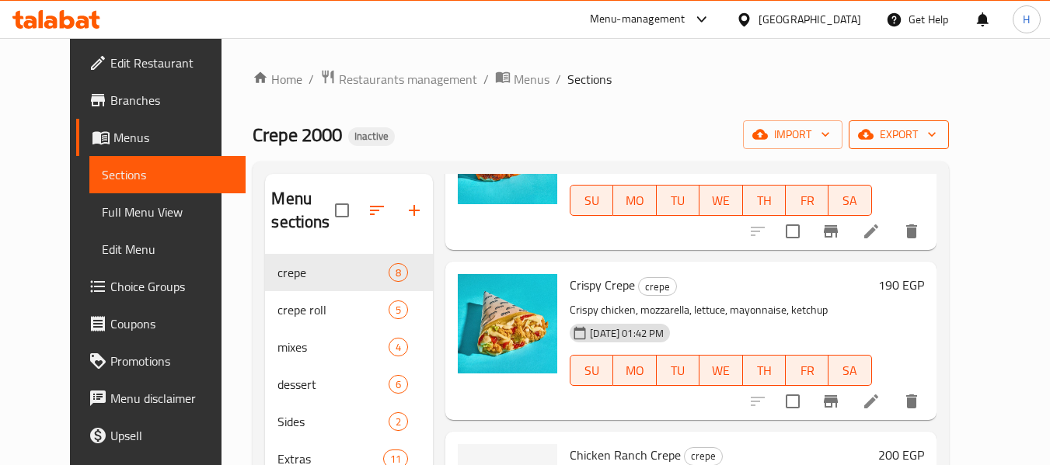
click at [936, 131] on span "export" at bounding box center [898, 134] width 75 height 19
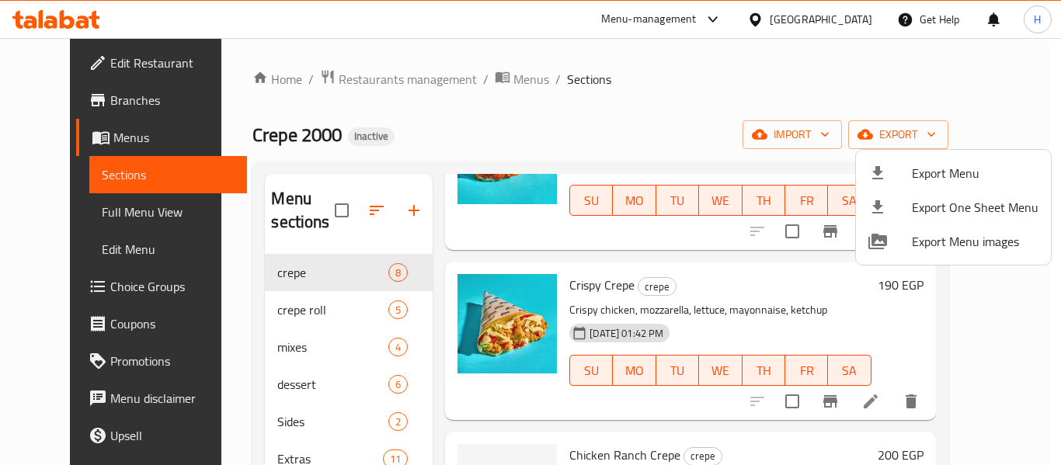
click at [942, 166] on span "Export Menu" at bounding box center [975, 173] width 127 height 19
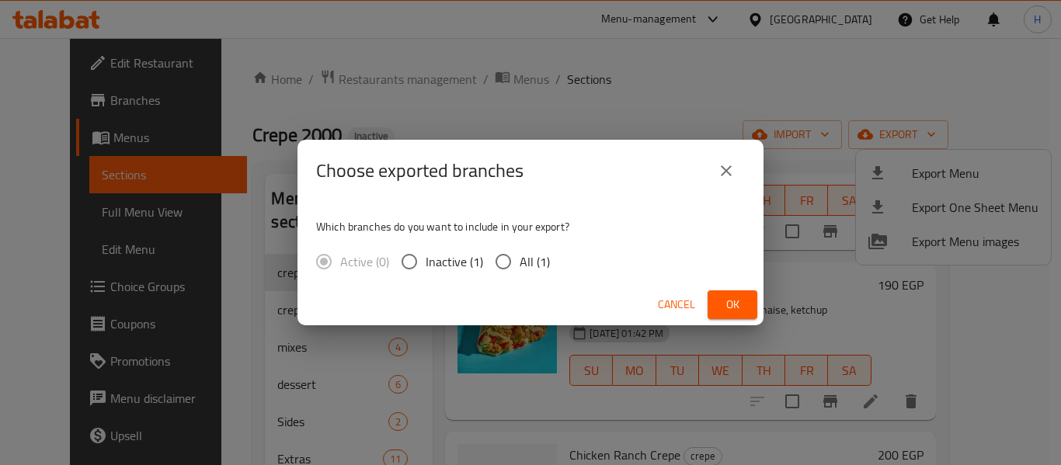
click at [501, 263] on input "All (1)" at bounding box center [503, 262] width 33 height 33
radio input "true"
click at [745, 309] on button "Ok" at bounding box center [733, 305] width 50 height 29
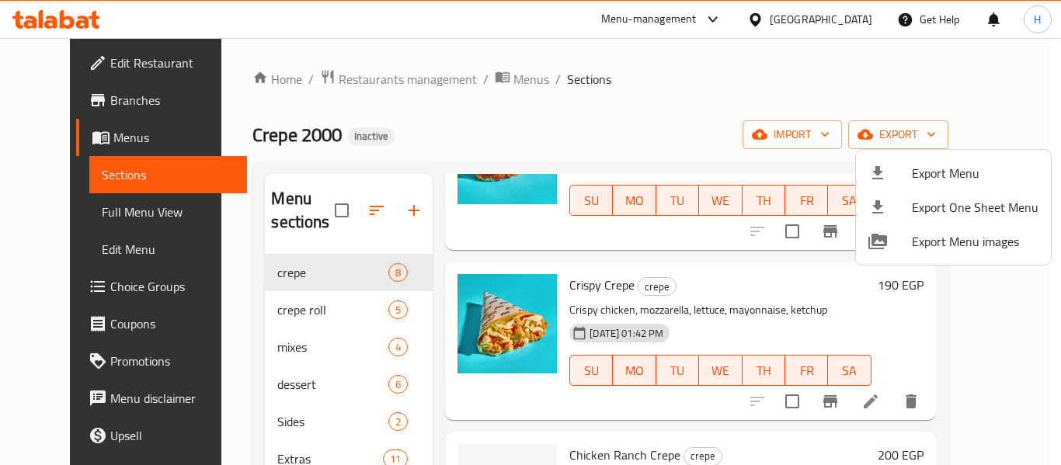
click at [500, 123] on div at bounding box center [530, 232] width 1061 height 465
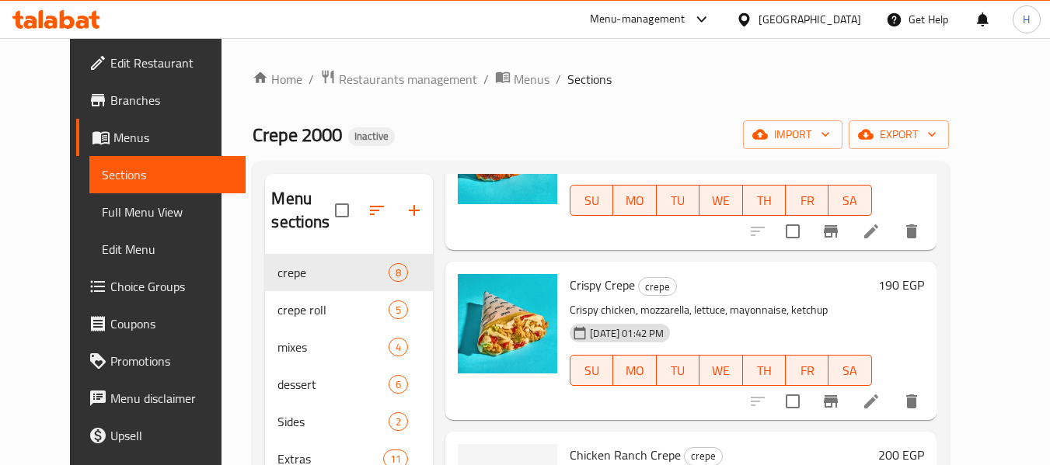
click at [113, 201] on link "Full Menu View" at bounding box center [167, 211] width 156 height 37
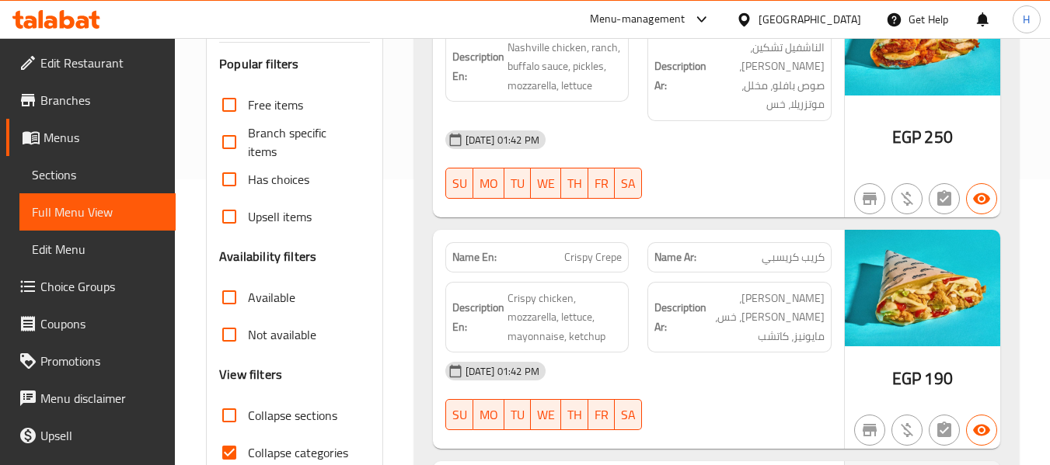
scroll to position [388, 0]
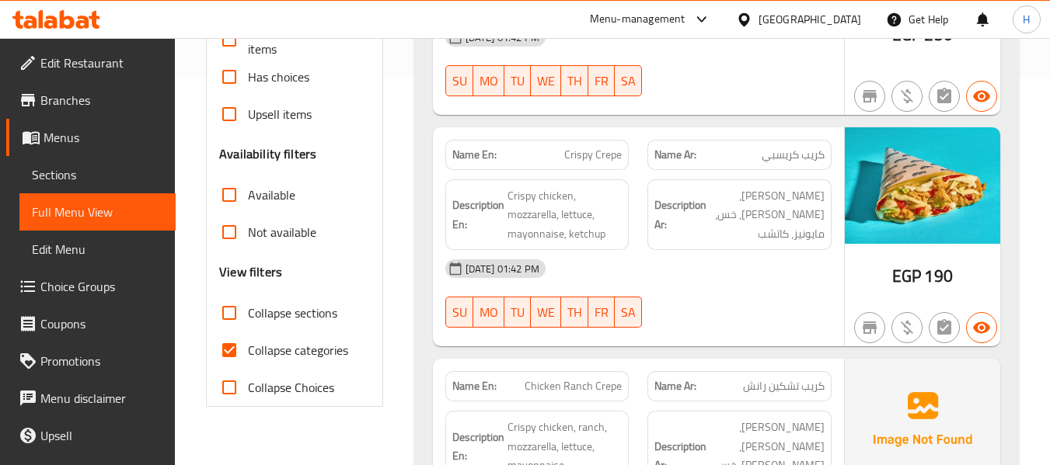
click at [267, 355] on span "Collapse categories" at bounding box center [298, 350] width 100 height 19
click at [248, 355] on input "Collapse categories" at bounding box center [229, 350] width 37 height 37
checkbox input "false"
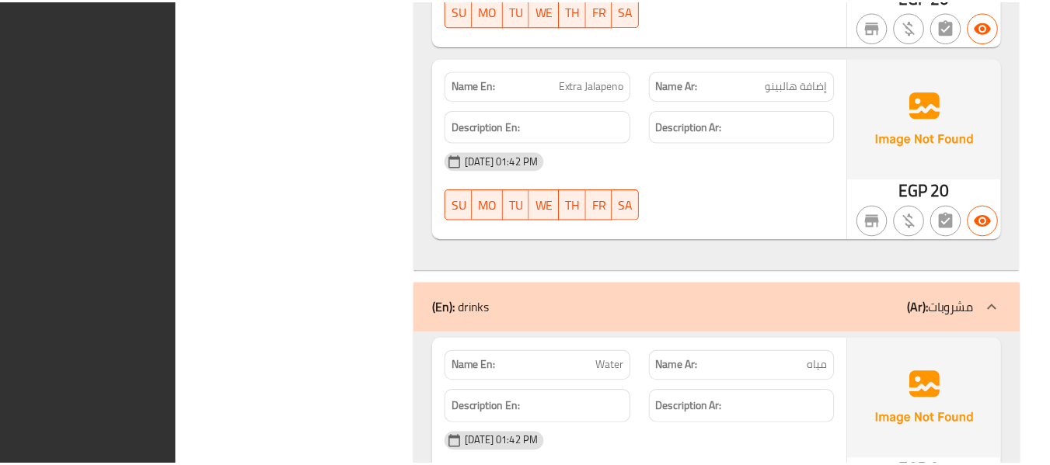
scroll to position [8845, 0]
